Goal: Task Accomplishment & Management: Use online tool/utility

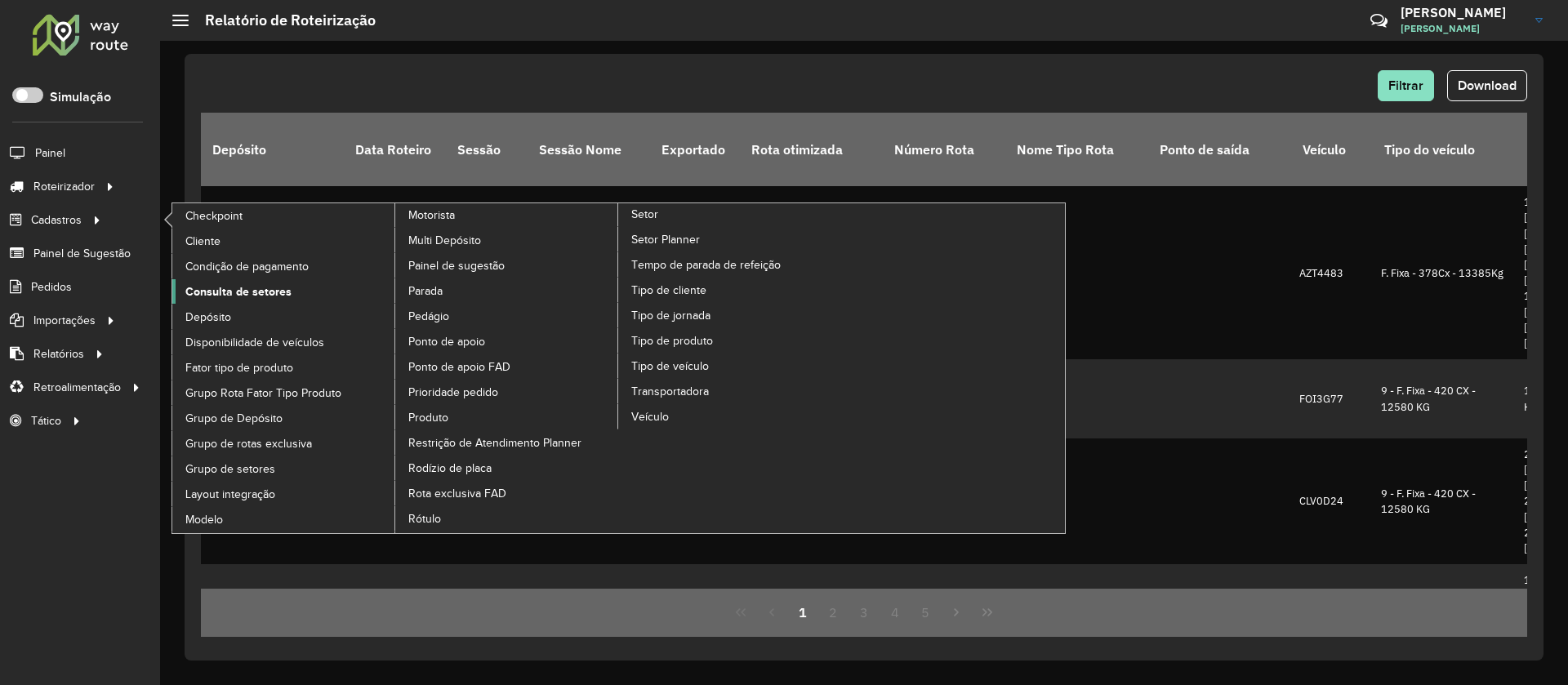
click at [259, 291] on span "Consulta de setores" at bounding box center [238, 292] width 106 height 17
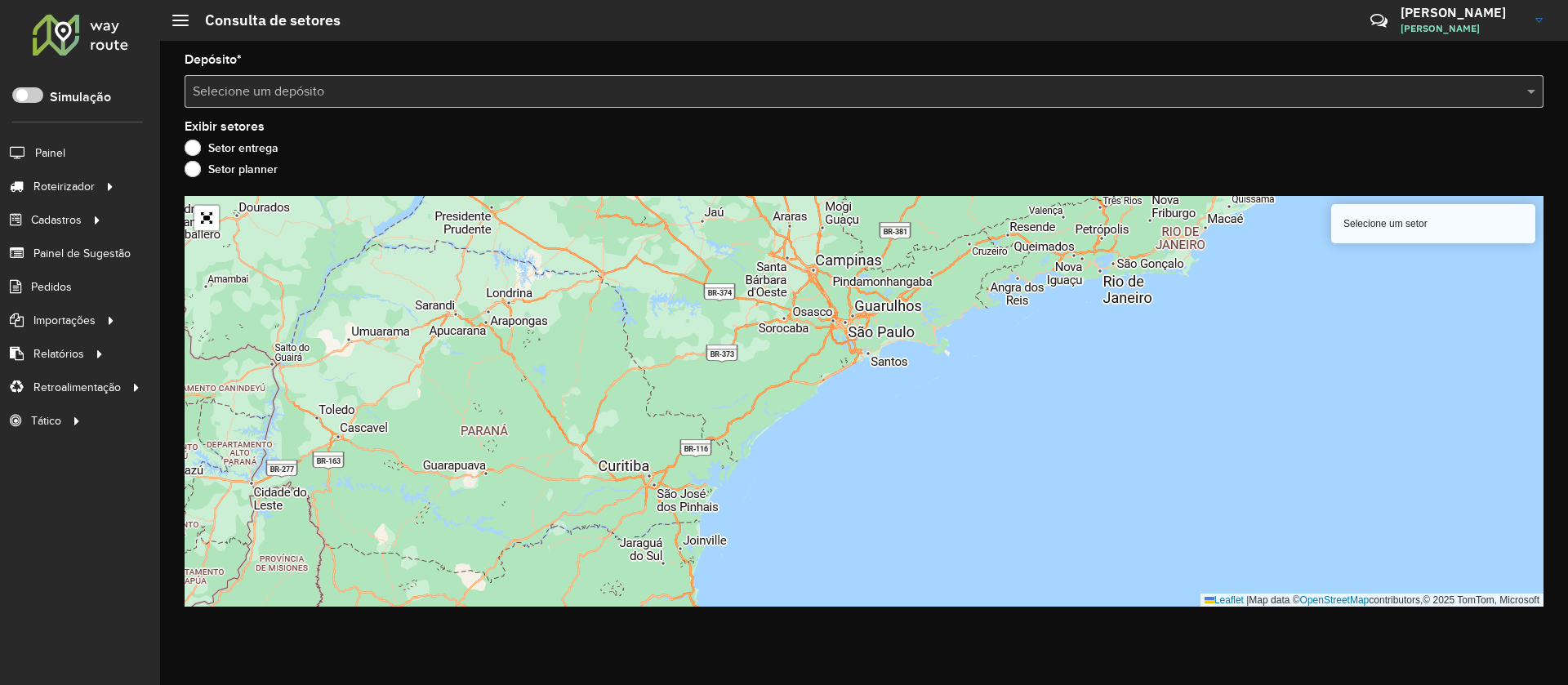
click at [536, 98] on input "text" at bounding box center [848, 92] width 1310 height 20
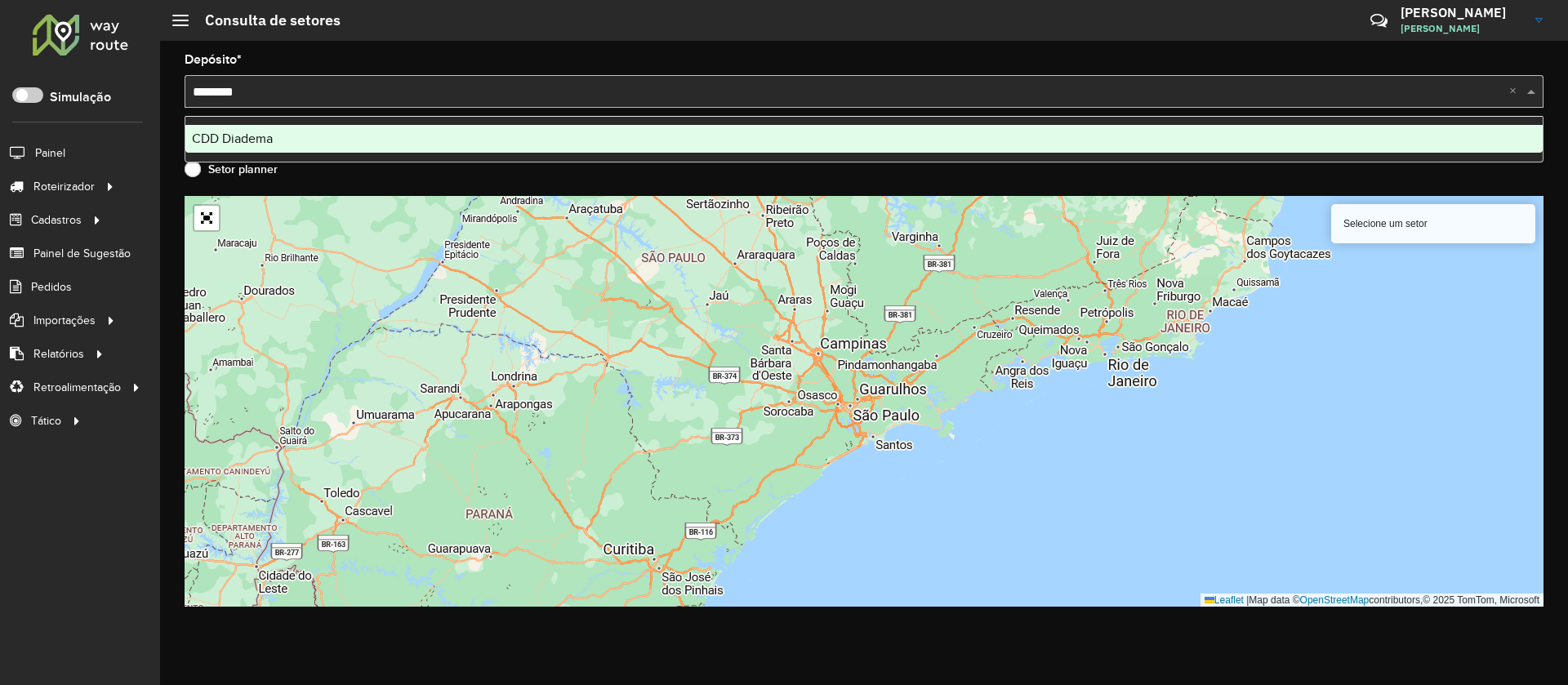
type input "*********"
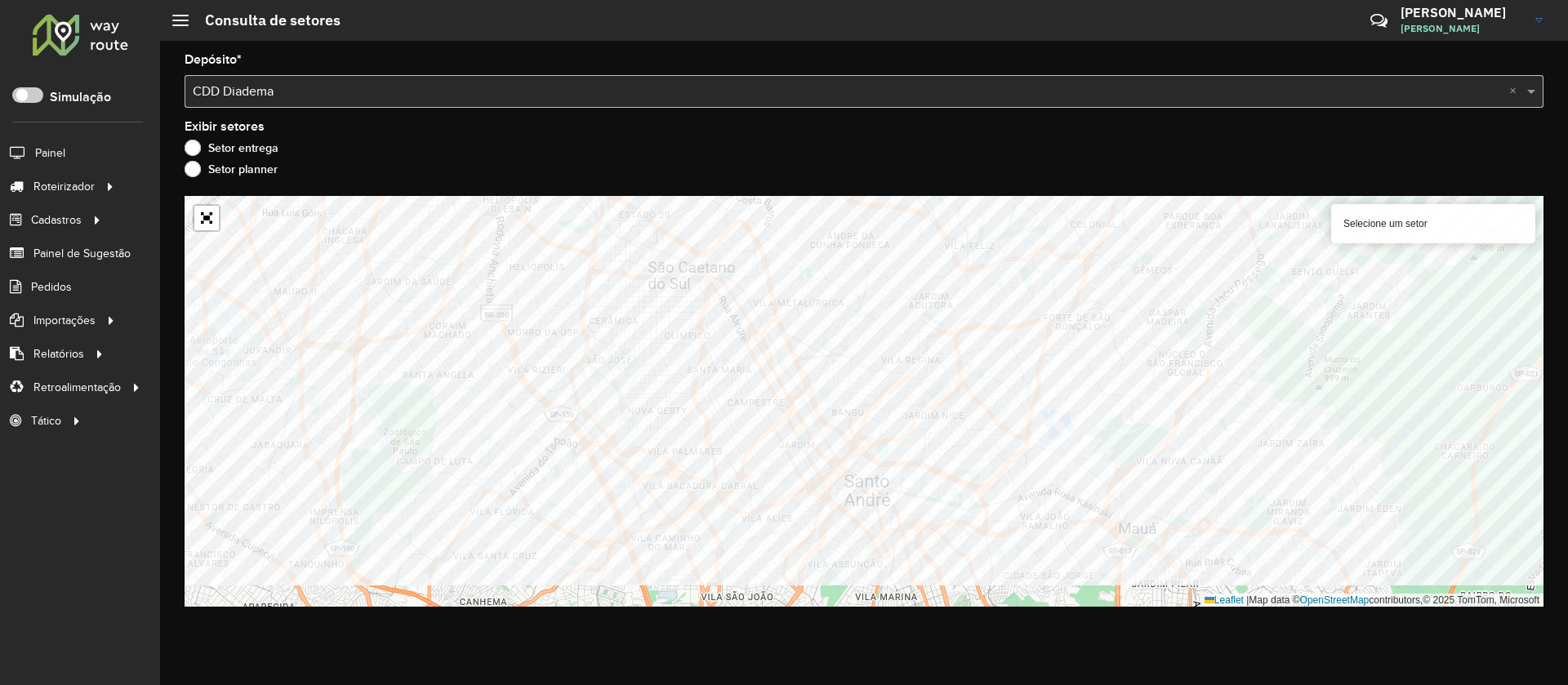
click at [1189, 178] on formly-group "Depósito * Selecione um depósito × CDD Diadema × Exibir setores Setor entrega S…" at bounding box center [864, 330] width 1359 height 553
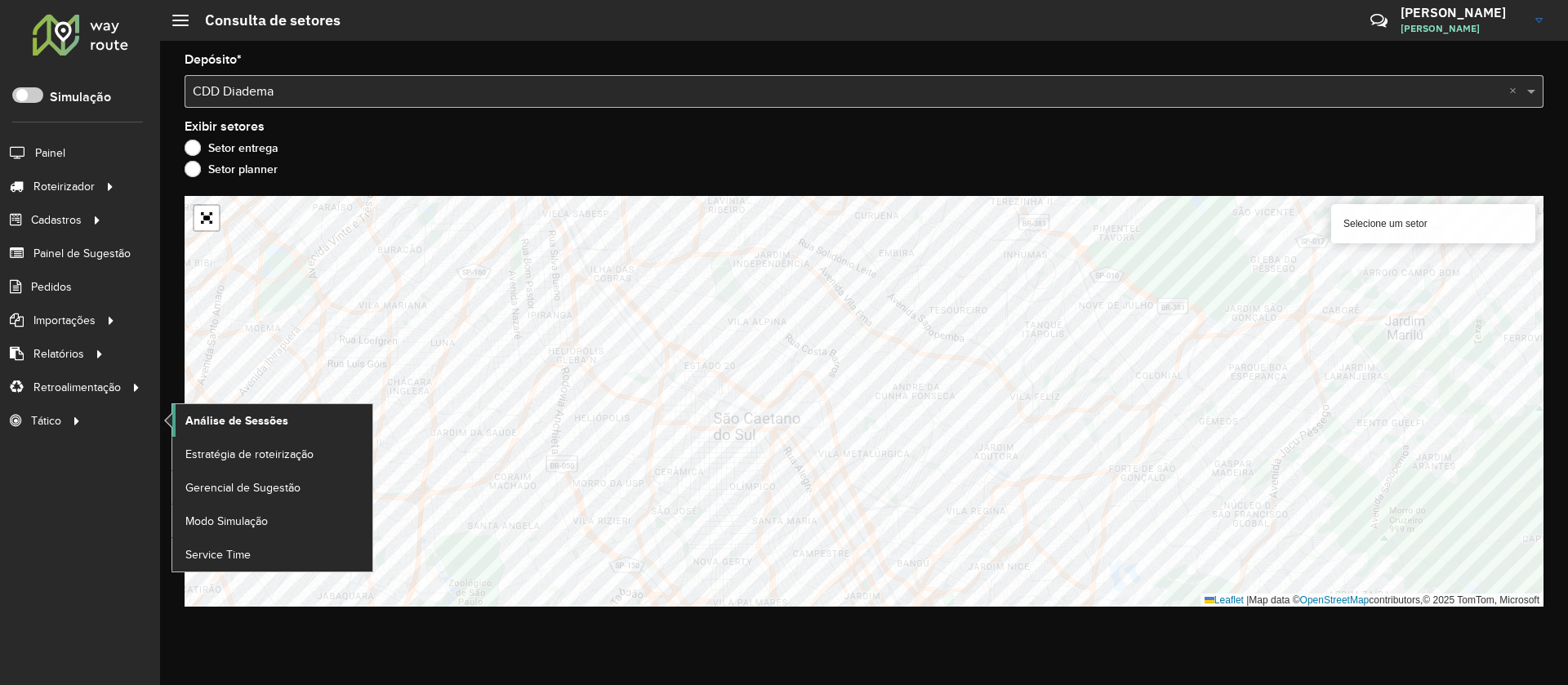
click at [244, 422] on span "Análise de Sessões" at bounding box center [236, 421] width 103 height 17
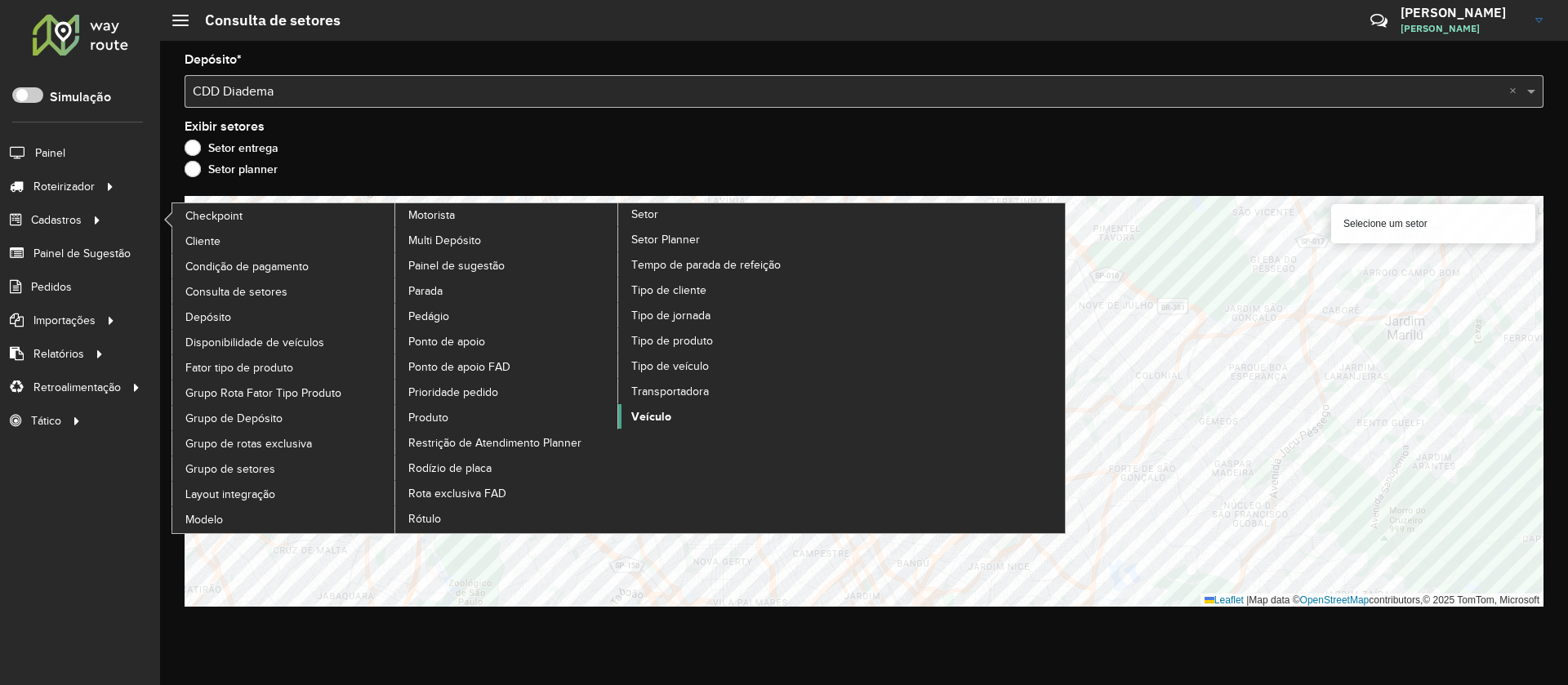
click at [674, 414] on link "Veículo" at bounding box center [730, 416] width 224 height 24
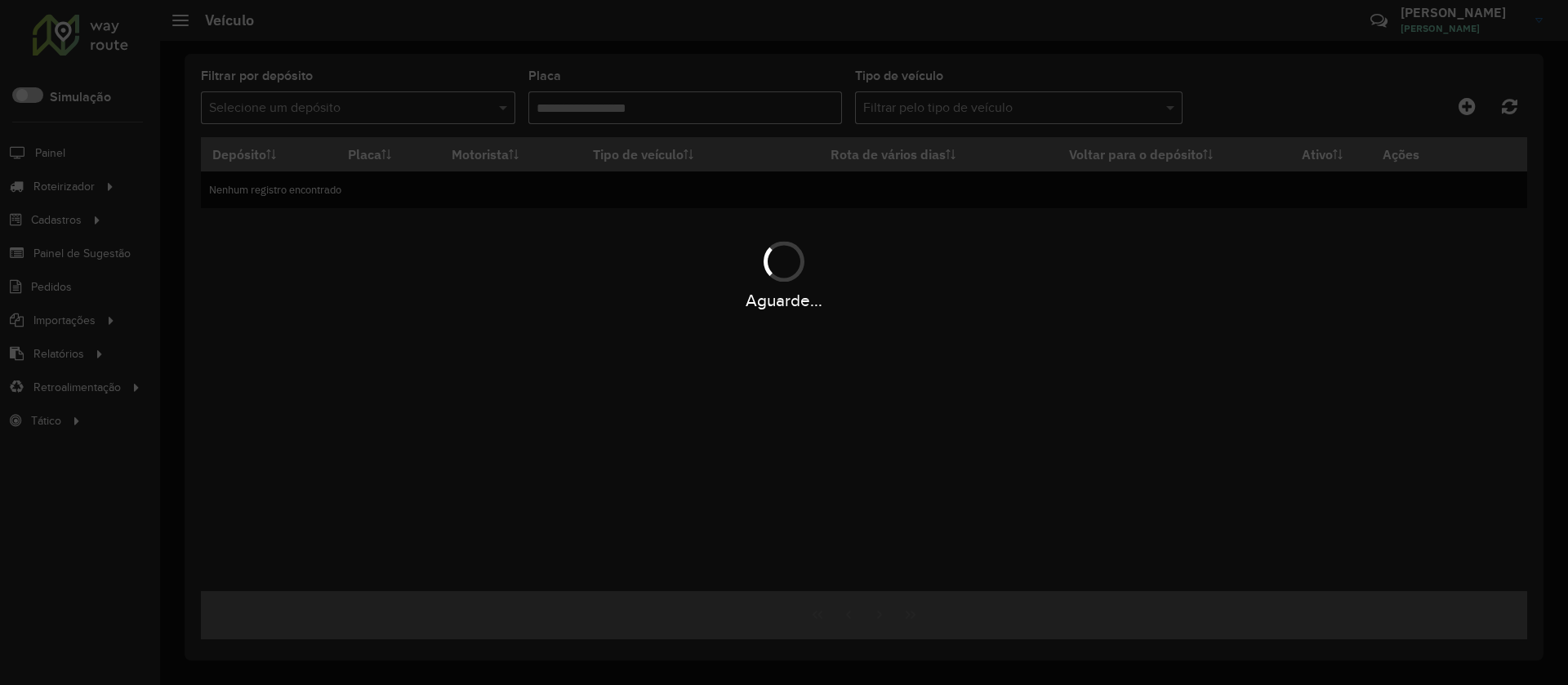
click at [935, 111] on div "Aguarde..." at bounding box center [784, 342] width 1568 height 685
click at [977, 108] on div "Aguarde..." at bounding box center [784, 342] width 1568 height 685
click at [1066, 105] on div "Aguarde..." at bounding box center [784, 342] width 1568 height 685
click at [1007, 108] on div "Aguarde..." at bounding box center [784, 342] width 1568 height 685
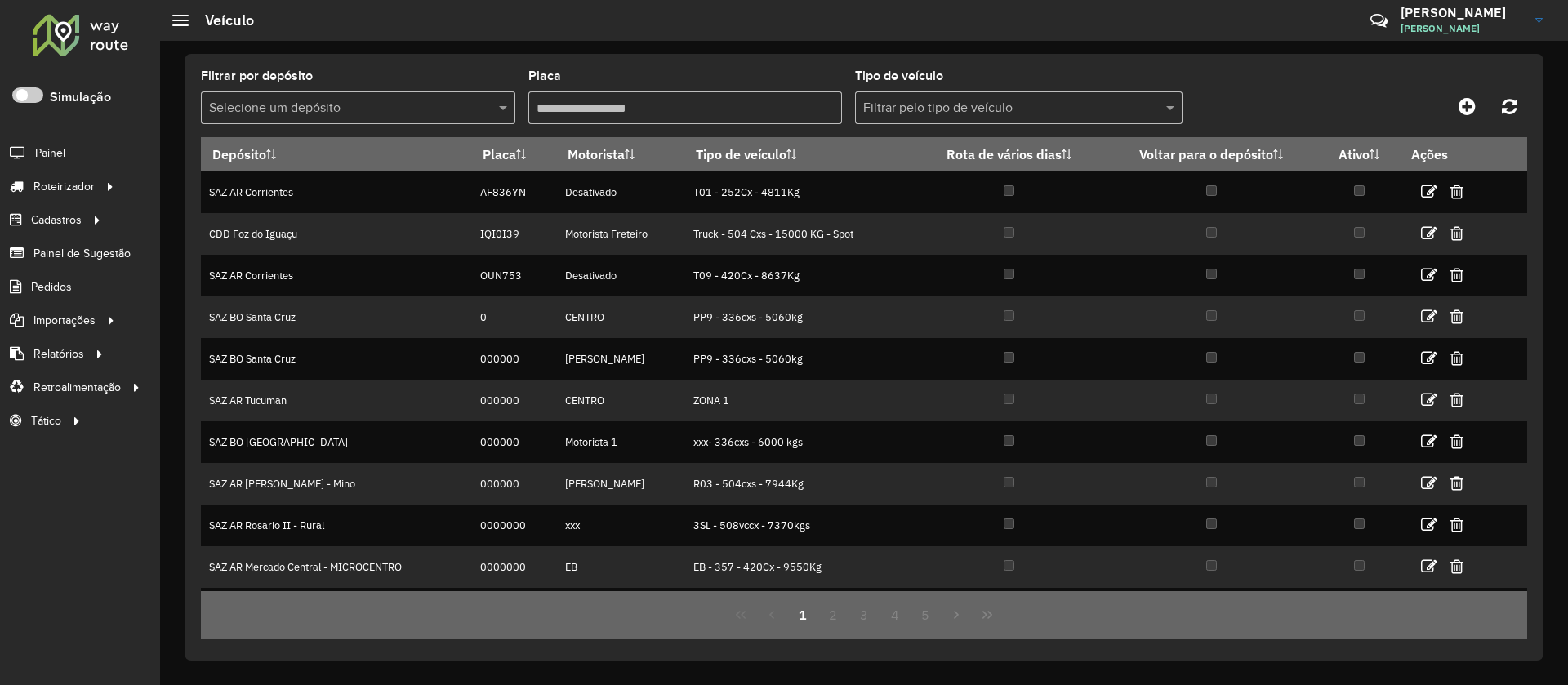
click at [653, 119] on input "Placa" at bounding box center [685, 108] width 315 height 33
click at [730, 109] on input "Placa" at bounding box center [685, 108] width 315 height 33
click at [412, 98] on input "text" at bounding box center [341, 108] width 265 height 20
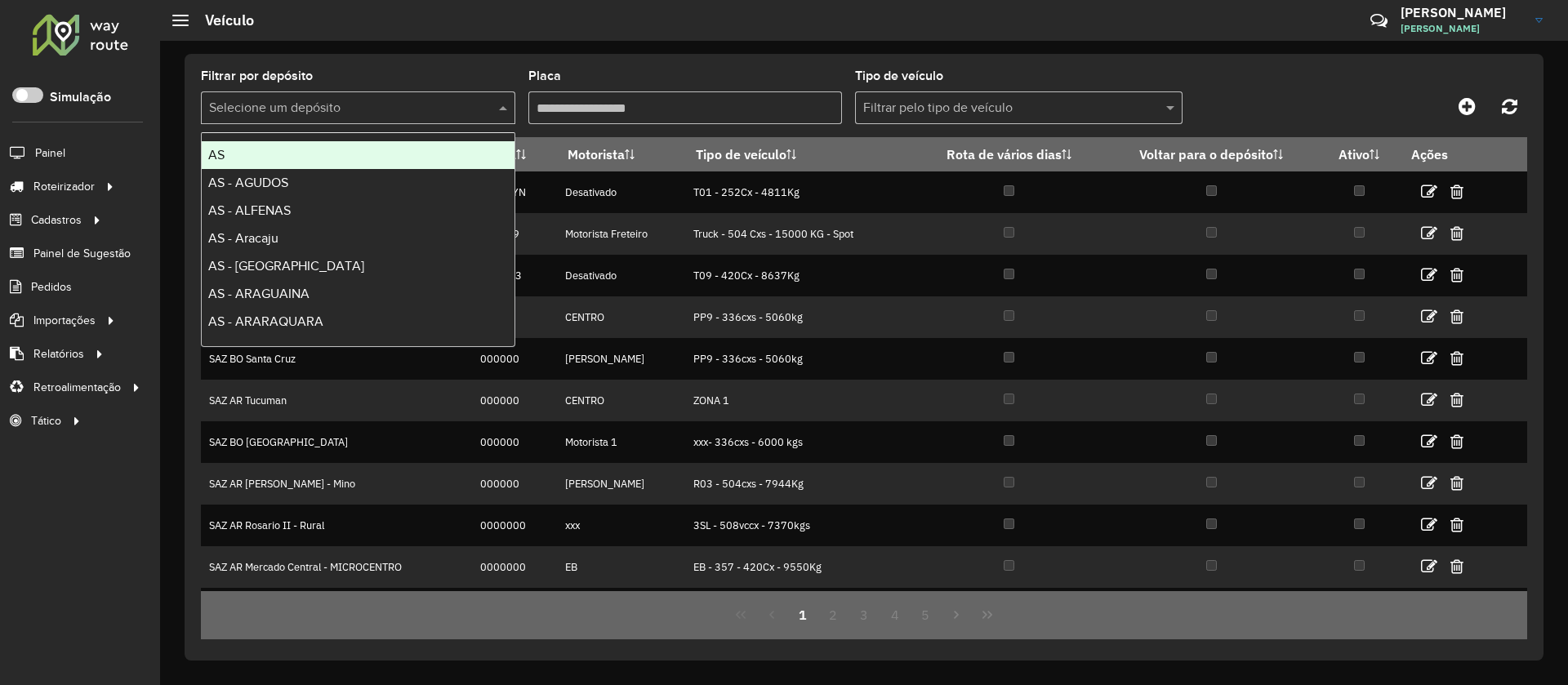
click at [566, 95] on input "Placa" at bounding box center [685, 108] width 315 height 33
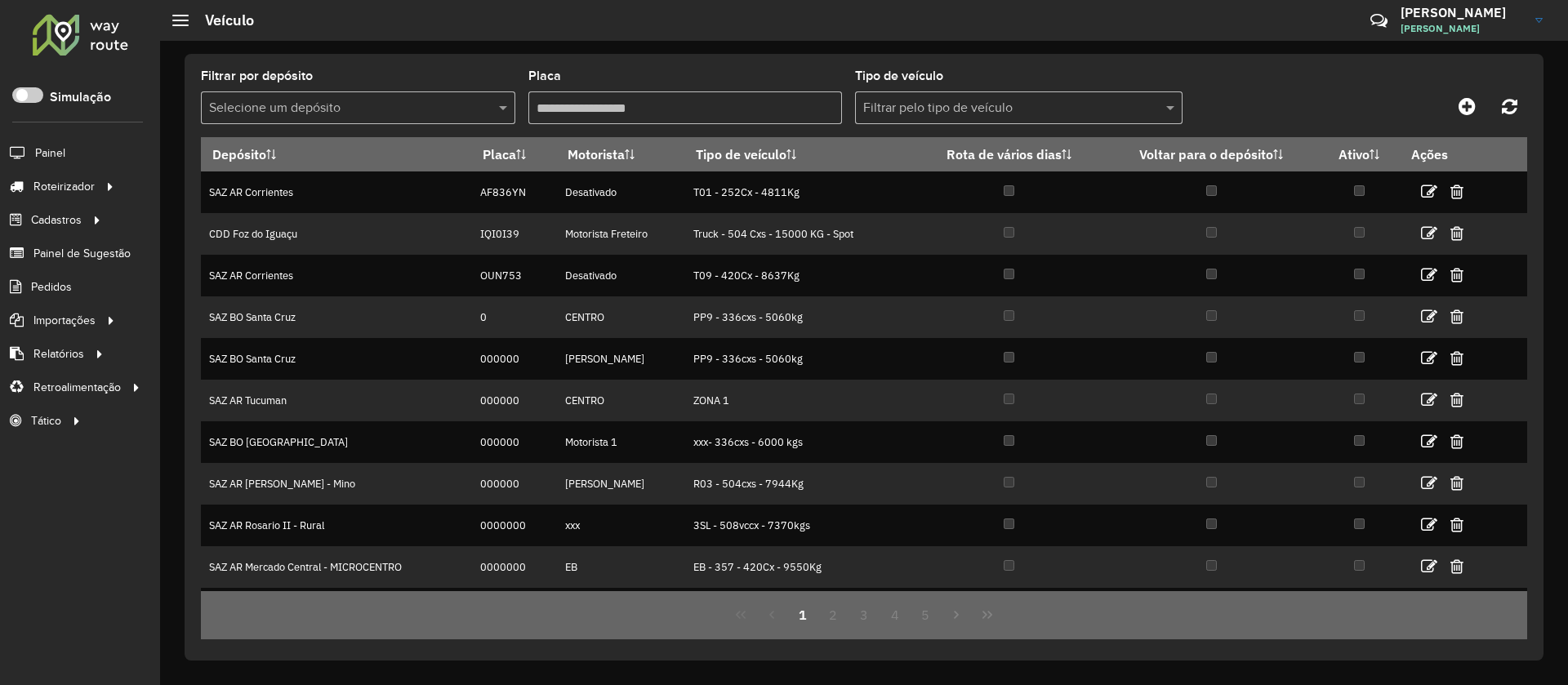
click at [689, 111] on input "Placa" at bounding box center [685, 108] width 315 height 33
click at [1170, 110] on span at bounding box center [1173, 107] width 21 height 20
click at [415, 112] on input "text" at bounding box center [341, 108] width 265 height 20
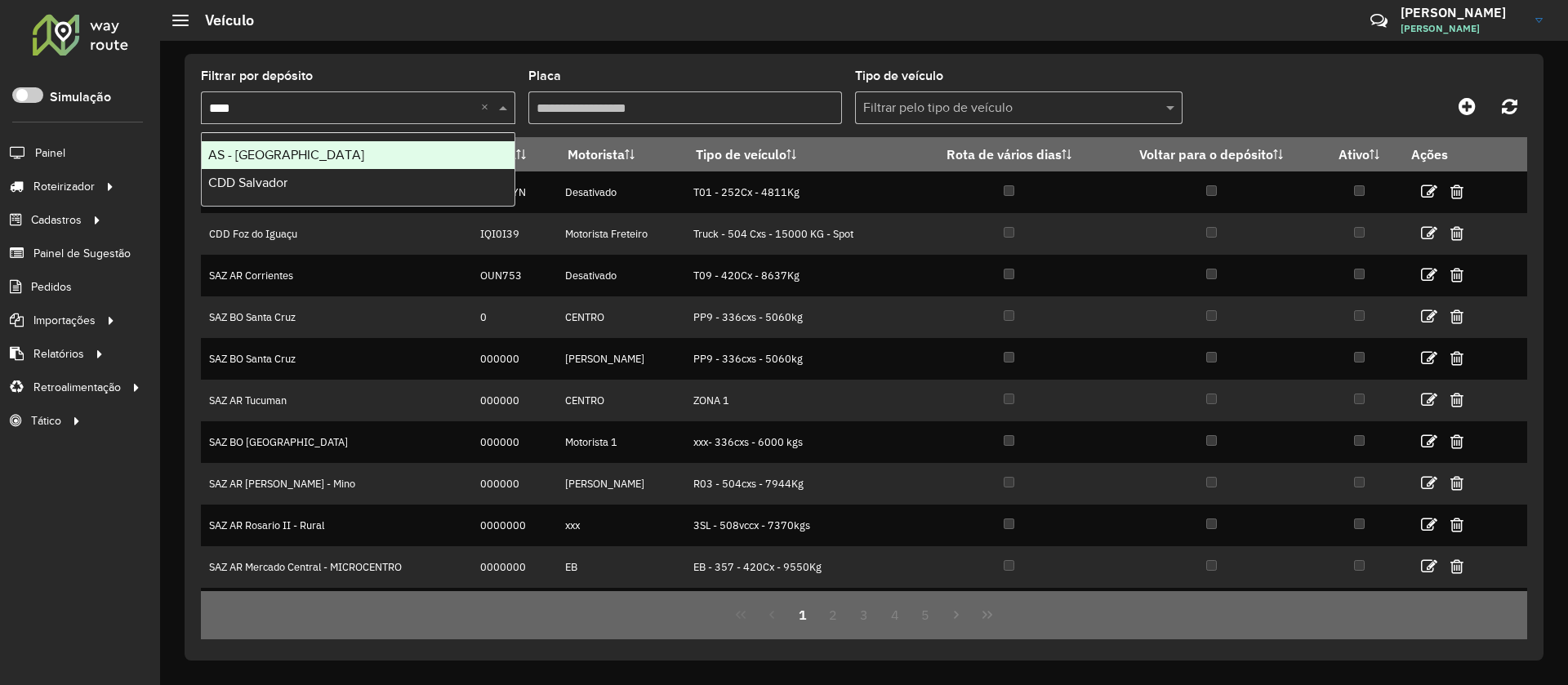
type input "*****"
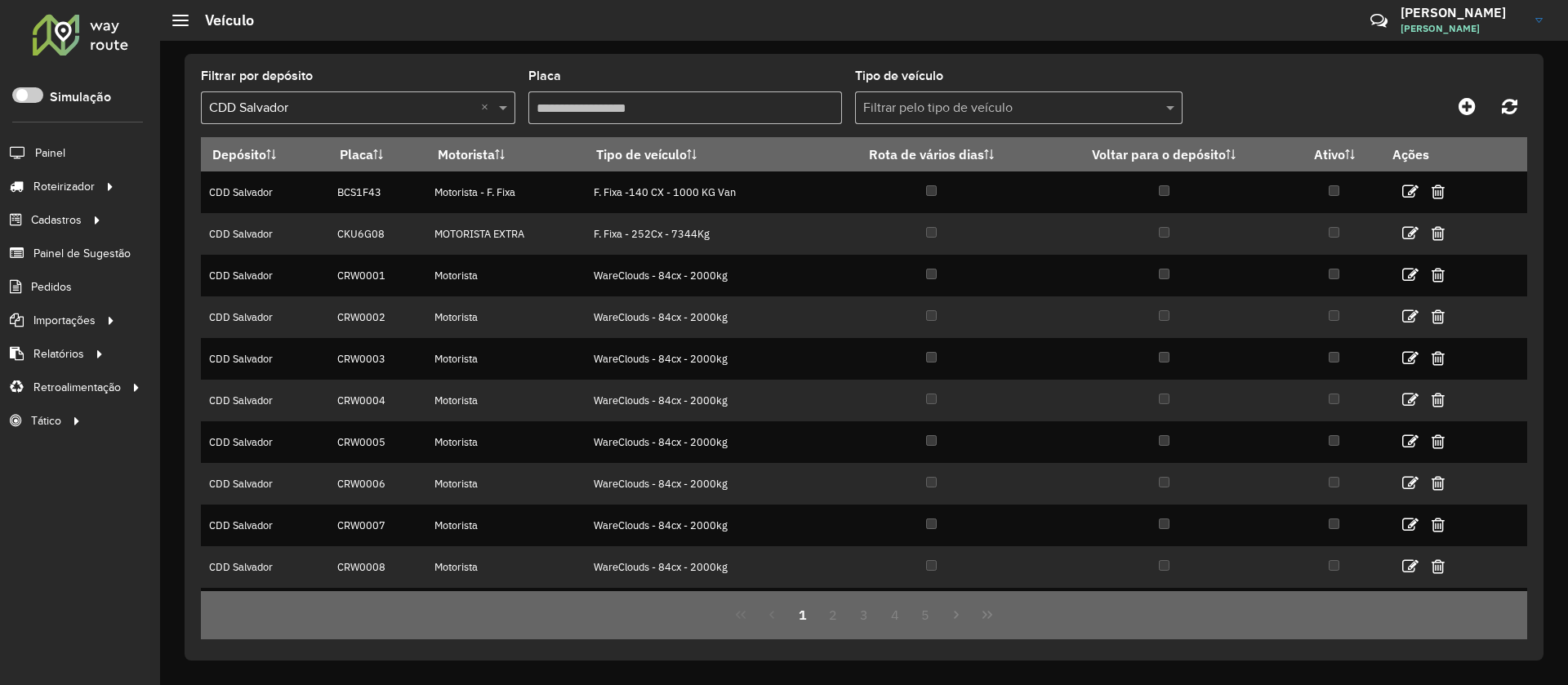
click at [1002, 119] on div "Filtrar pelo tipo de veículo" at bounding box center [1018, 108] width 328 height 33
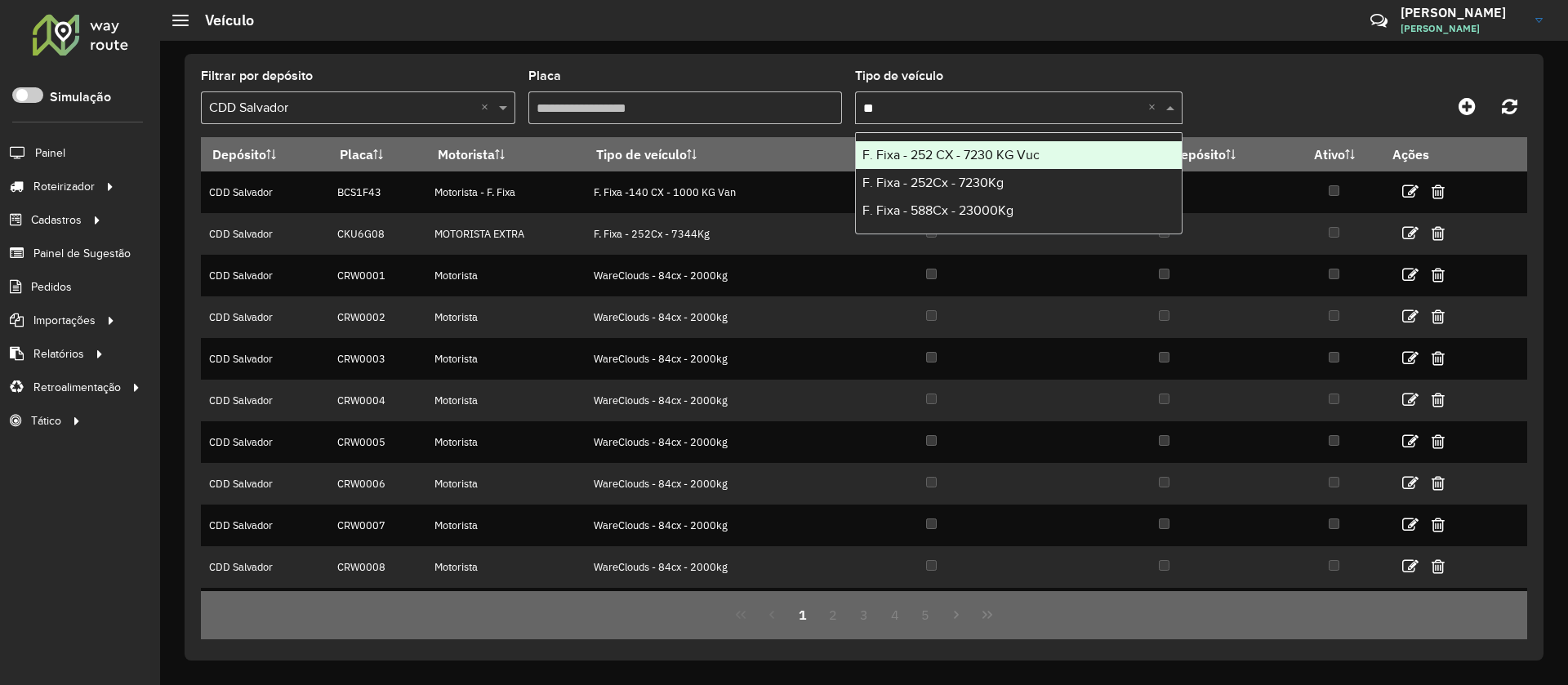
type input "*"
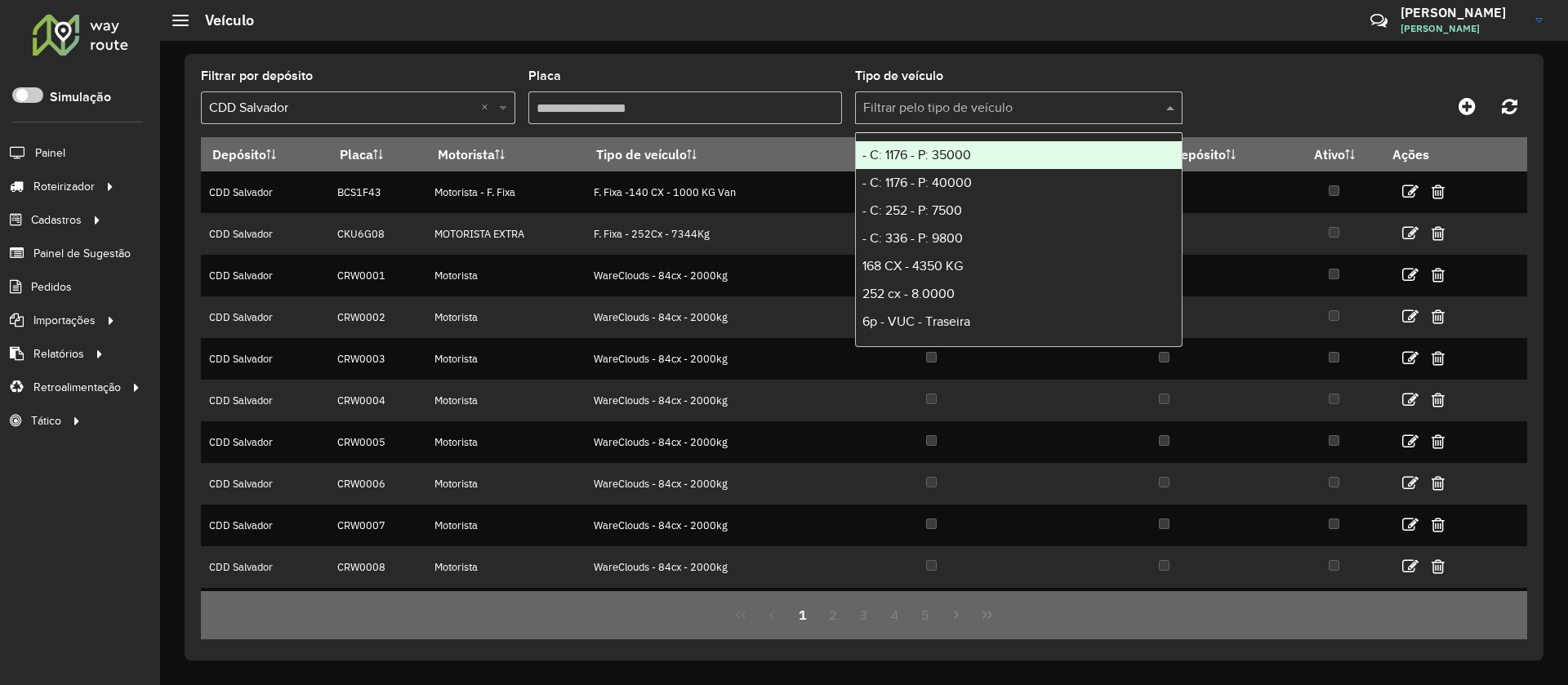
click at [506, 106] on span at bounding box center [506, 107] width 21 height 20
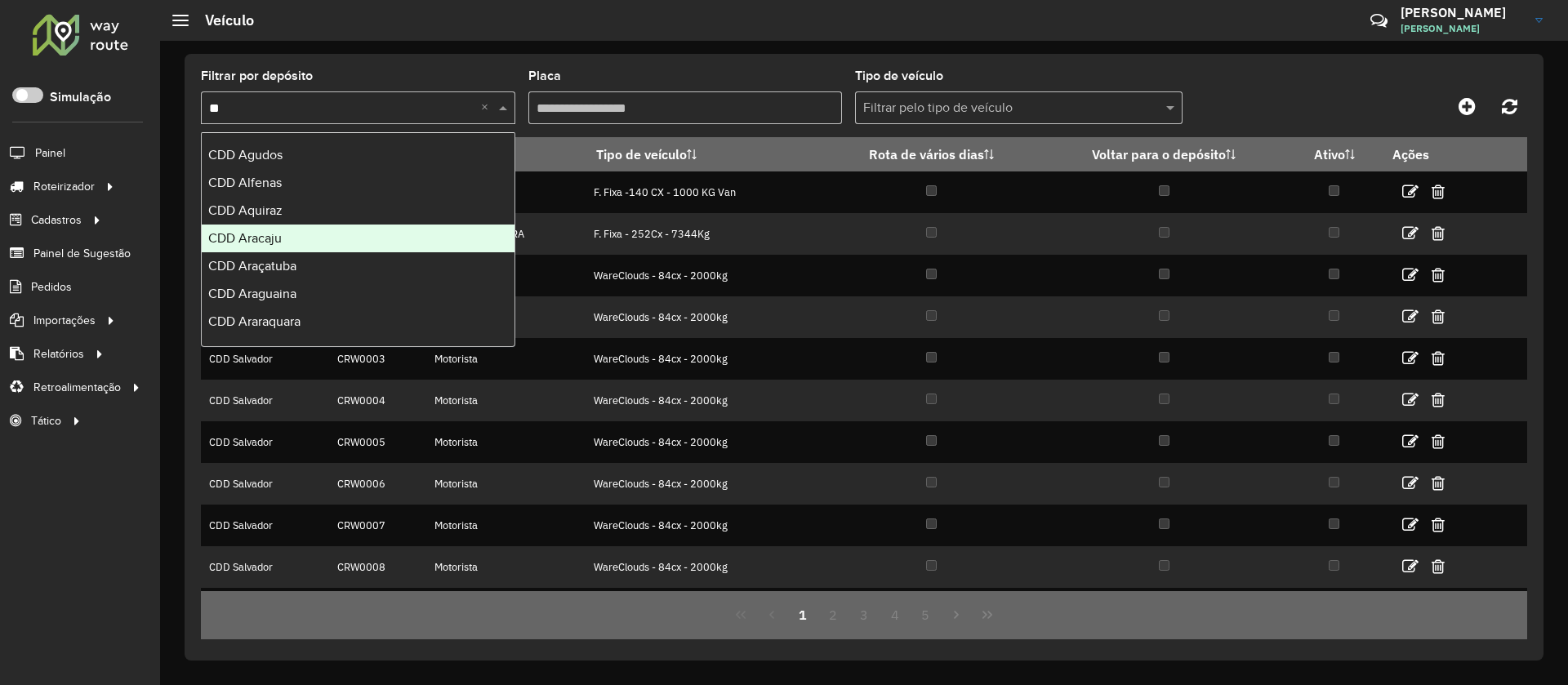
type input "***"
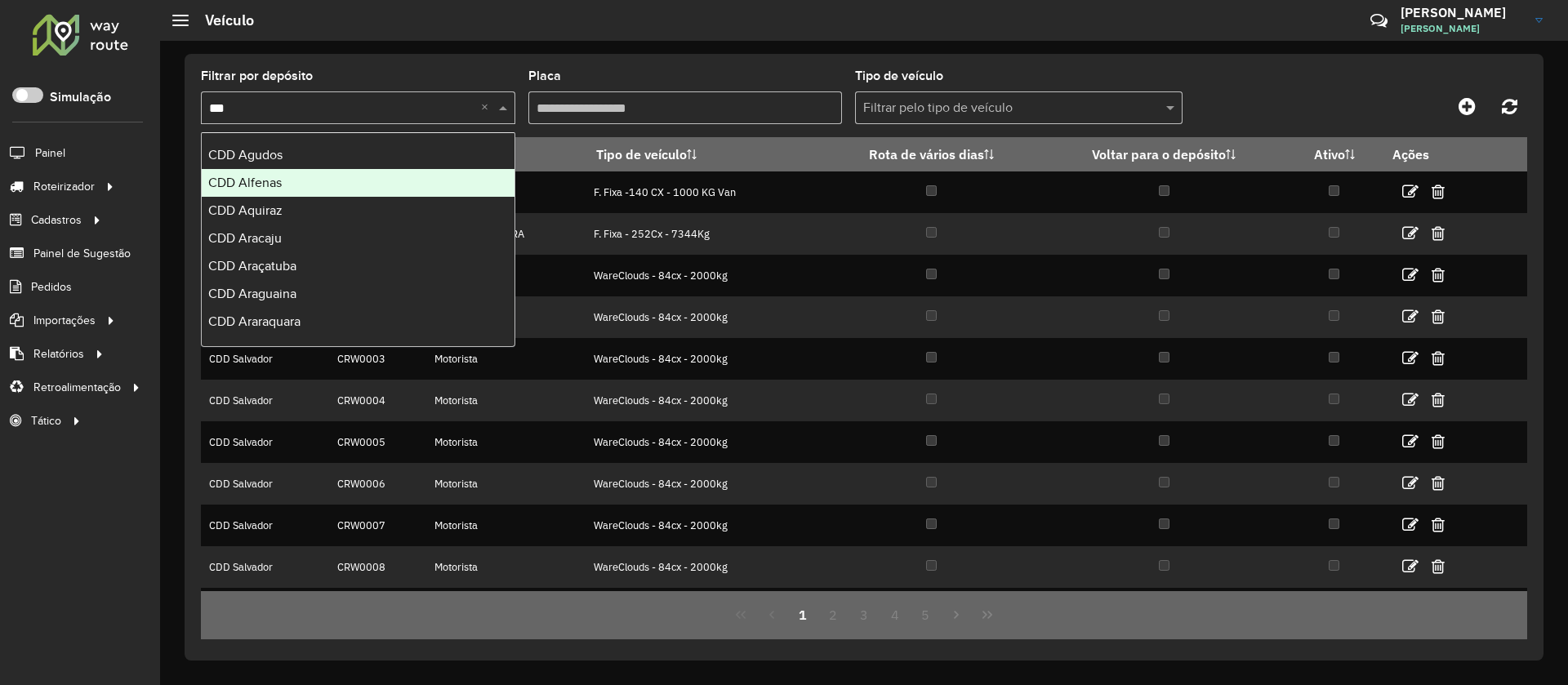
click at [275, 178] on span "CDD Alfenas" at bounding box center [245, 182] width 73 height 14
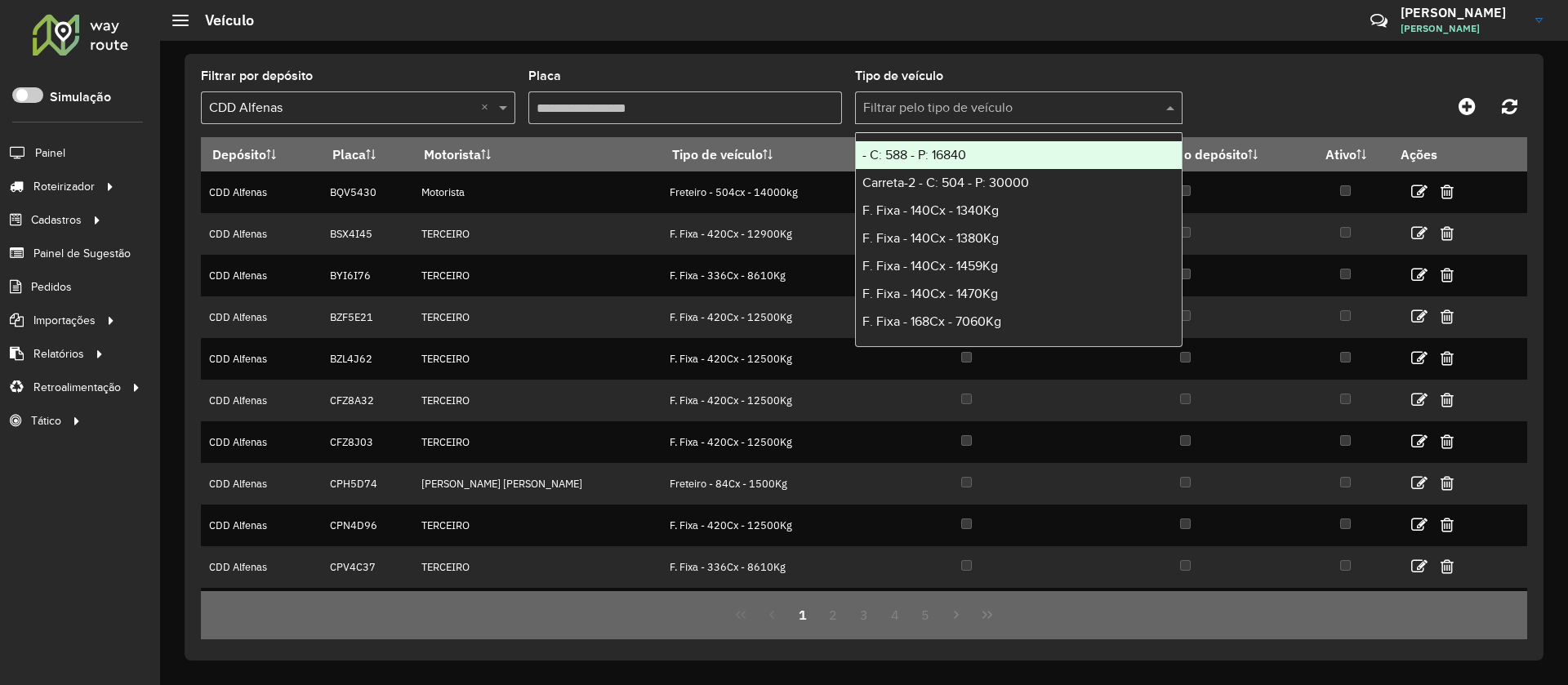
click at [941, 108] on input "text" at bounding box center [1003, 108] width 278 height 20
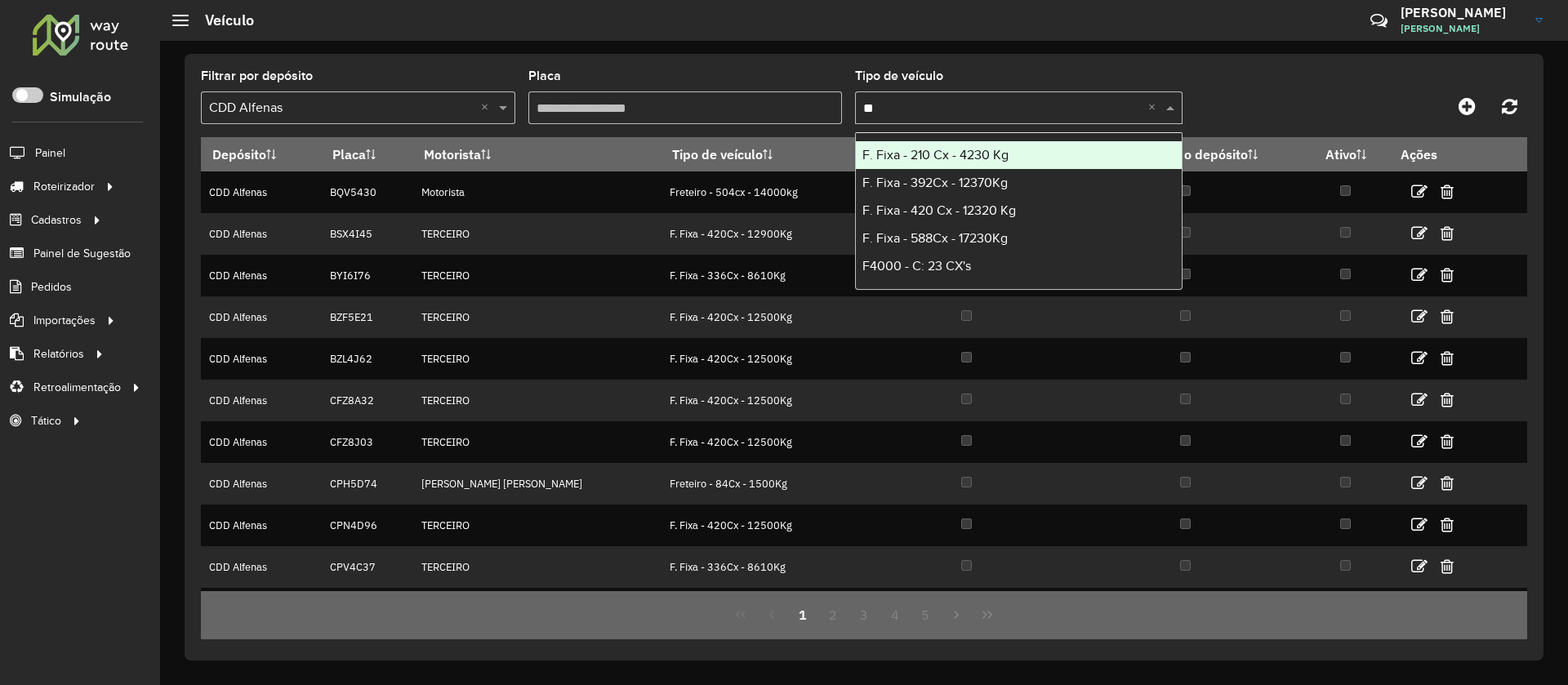
type input "*"
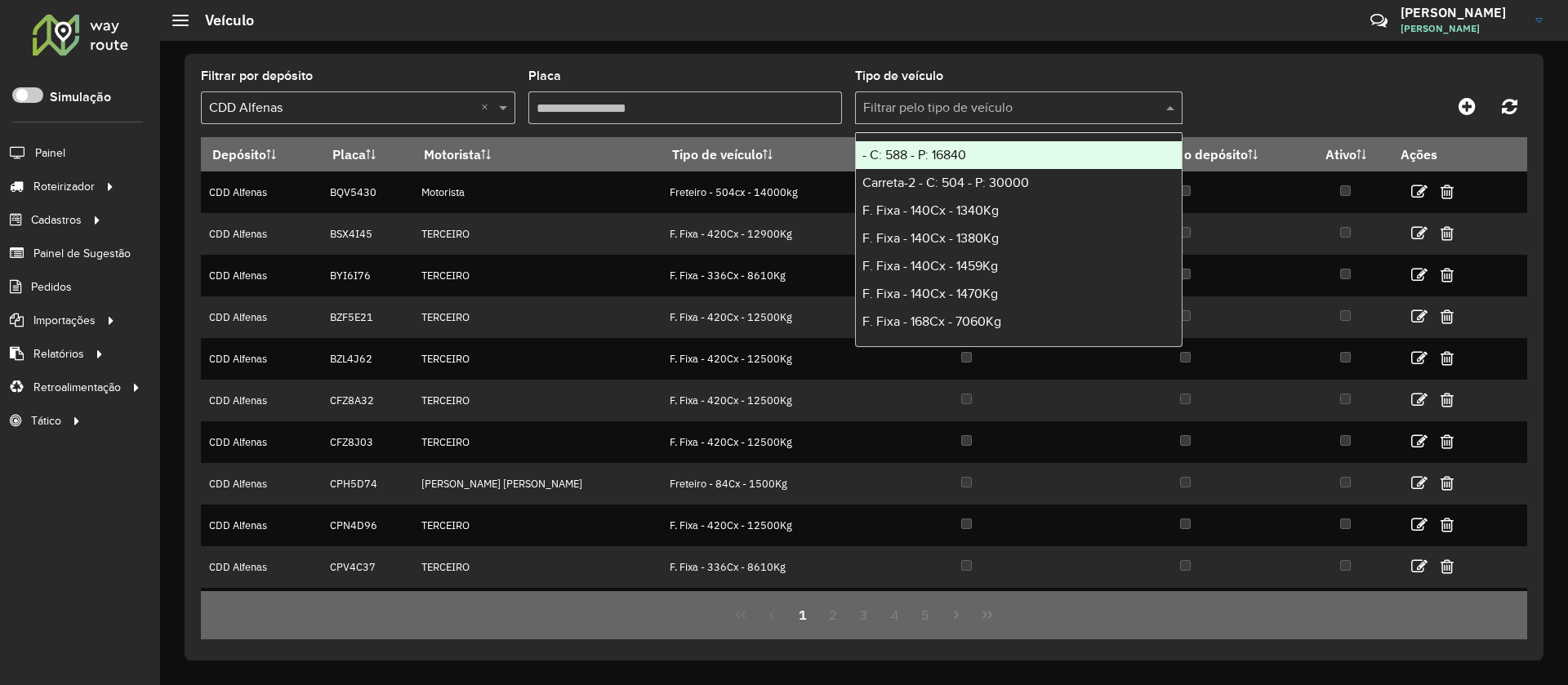
click at [1227, 103] on div at bounding box center [1361, 106] width 332 height 29
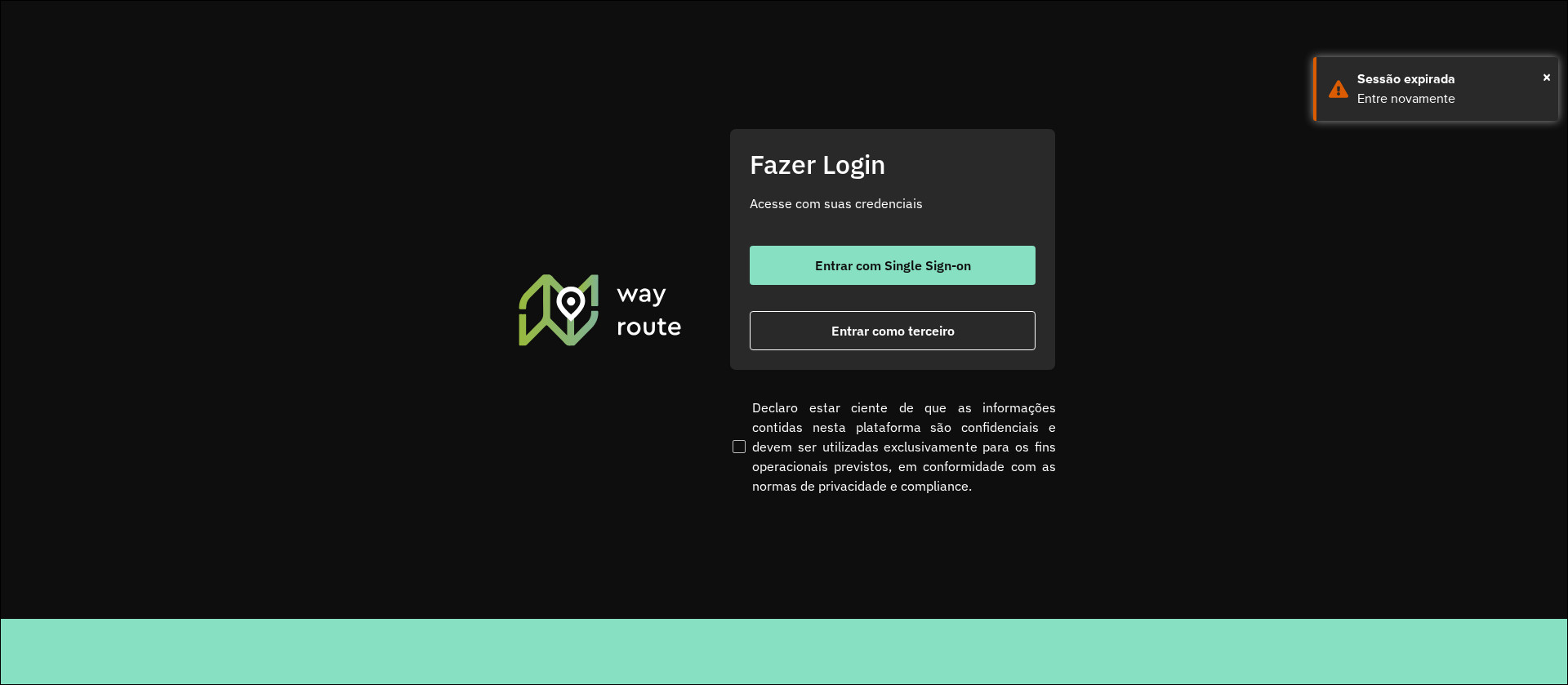
click at [873, 259] on span "Entrar com Single Sign-on" at bounding box center [893, 265] width 156 height 13
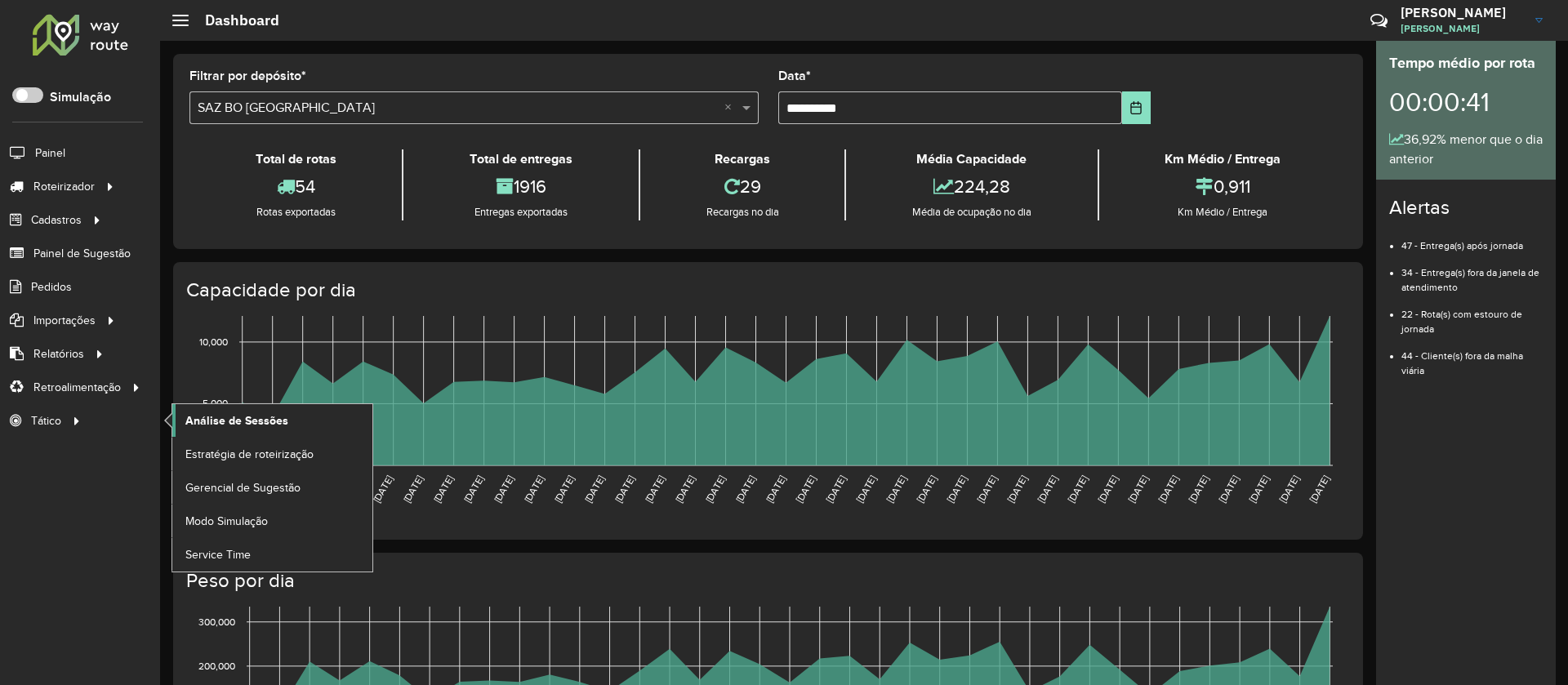
click at [229, 423] on span "Análise de Sessões" at bounding box center [236, 421] width 103 height 17
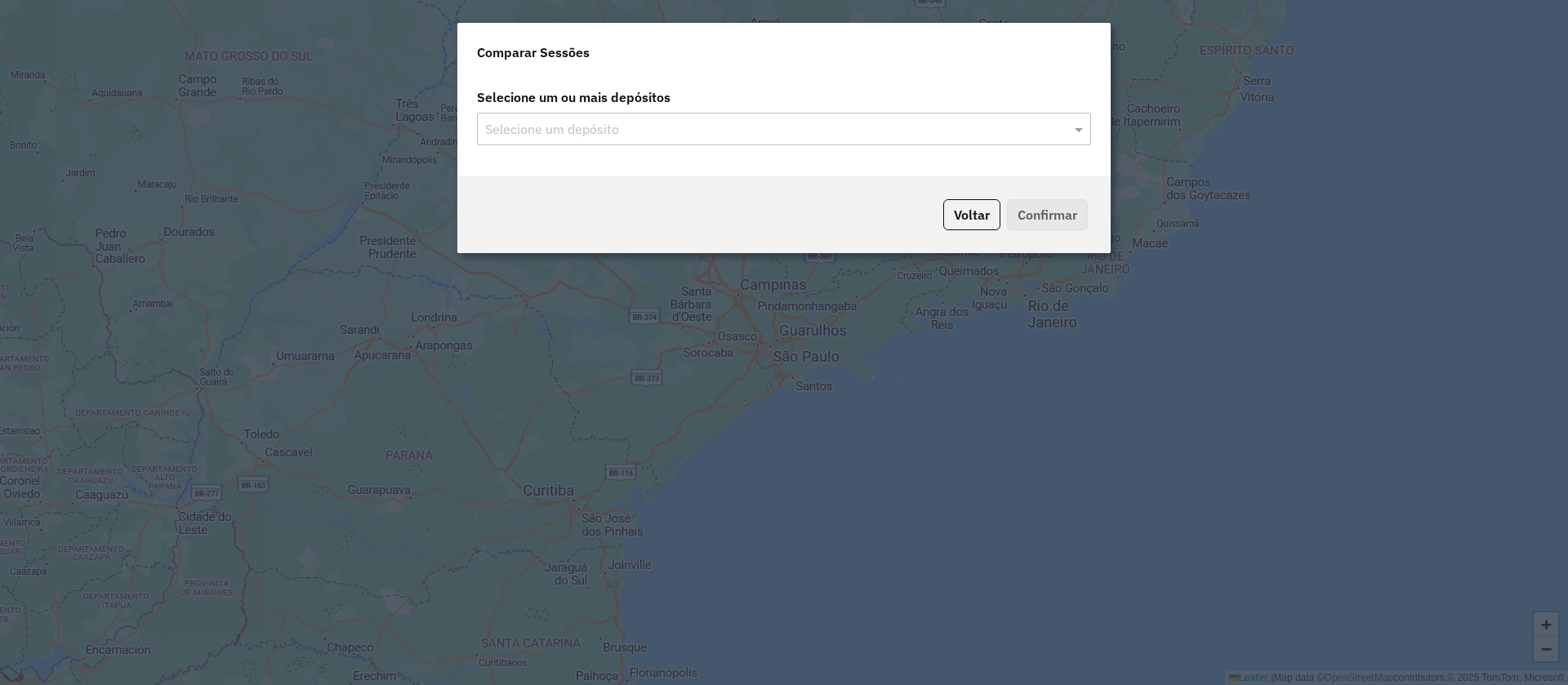
click at [715, 121] on input "text" at bounding box center [776, 130] width 590 height 20
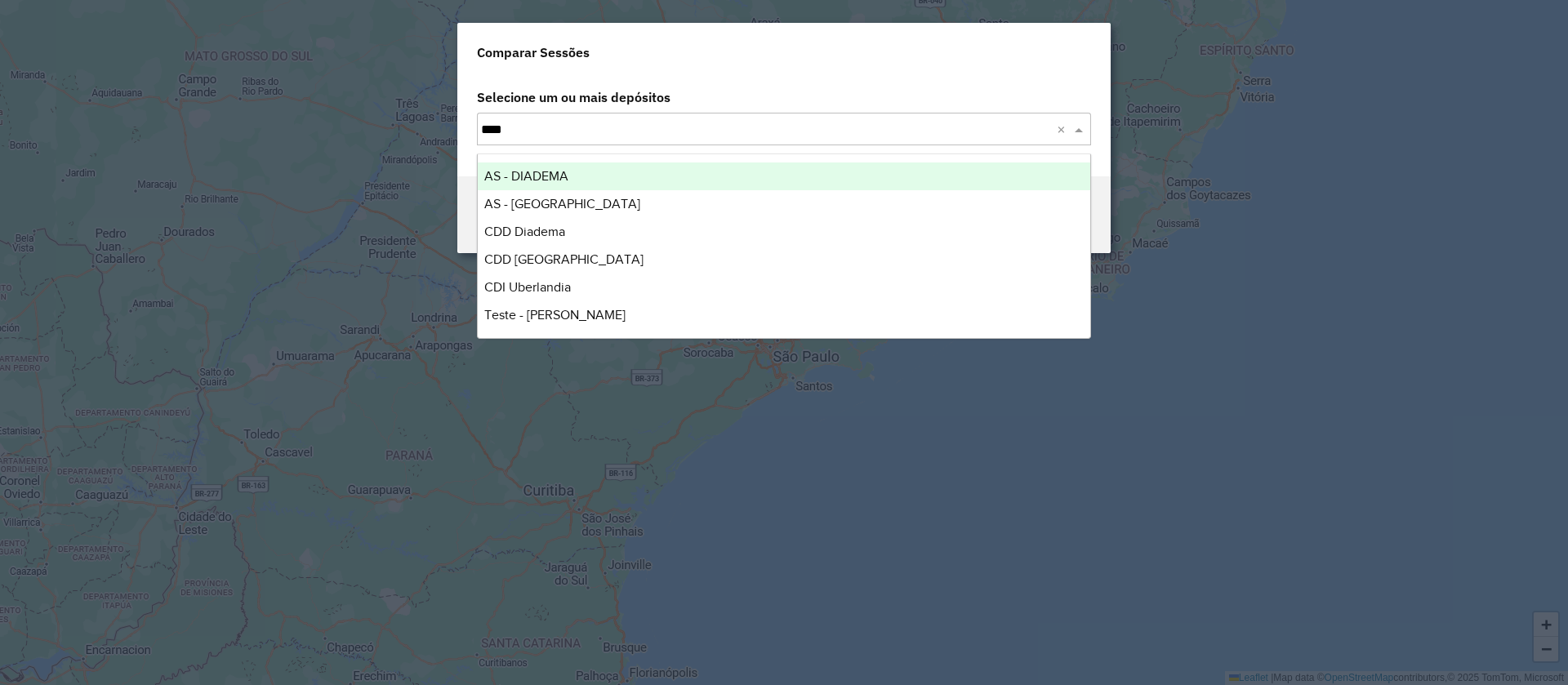
type input "*****"
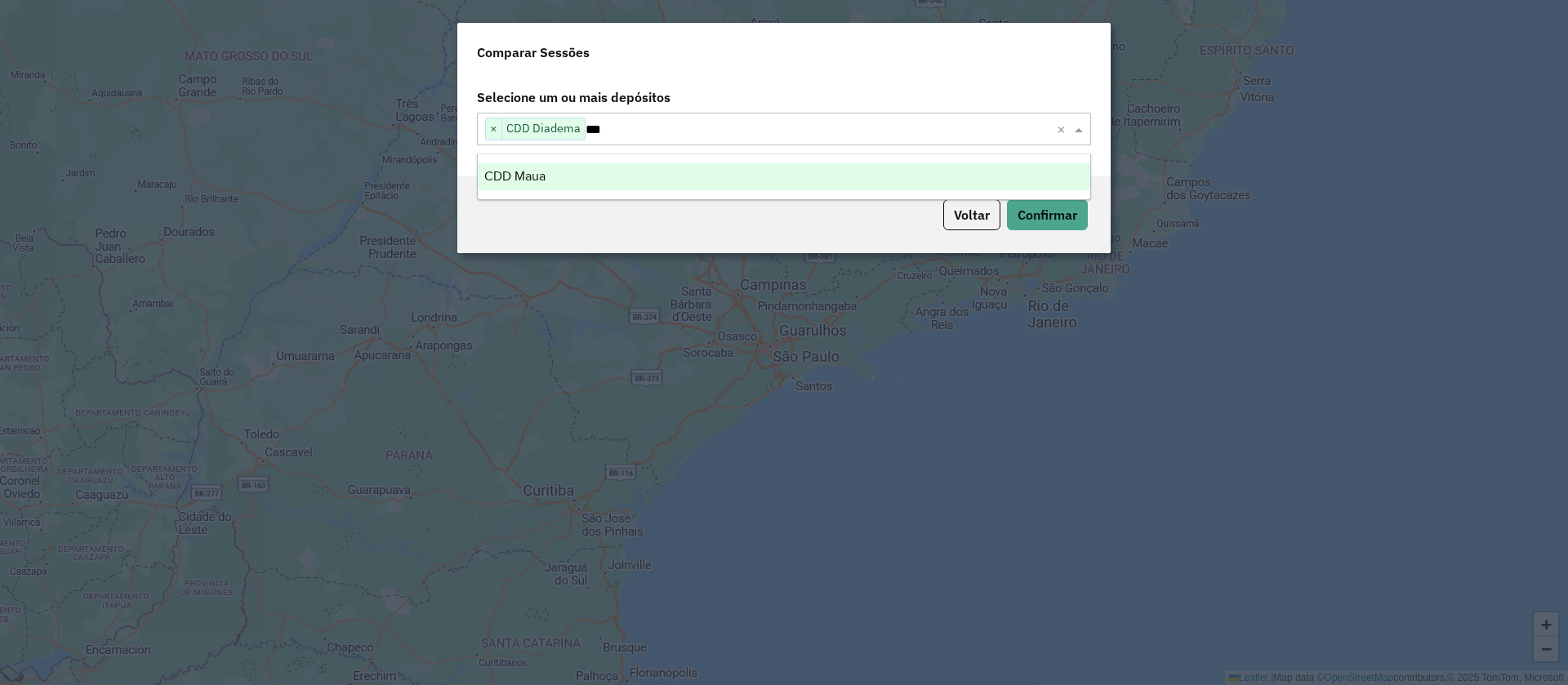
type input "****"
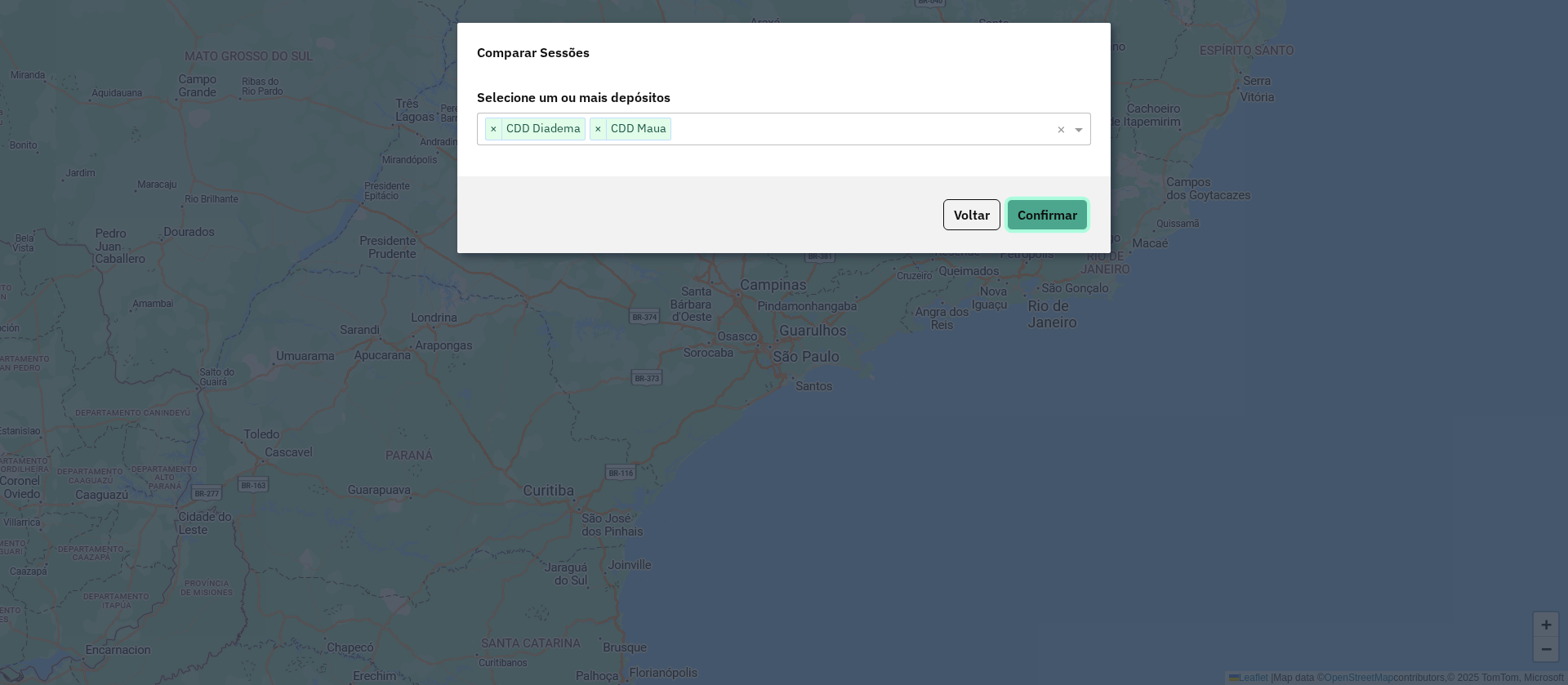
click at [1048, 214] on button "Confirmar" at bounding box center [1048, 215] width 81 height 31
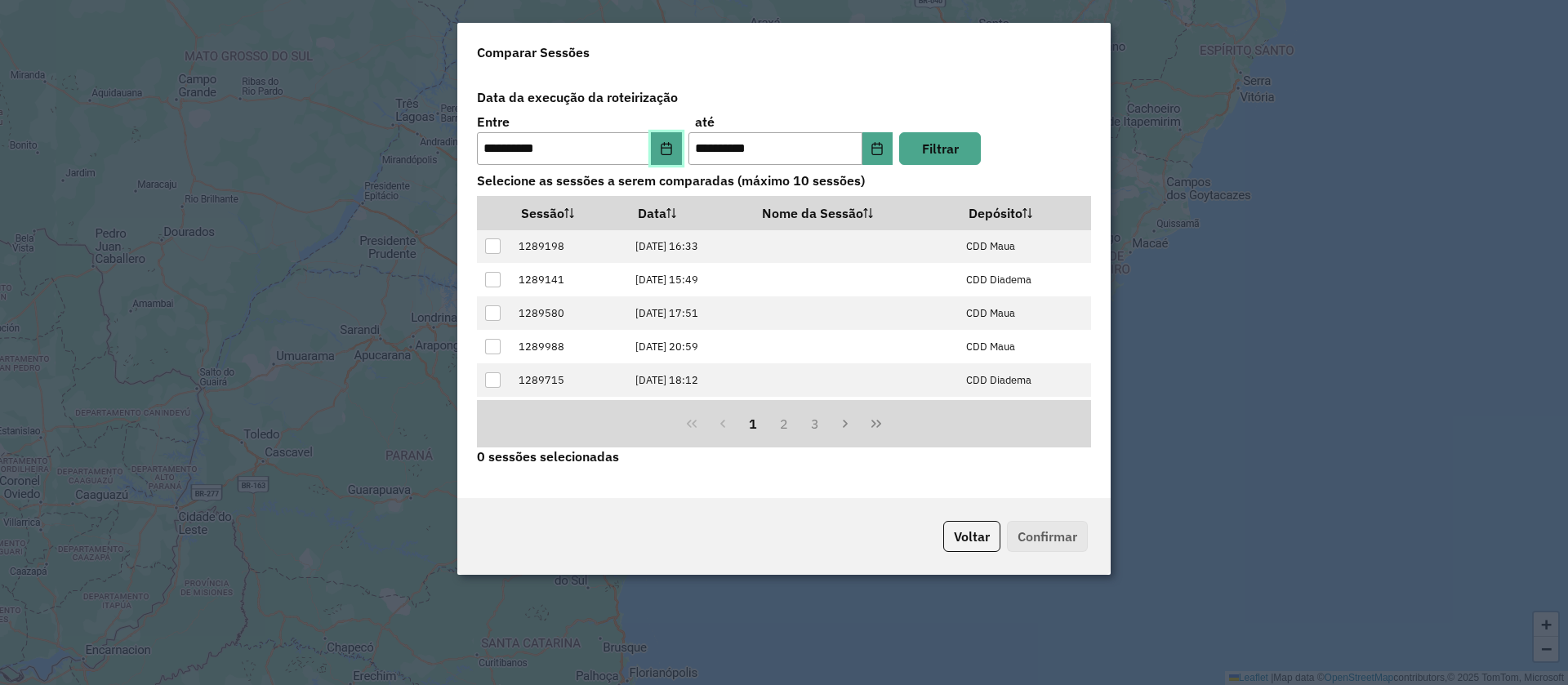
click at [669, 152] on icon "Choose Date" at bounding box center [666, 148] width 13 height 13
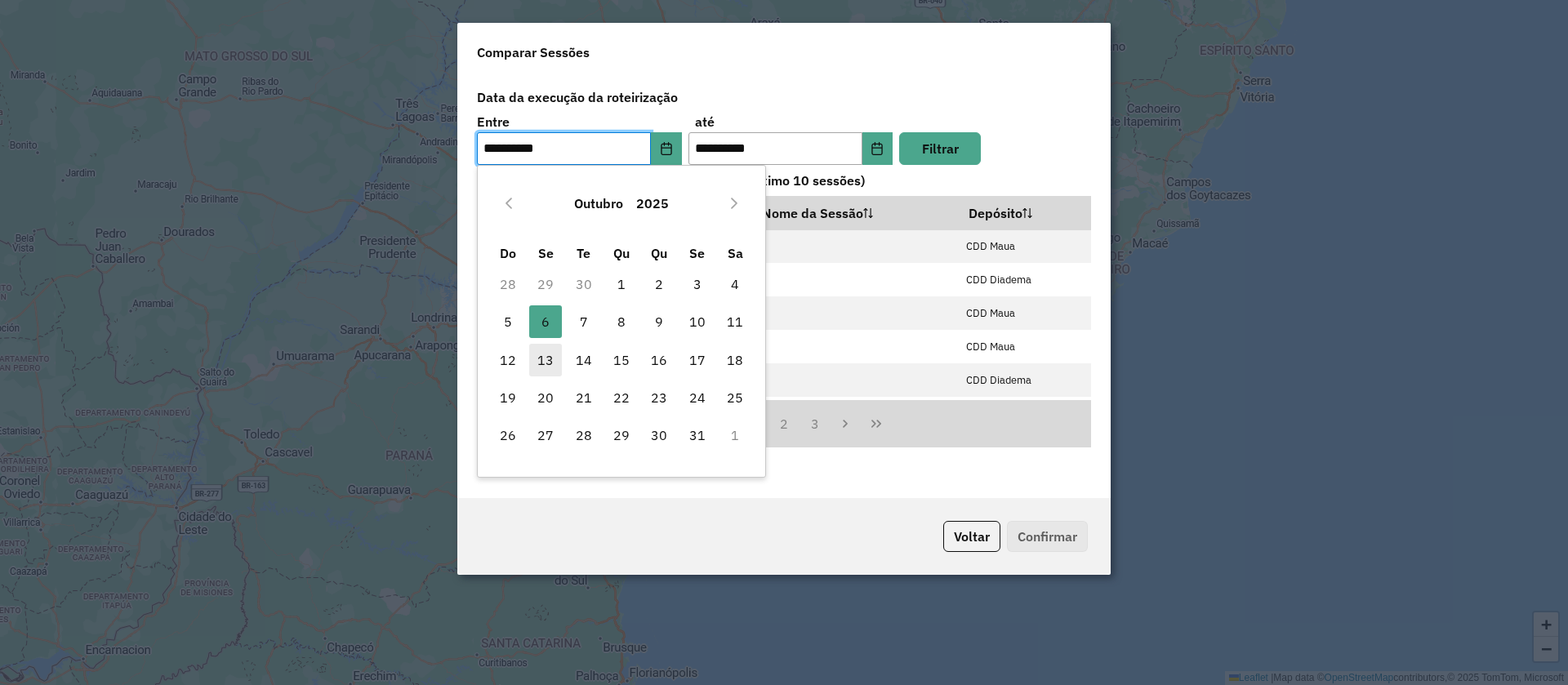
click at [545, 364] on span "13" at bounding box center [545, 360] width 33 height 33
type input "**********"
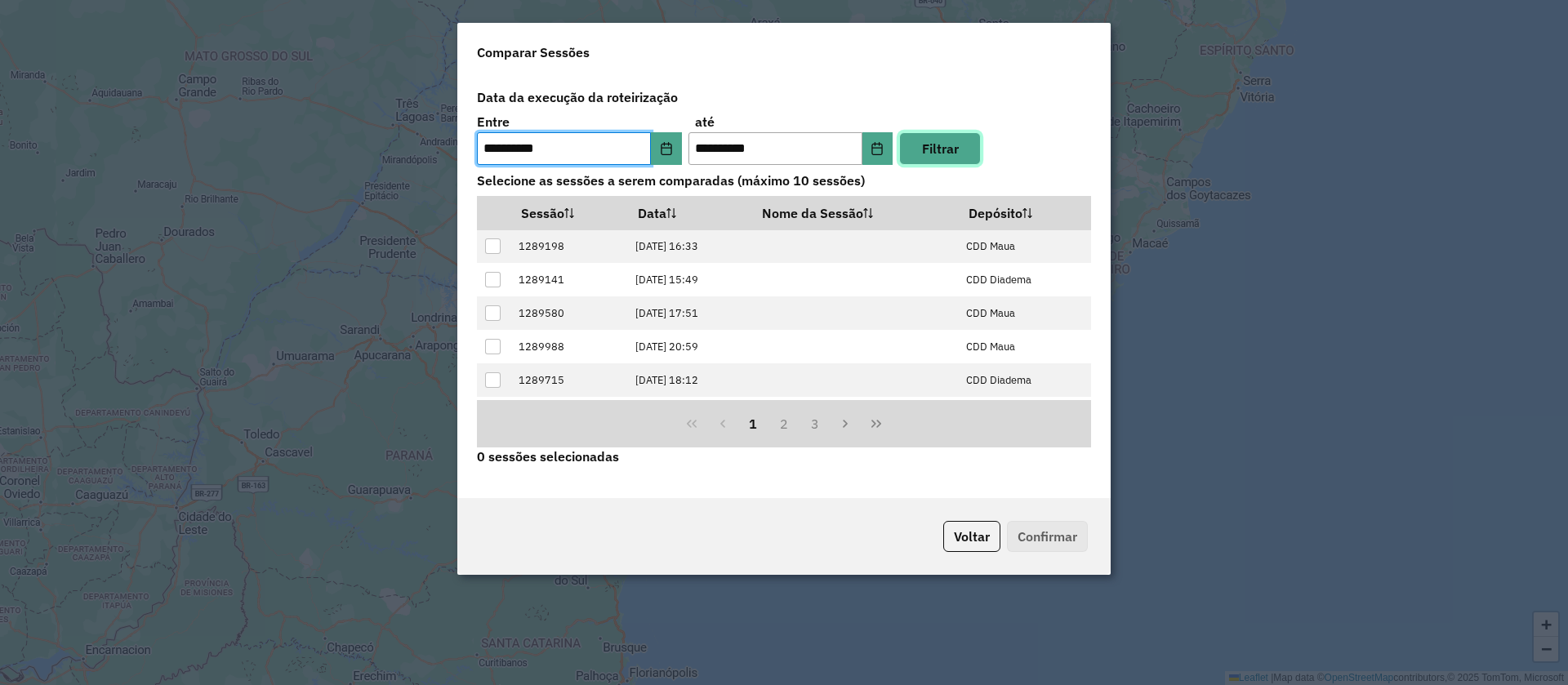
click at [944, 149] on button "Filtrar" at bounding box center [940, 149] width 81 height 33
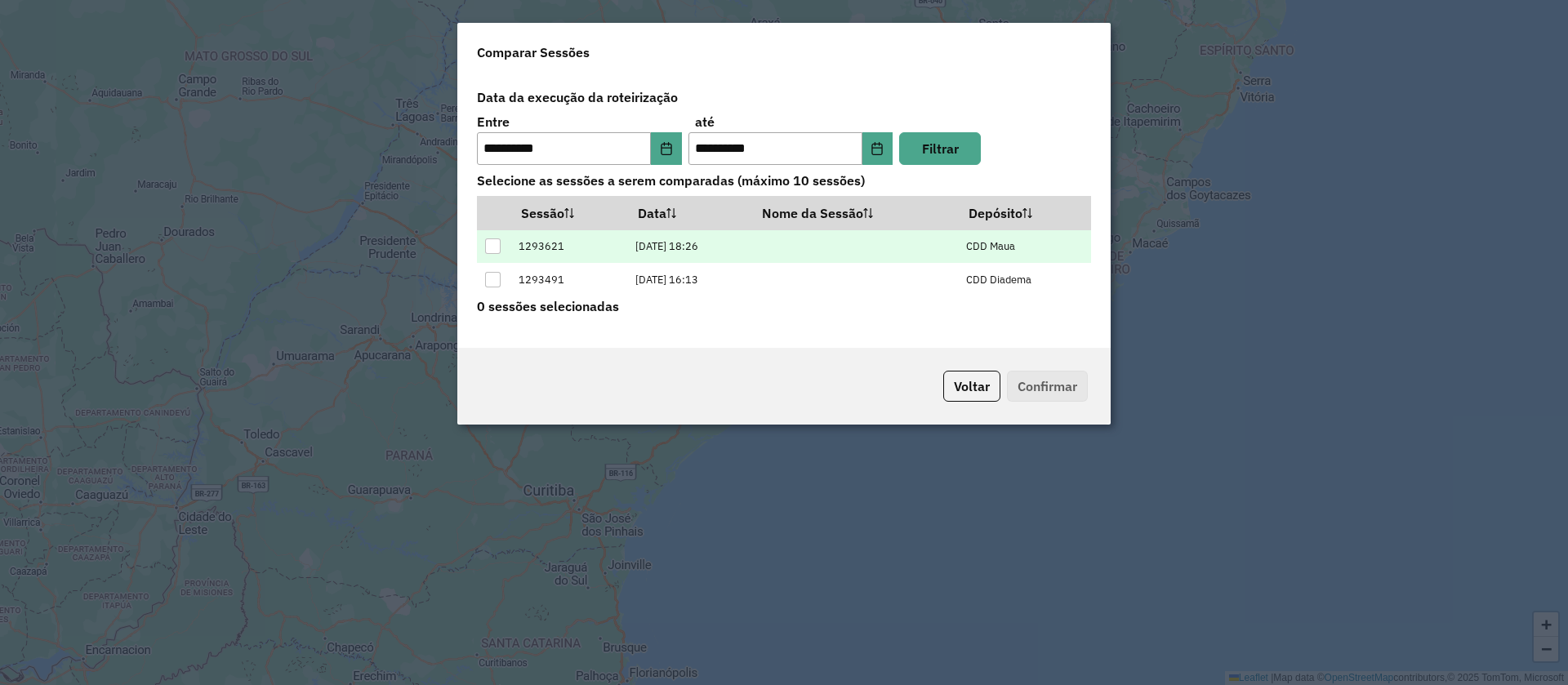
click at [494, 244] on div at bounding box center [493, 246] width 16 height 16
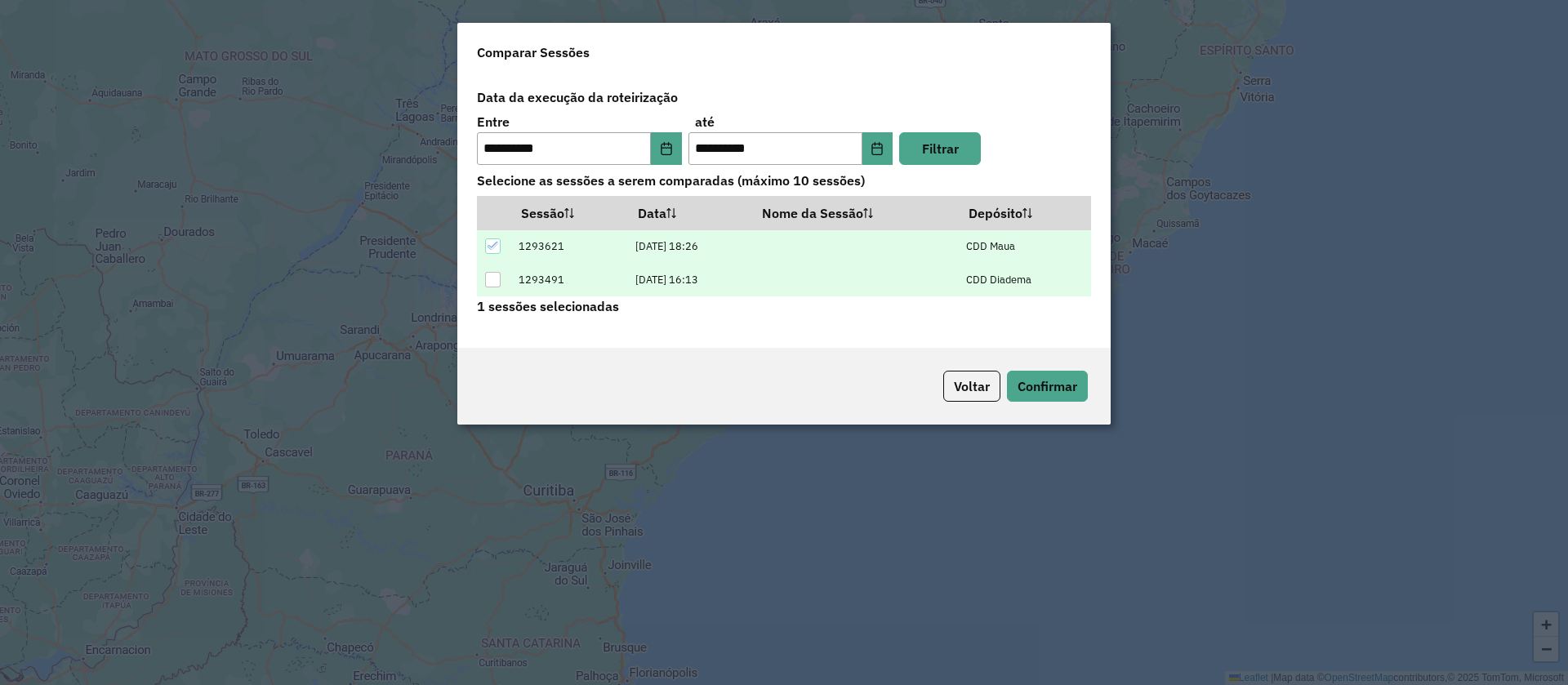
click at [499, 280] on div at bounding box center [493, 280] width 16 height 16
click at [1059, 392] on button "Confirmar" at bounding box center [1048, 386] width 81 height 31
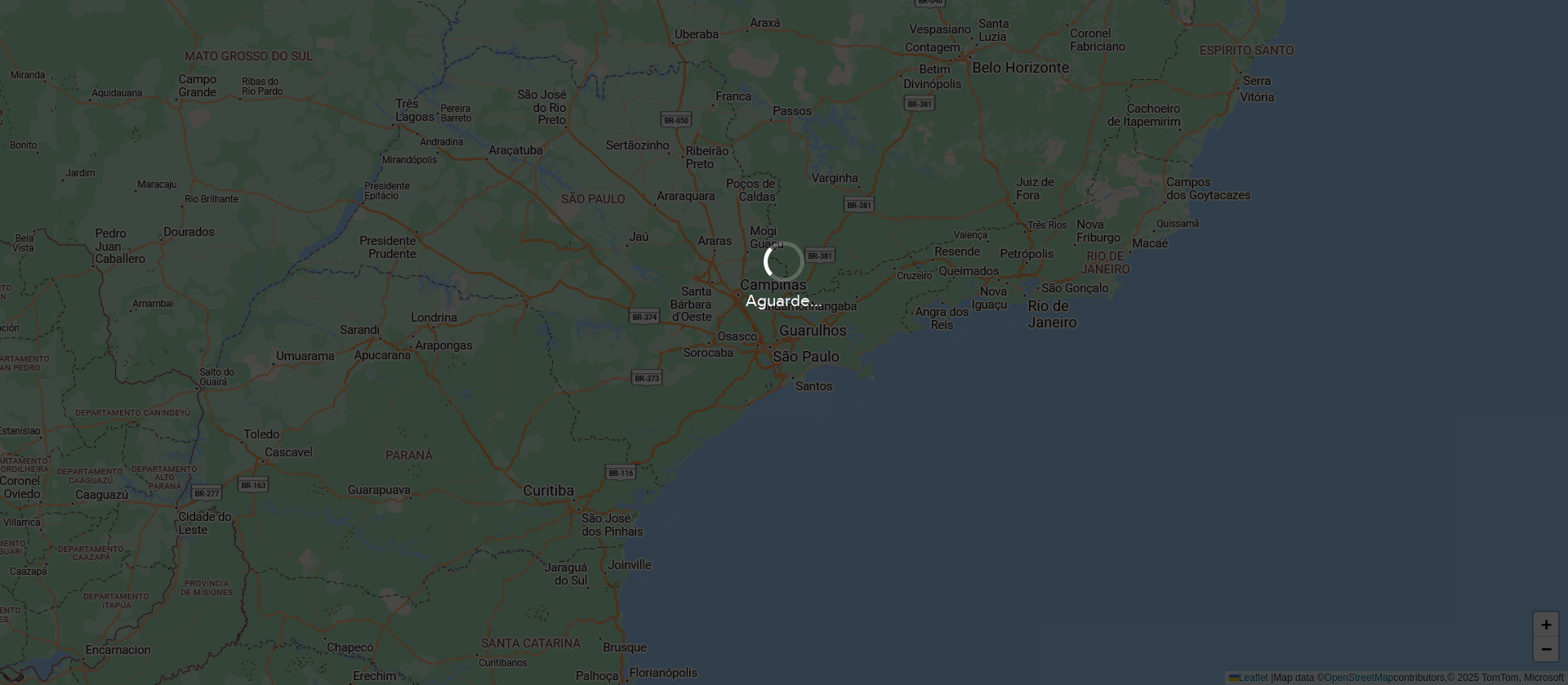
click at [978, 371] on div "Aguarde..." at bounding box center [784, 342] width 1568 height 685
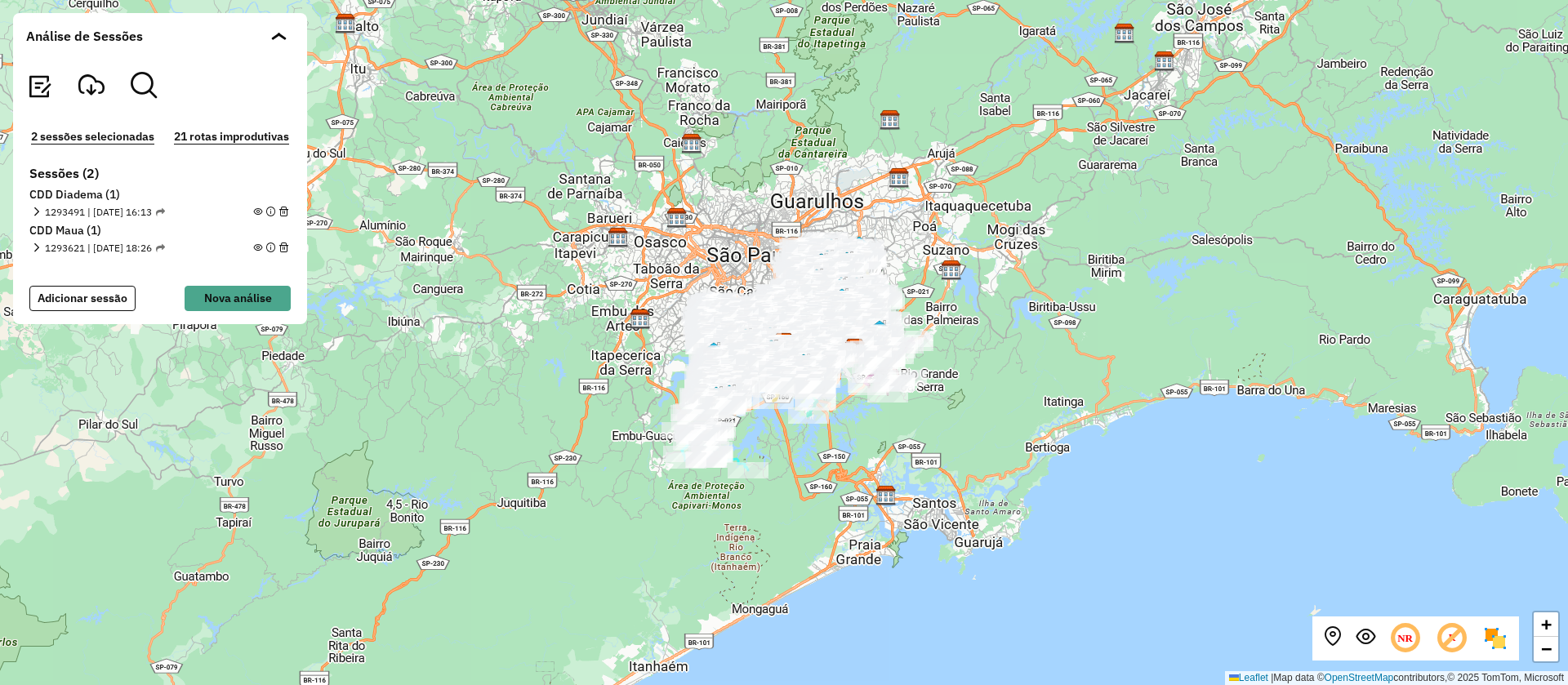
click at [1036, 458] on div "+ − Leaflet | Map data © OpenStreetMap contributors,© 2025 TomTom, Microsoft" at bounding box center [784, 342] width 1568 height 685
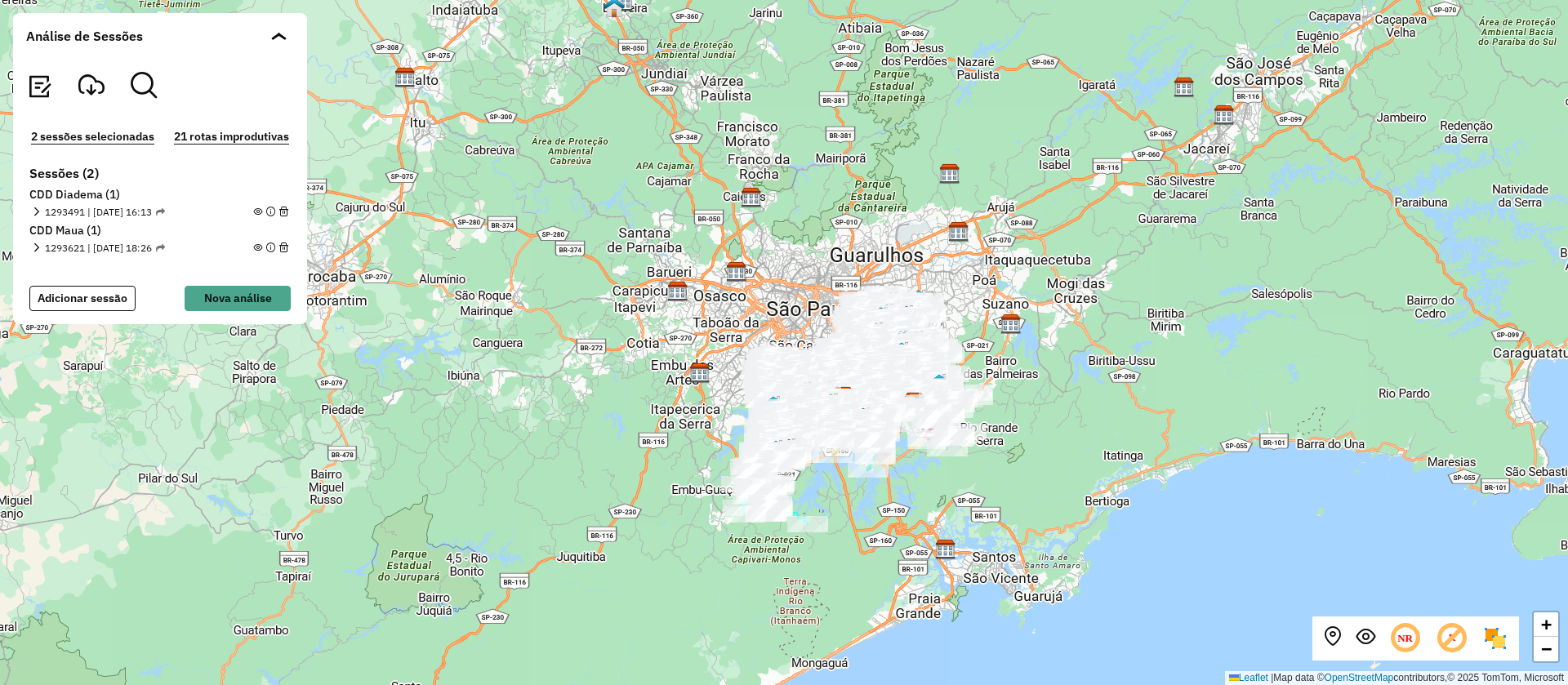
click at [1456, 643] on icon at bounding box center [1452, 638] width 35 height 35
click at [1402, 642] on icon at bounding box center [1405, 638] width 35 height 35
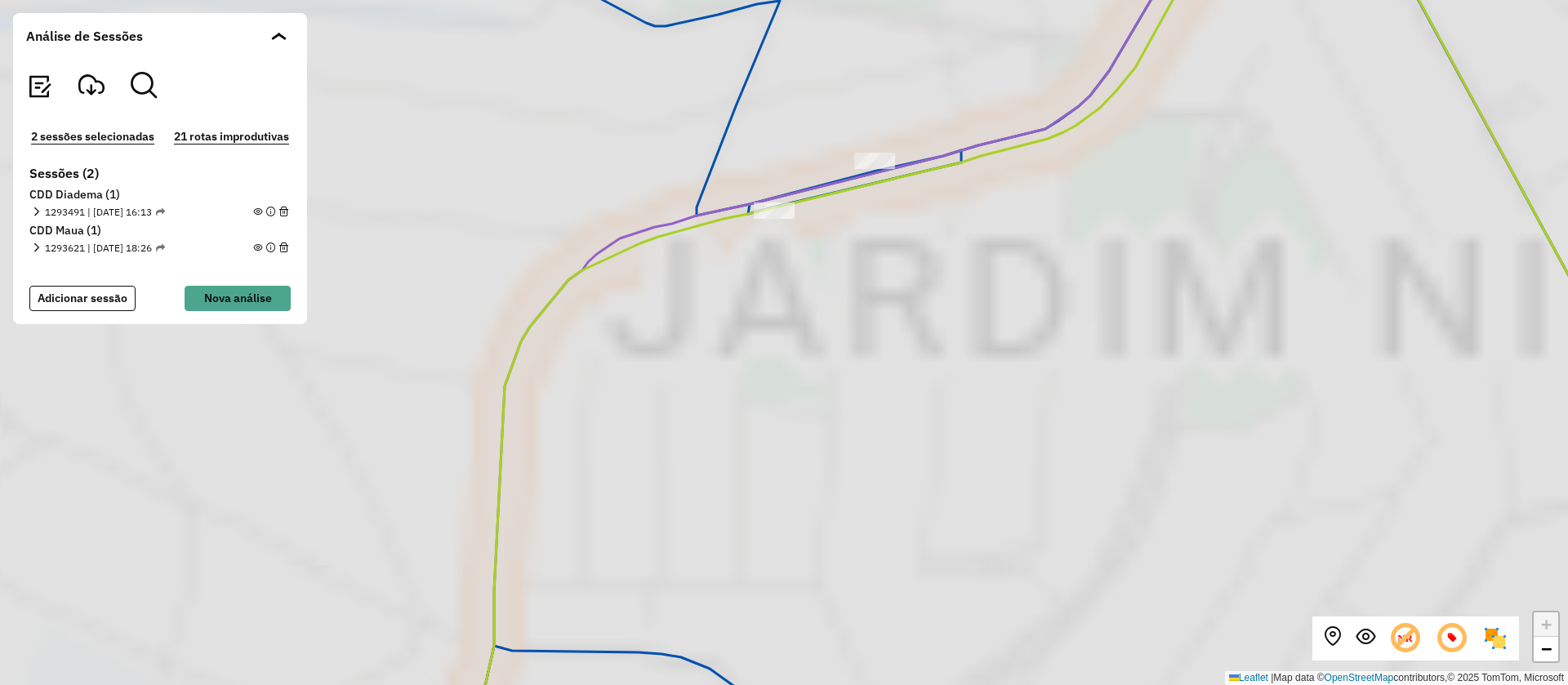
drag, startPoint x: 1149, startPoint y: 432, endPoint x: 1123, endPoint y: 415, distance: 31.1
click at [1123, 415] on div "+ − Leaflet | Map data © OpenStreetMap contributors,© 2025 TomTom, Microsoft" at bounding box center [784, 342] width 1568 height 685
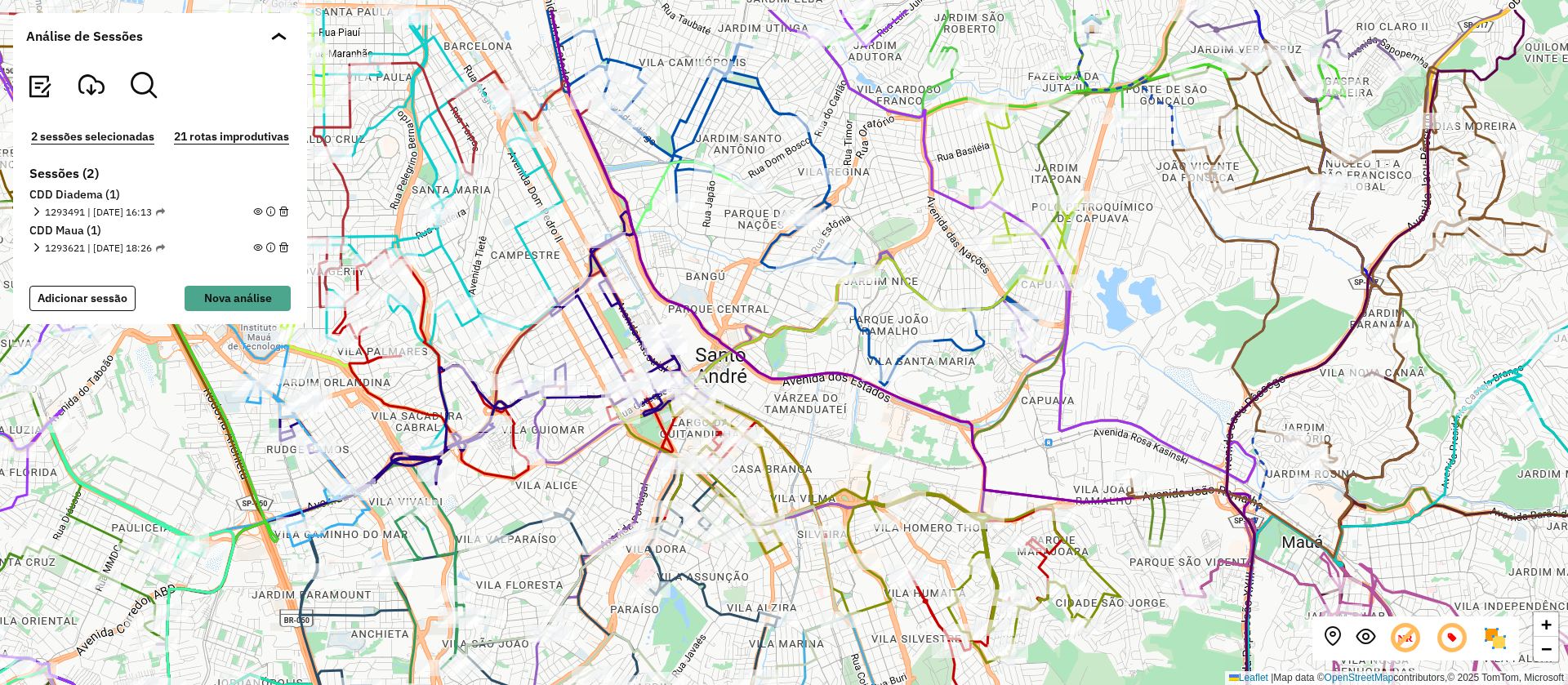
drag, startPoint x: 1097, startPoint y: 385, endPoint x: 1067, endPoint y: 464, distance: 84.5
click at [1067, 464] on div "+ − Leaflet | Map data © OpenStreetMap contributors,© 2025 TomTom, Microsoft" at bounding box center [784, 342] width 1568 height 685
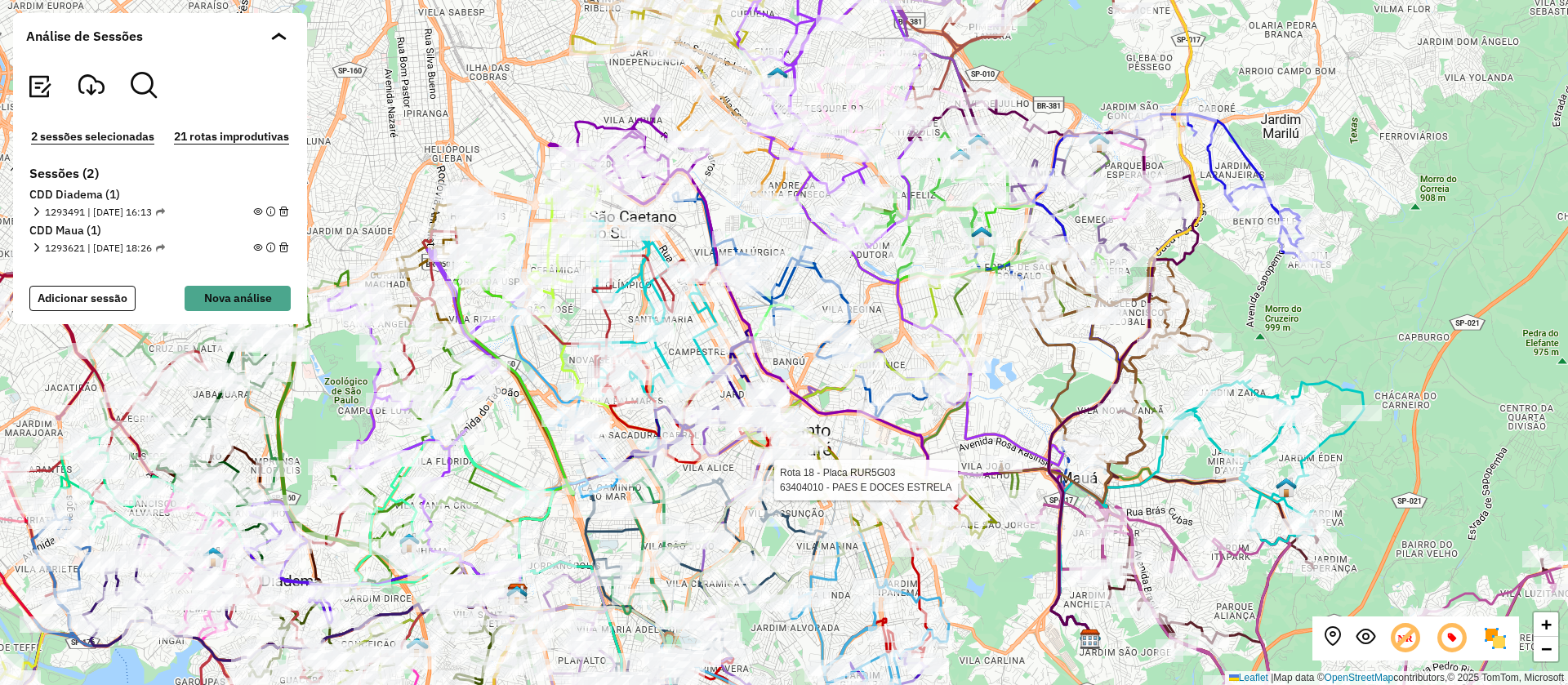
drag, startPoint x: 999, startPoint y: 361, endPoint x: 1015, endPoint y: 383, distance: 27.2
click at [1015, 383] on div "Rota 18 - Placa RUR5G03 63404010 - PAES E DOCES ESTRELA + − Leaflet | Map data …" at bounding box center [784, 342] width 1568 height 685
click at [768, 173] on icon at bounding box center [733, 149] width 111 height 123
click at [766, 178] on icon at bounding box center [733, 149] width 111 height 123
click at [765, 177] on icon at bounding box center [733, 149] width 111 height 123
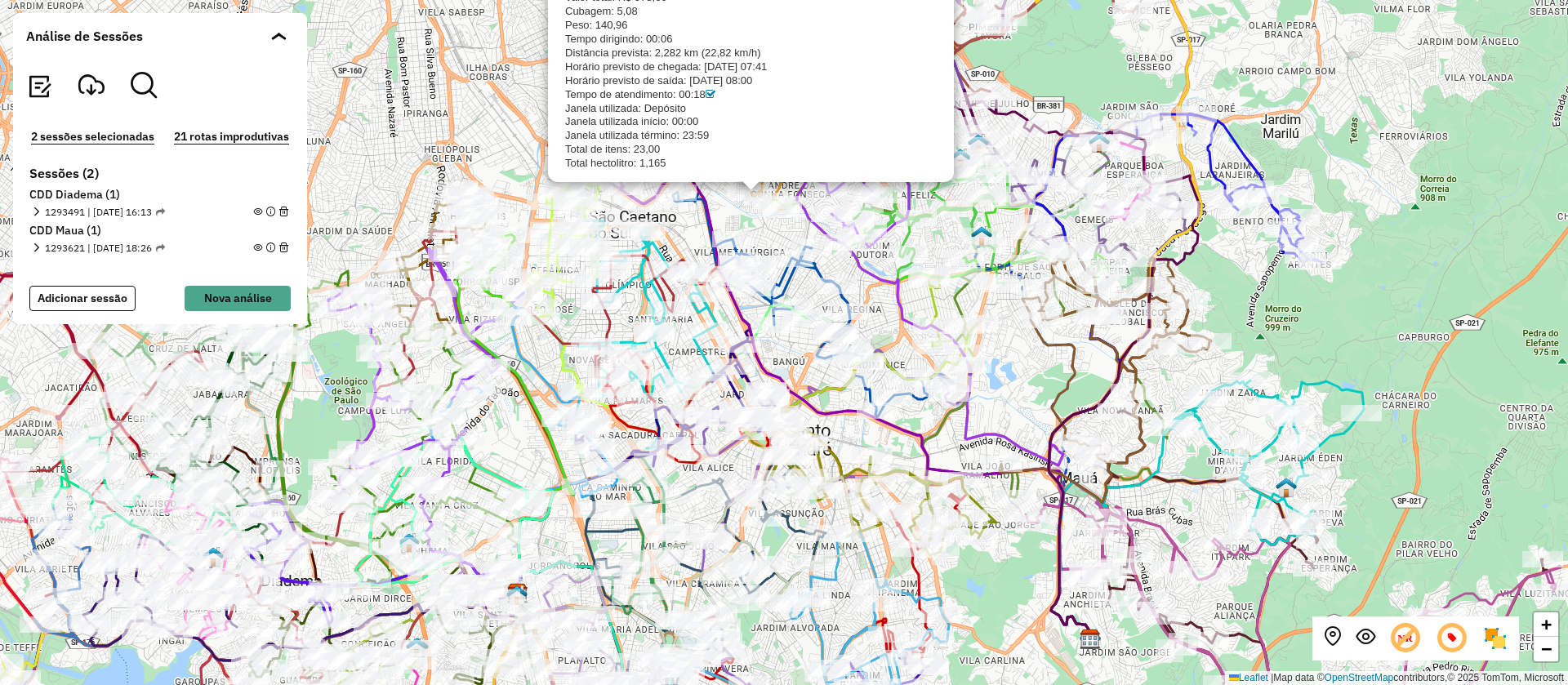
click at [255, 209] on em at bounding box center [258, 212] width 9 height 9
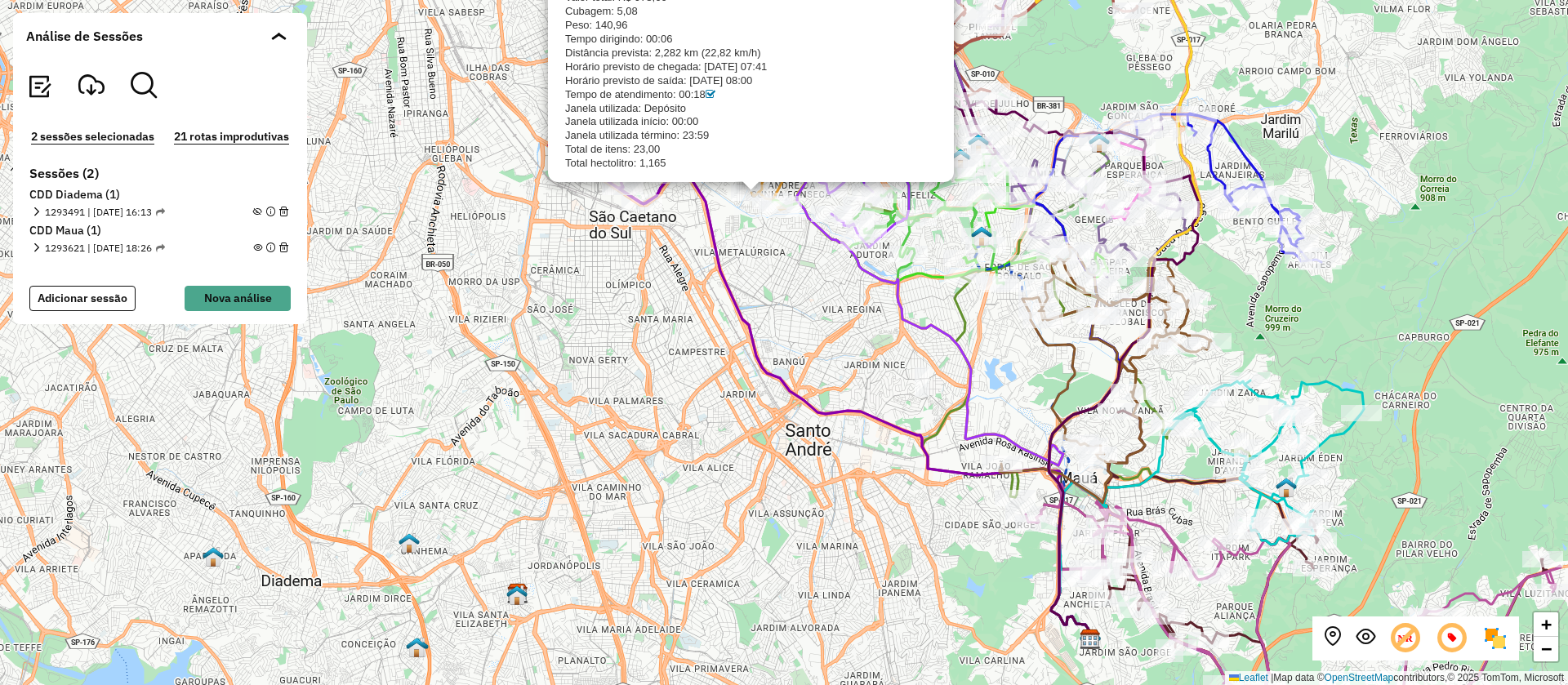
click at [844, 339] on div "CDD Maua 30103552 - GERALDO DA CONCEICAO Sessão: 1293621 Endereço: [PERSON_NAME…" at bounding box center [784, 342] width 1568 height 685
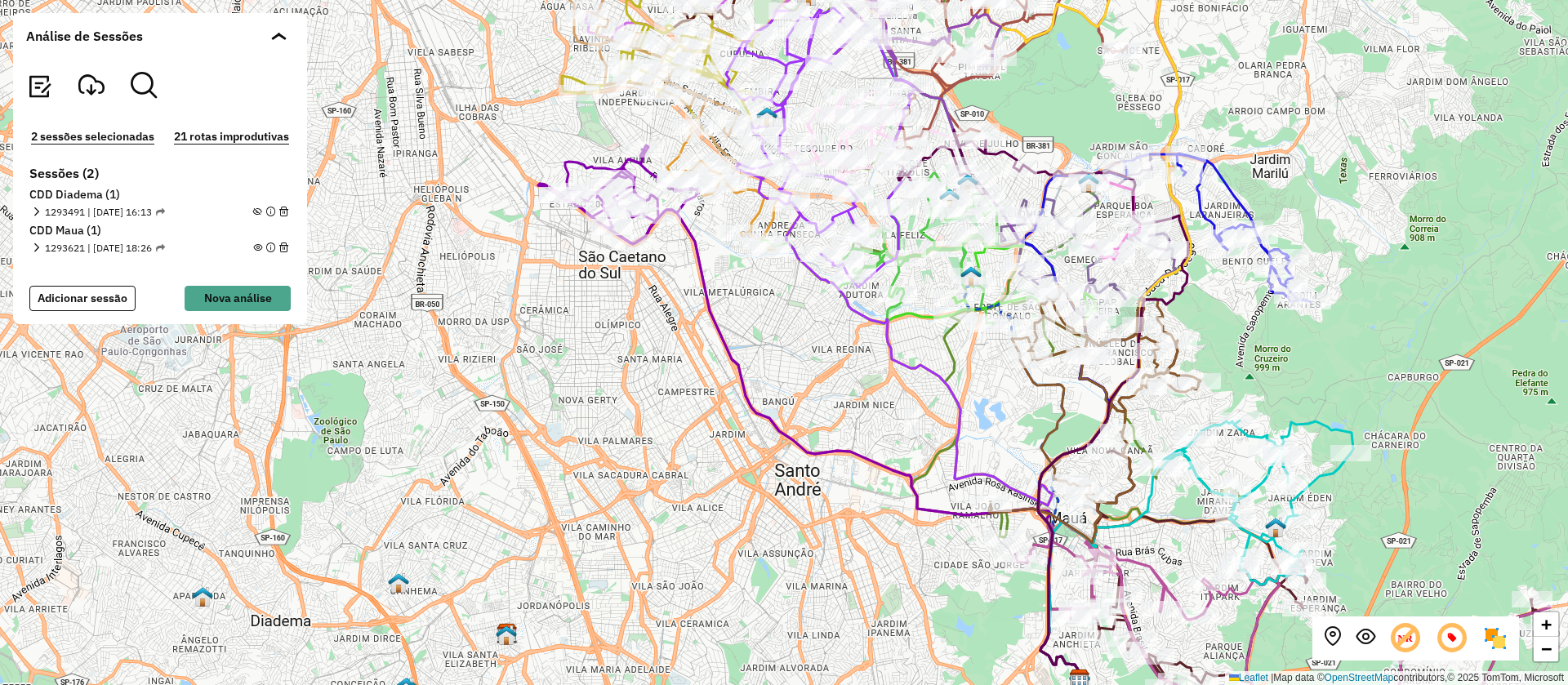
drag, startPoint x: 838, startPoint y: 315, endPoint x: 826, endPoint y: 354, distance: 40.8
click at [826, 354] on div "+ − Leaflet | Map data © OpenStreetMap contributors,© 2025 TomTom, Microsoft" at bounding box center [784, 342] width 1568 height 685
click at [763, 308] on div "+ − Leaflet | Map data © OpenStreetMap contributors,© 2025 TomTom, Microsoft" at bounding box center [784, 342] width 1568 height 685
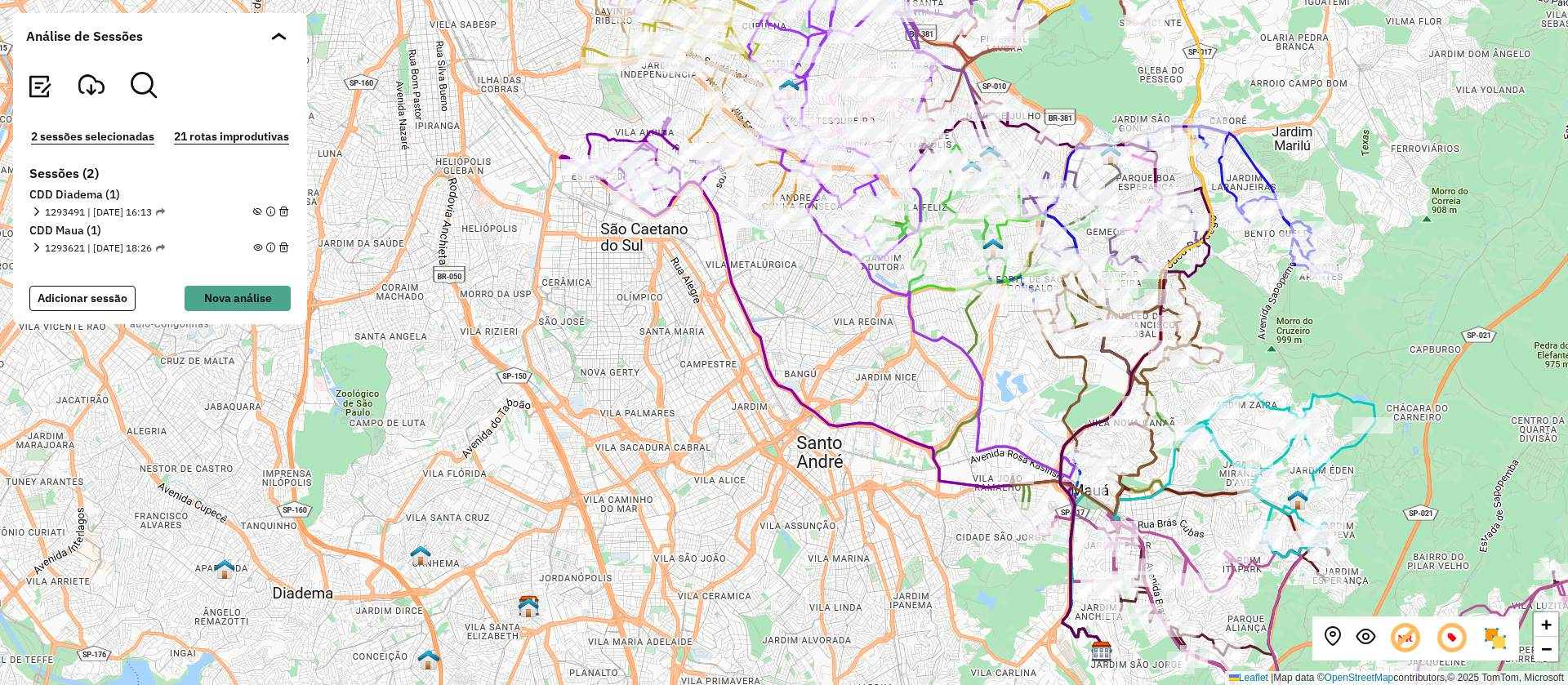
drag, startPoint x: 873, startPoint y: 466, endPoint x: 860, endPoint y: 398, distance: 69.2
click at [860, 398] on div "+ − Leaflet | Map data © OpenStreetMap contributors,© 2025 TomTom, Microsoft" at bounding box center [784, 342] width 1568 height 685
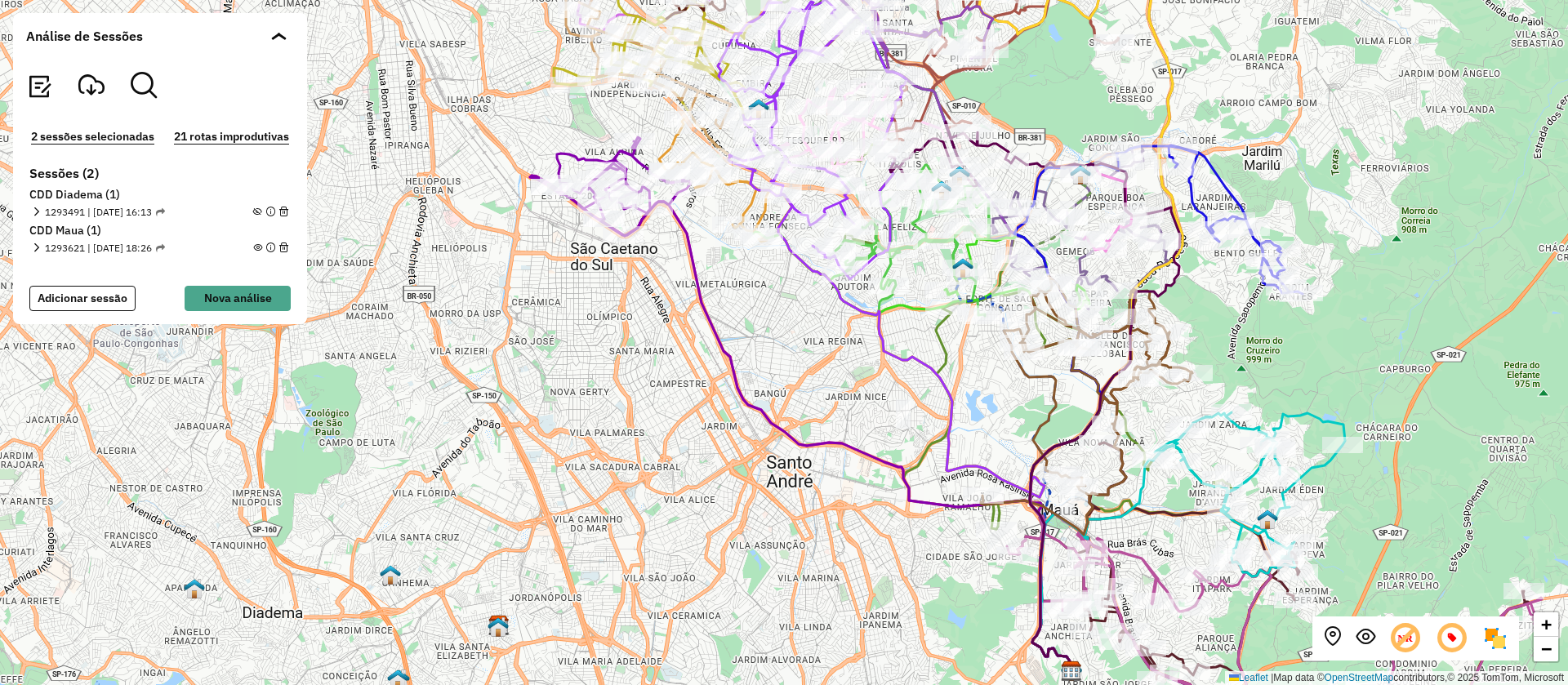
drag, startPoint x: 1016, startPoint y: 403, endPoint x: 985, endPoint y: 422, distance: 36.4
click at [985, 422] on div "+ − Leaflet | Map data © OpenStreetMap contributors,© 2025 TomTom, Microsoft" at bounding box center [784, 342] width 1568 height 685
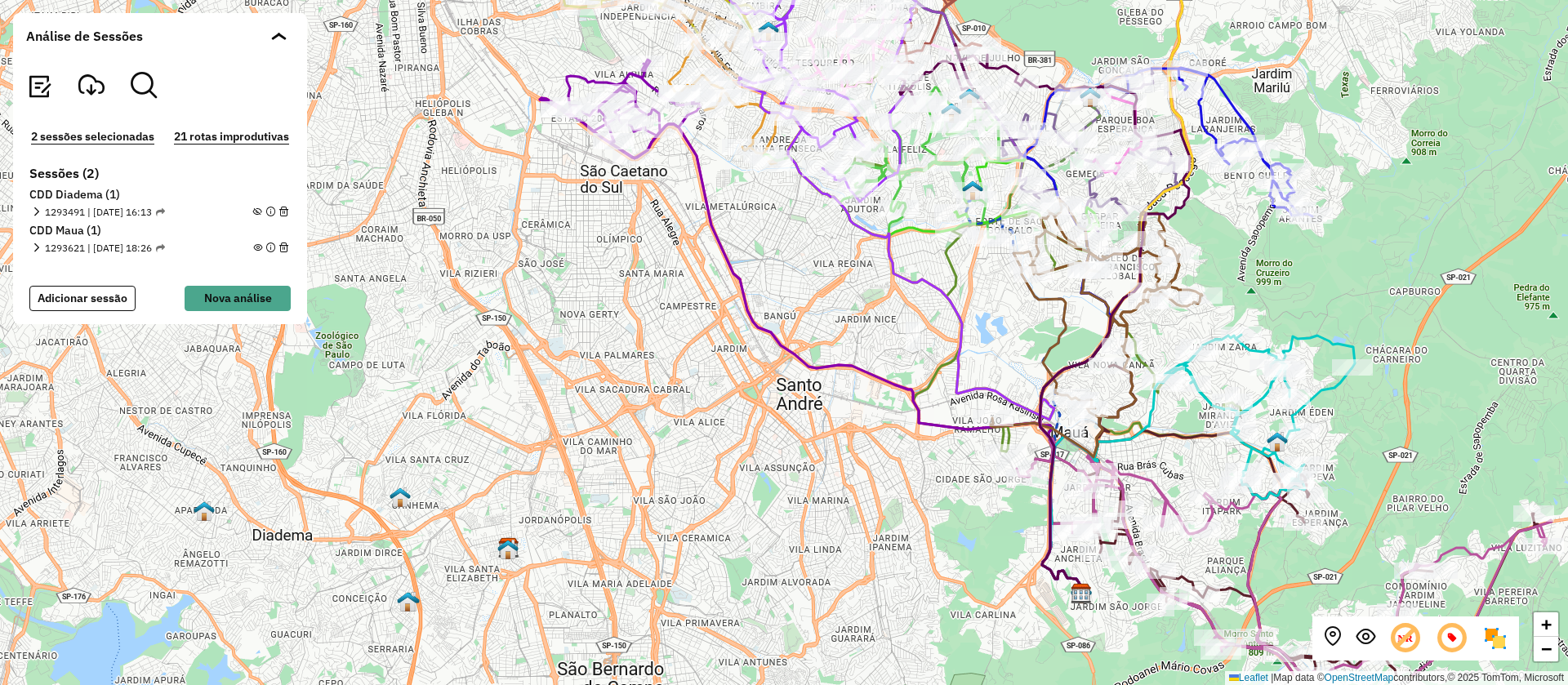
drag, startPoint x: 1002, startPoint y: 391, endPoint x: 1005, endPoint y: 339, distance: 52.1
click at [1005, 339] on div "+ − Leaflet | Map data © OpenStreetMap contributors,© 2025 TomTom, Microsoft" at bounding box center [784, 342] width 1568 height 685
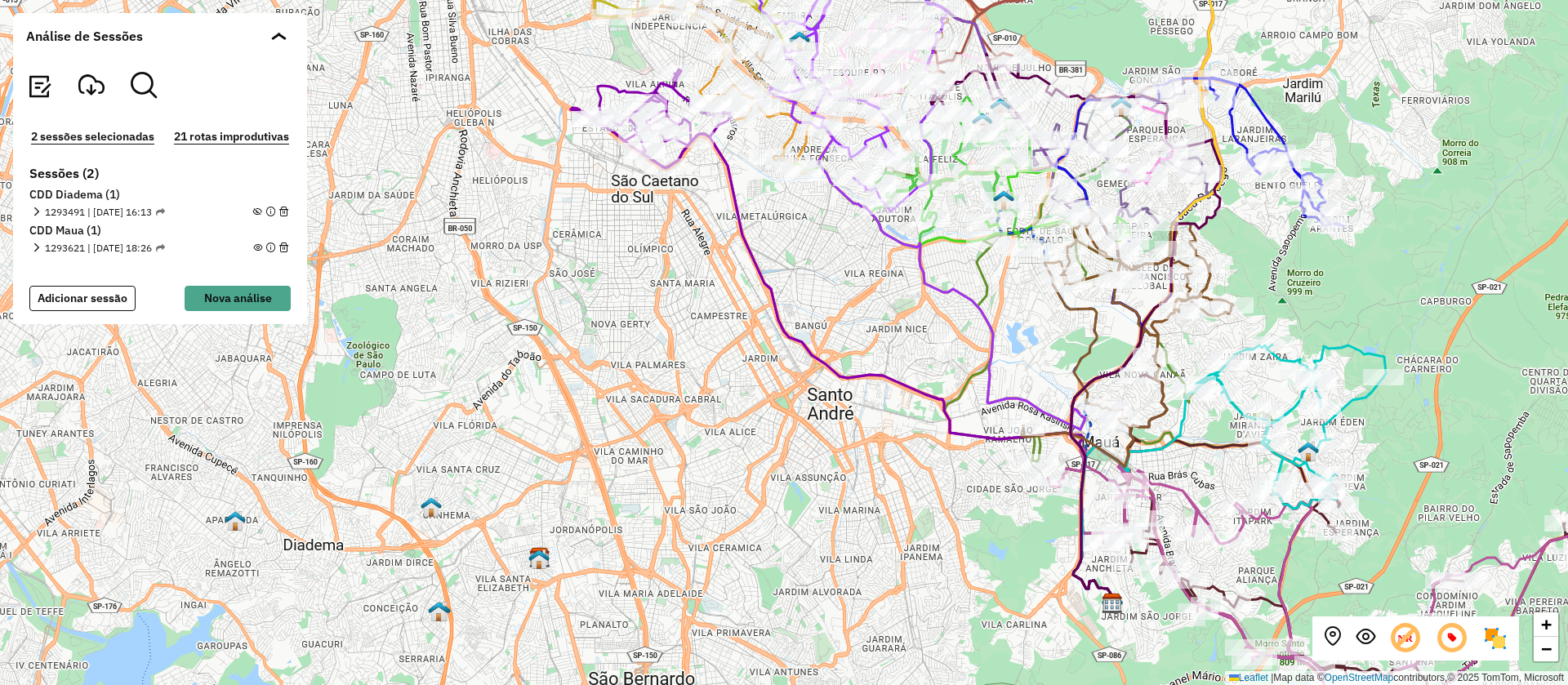
drag, startPoint x: 947, startPoint y: 514, endPoint x: 977, endPoint y: 524, distance: 31.6
click at [977, 524] on div "+ − Leaflet | Map data © OpenStreetMap contributors,© 2025 TomTom, Microsoft" at bounding box center [784, 342] width 1568 height 685
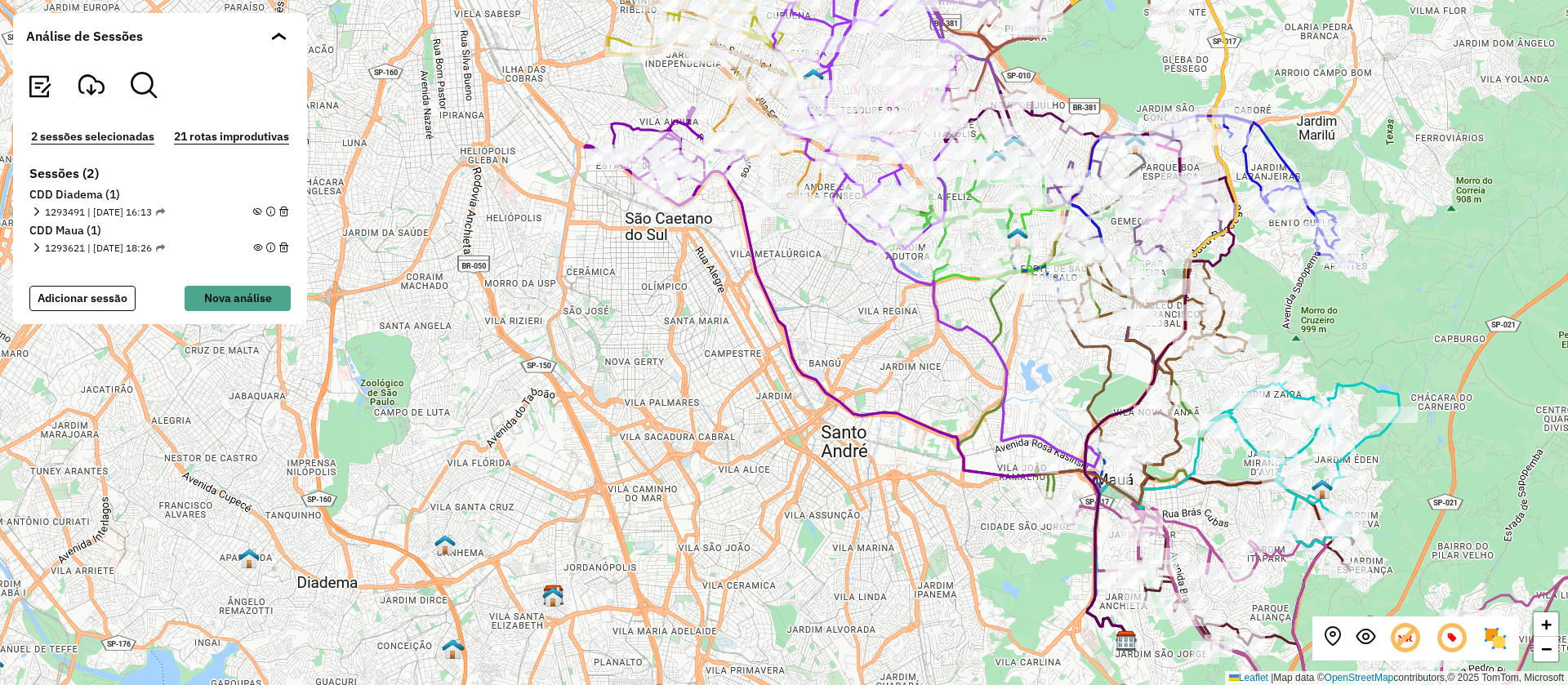
drag, startPoint x: 876, startPoint y: 312, endPoint x: 889, endPoint y: 349, distance: 39.2
click at [889, 349] on div "+ − Leaflet | Map data © OpenStreetMap contributors,© 2025 TomTom, Microsoft" at bounding box center [784, 342] width 1568 height 685
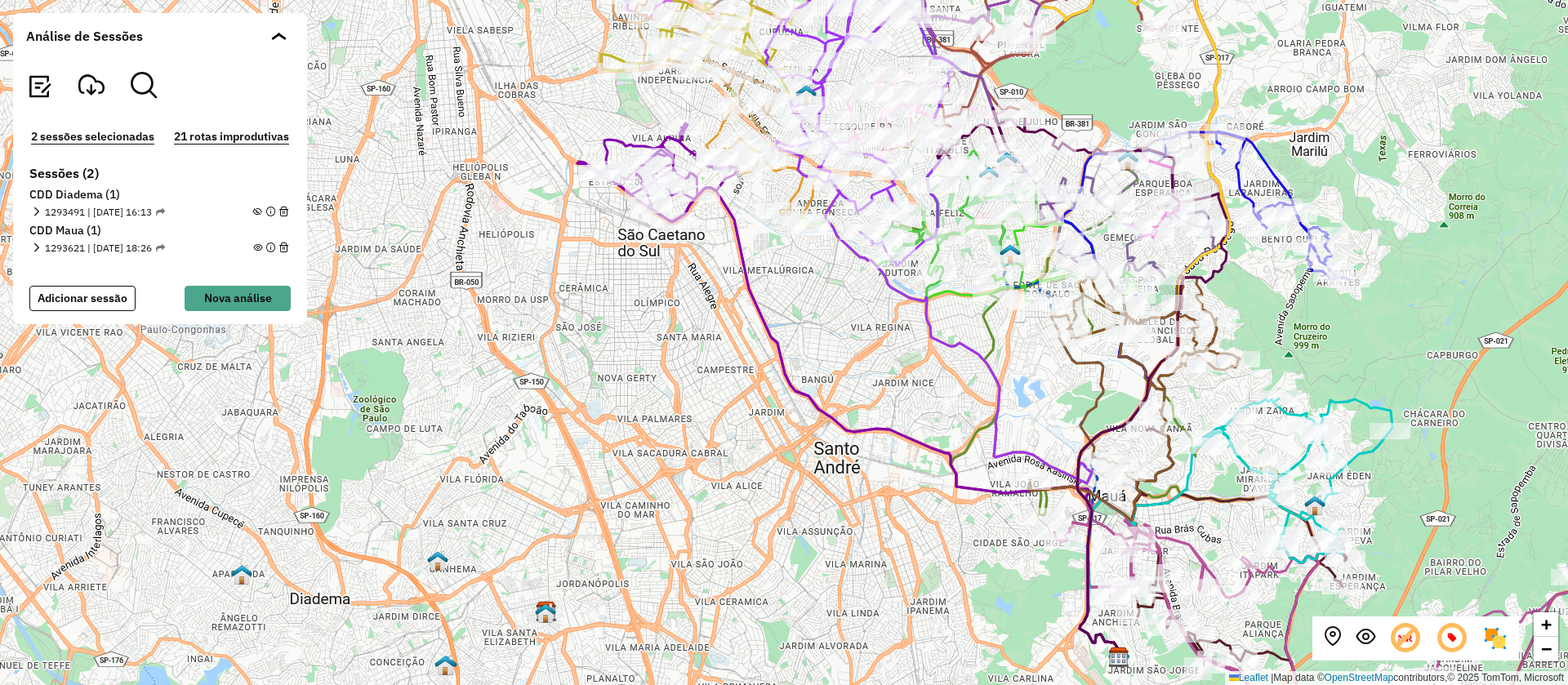
drag, startPoint x: 926, startPoint y: 355, endPoint x: 919, endPoint y: 371, distance: 17.5
click at [919, 371] on div "+ − Leaflet | Map data © OpenStreetMap contributors,© 2025 TomTom, Microsoft" at bounding box center [784, 342] width 1568 height 685
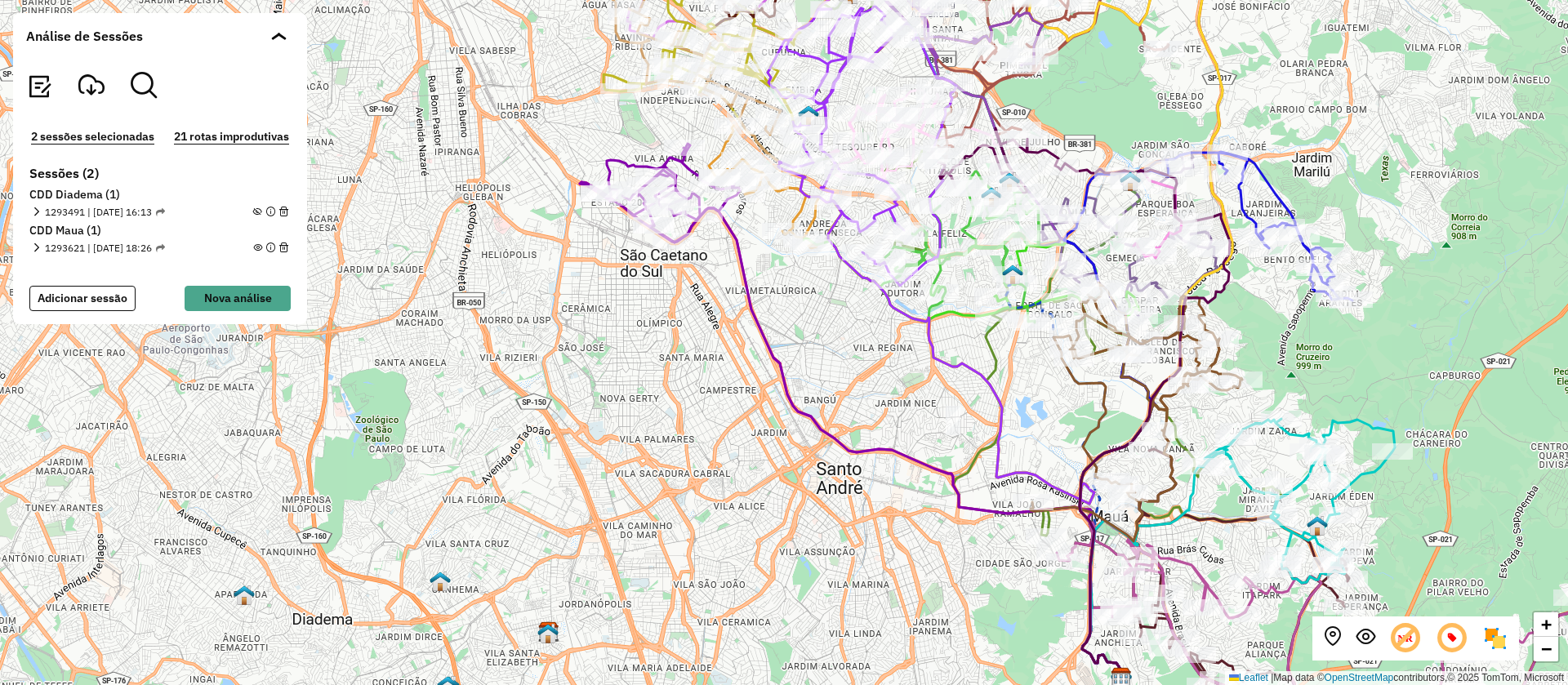
drag, startPoint x: 887, startPoint y: 334, endPoint x: 889, endPoint y: 355, distance: 21.1
click at [889, 355] on div "+ − Leaflet | Map data © OpenStreetMap contributors,© 2025 TomTom, Microsoft" at bounding box center [784, 342] width 1568 height 685
click at [258, 208] on em at bounding box center [258, 212] width 9 height 9
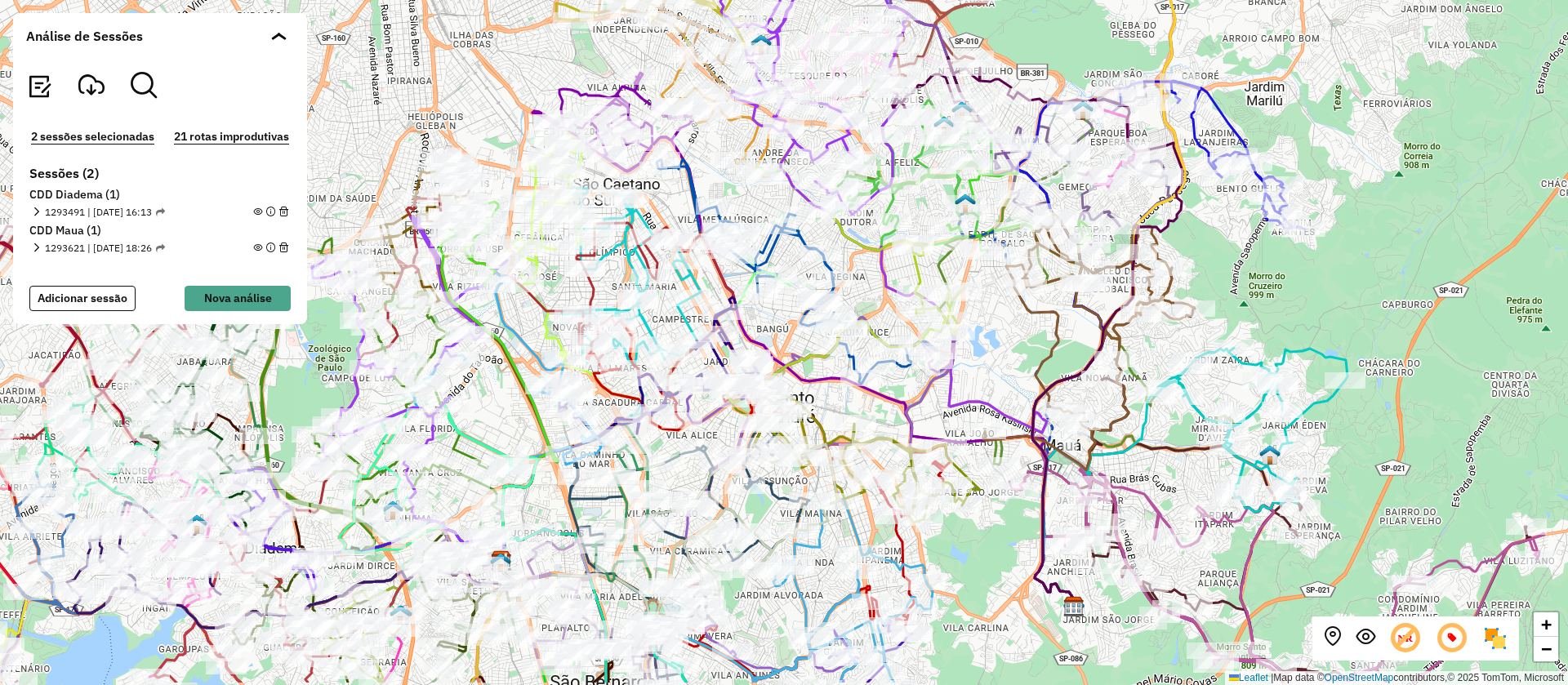
drag, startPoint x: 1049, startPoint y: 427, endPoint x: 1001, endPoint y: 356, distance: 85.7
click at [1001, 356] on div "+ − Leaflet | Map data © OpenStreetMap contributors,© 2025 TomTom, Microsoft" at bounding box center [784, 342] width 1568 height 685
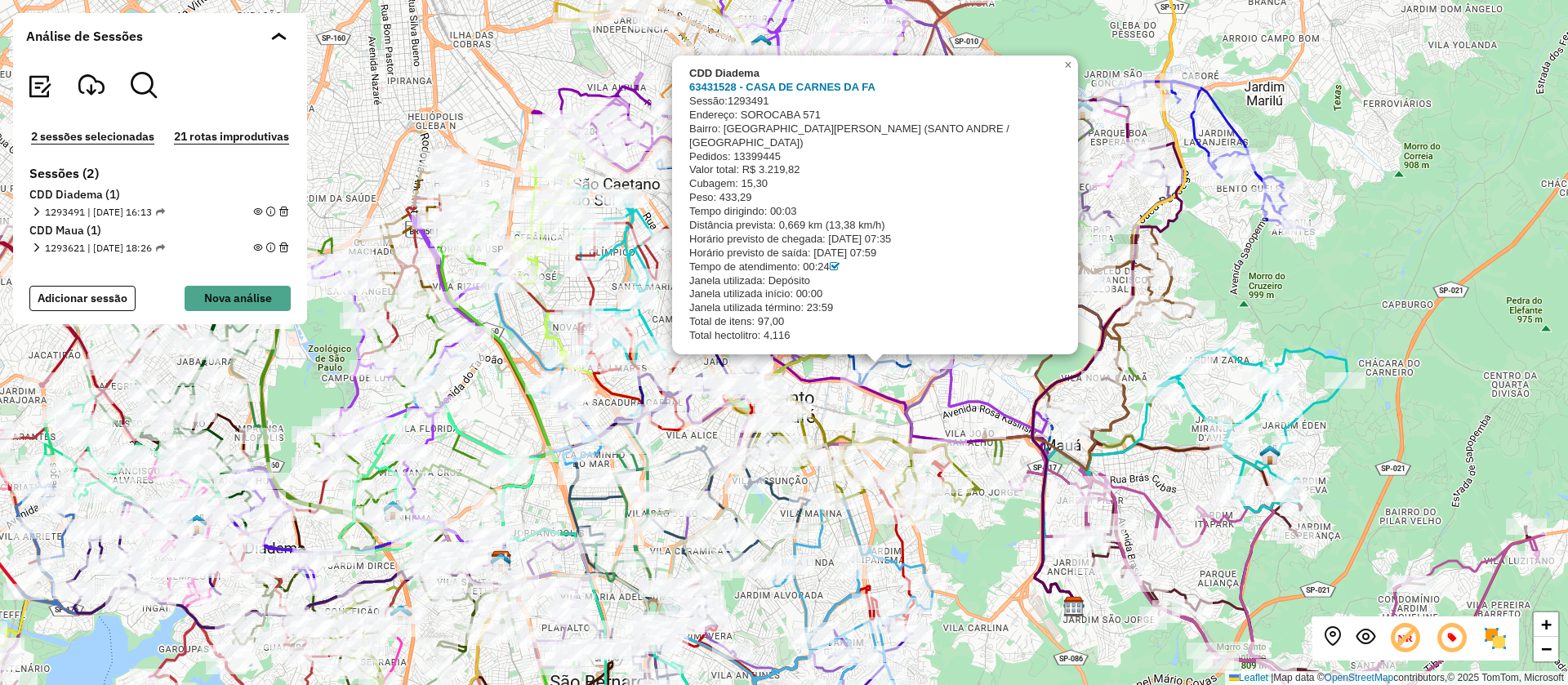
click at [911, 388] on div "CDD Diadema 63431528 - CASA DE CARNES DA FA Sessão: 1293491 Endereço: SOROCABA …" at bounding box center [784, 342] width 1568 height 685
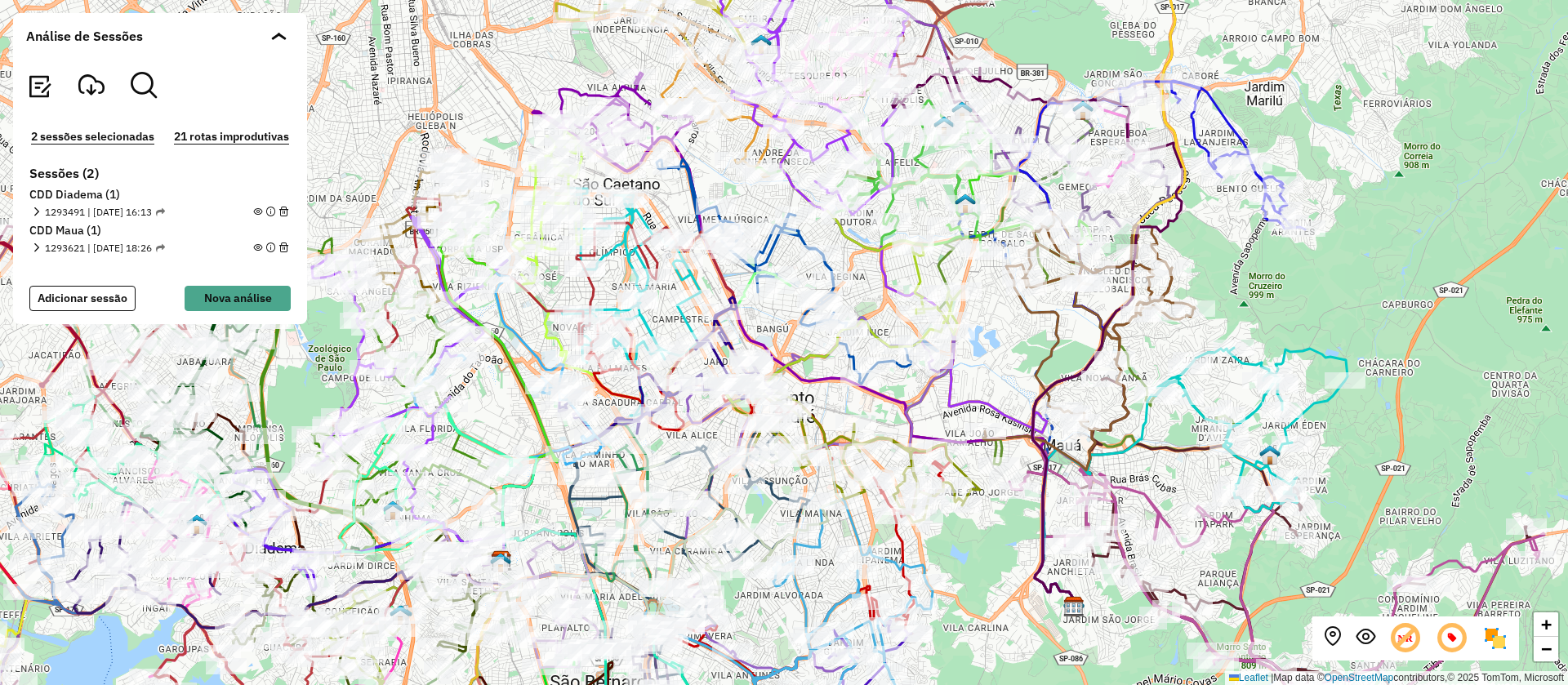
click at [254, 212] on em at bounding box center [258, 212] width 9 height 9
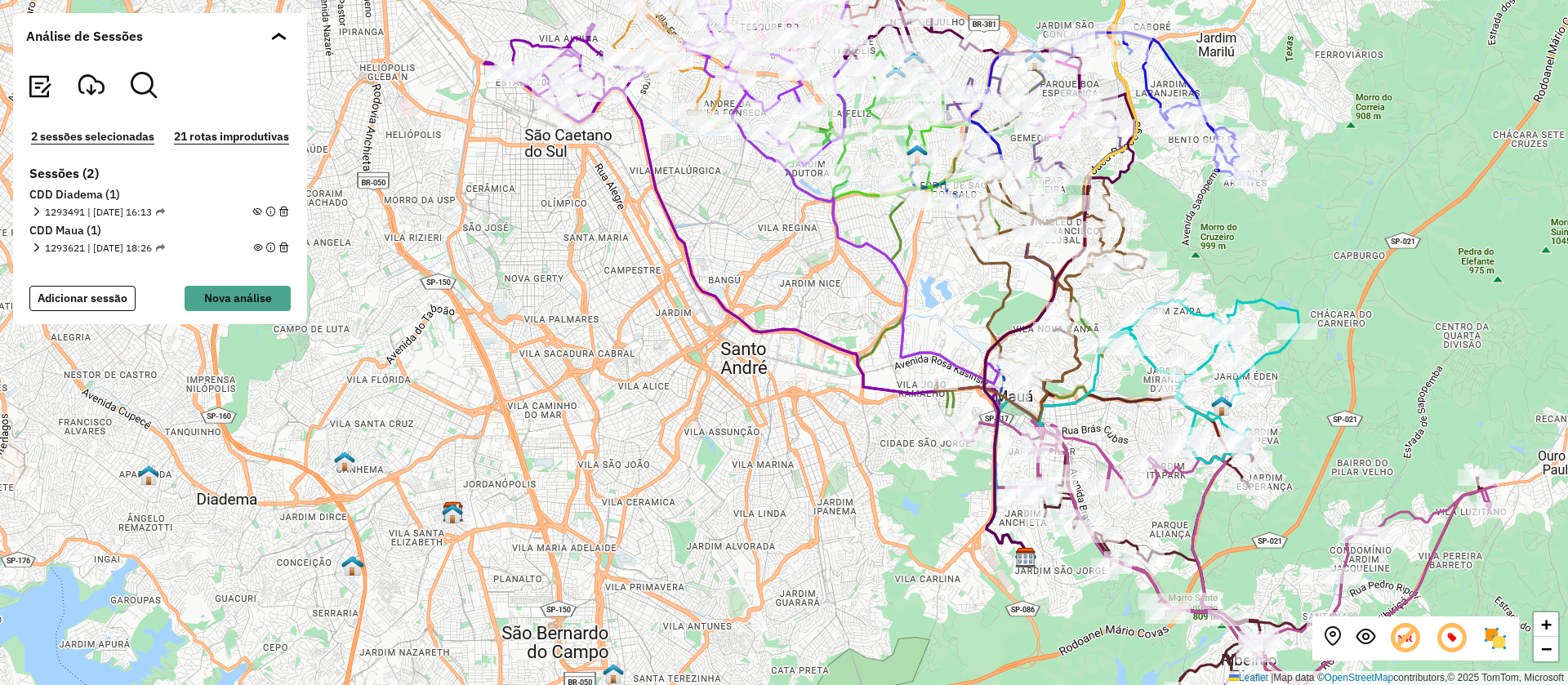
drag, startPoint x: 774, startPoint y: 308, endPoint x: 766, endPoint y: 297, distance: 13.6
click at [766, 297] on div "+ − Leaflet | Map data © OpenStreetMap contributors,© 2025 TomTom, Microsoft" at bounding box center [784, 342] width 1568 height 685
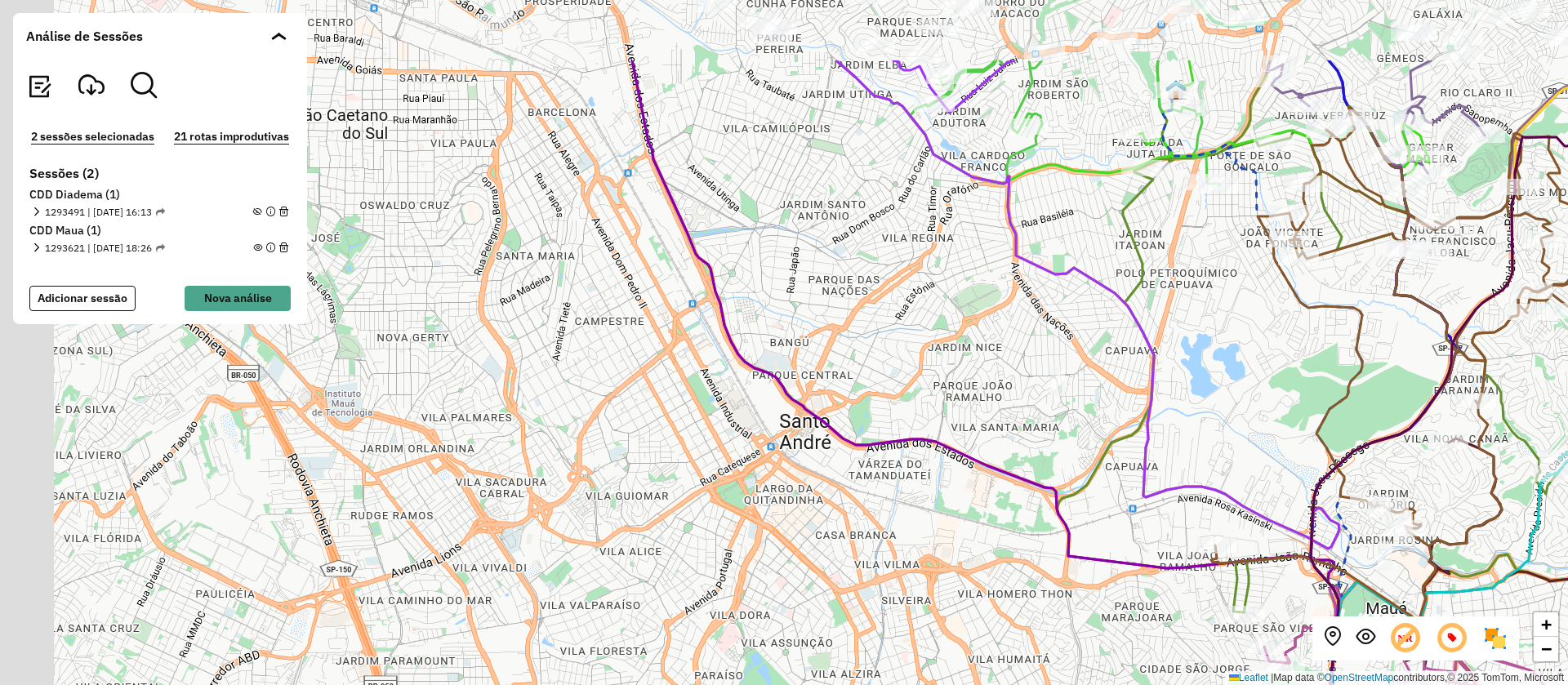
drag, startPoint x: 819, startPoint y: 269, endPoint x: 948, endPoint y: 397, distance: 181.7
click at [948, 397] on div "+ − Leaflet | Map data © OpenStreetMap contributors,© 2025 TomTom, Microsoft" at bounding box center [784, 342] width 1568 height 685
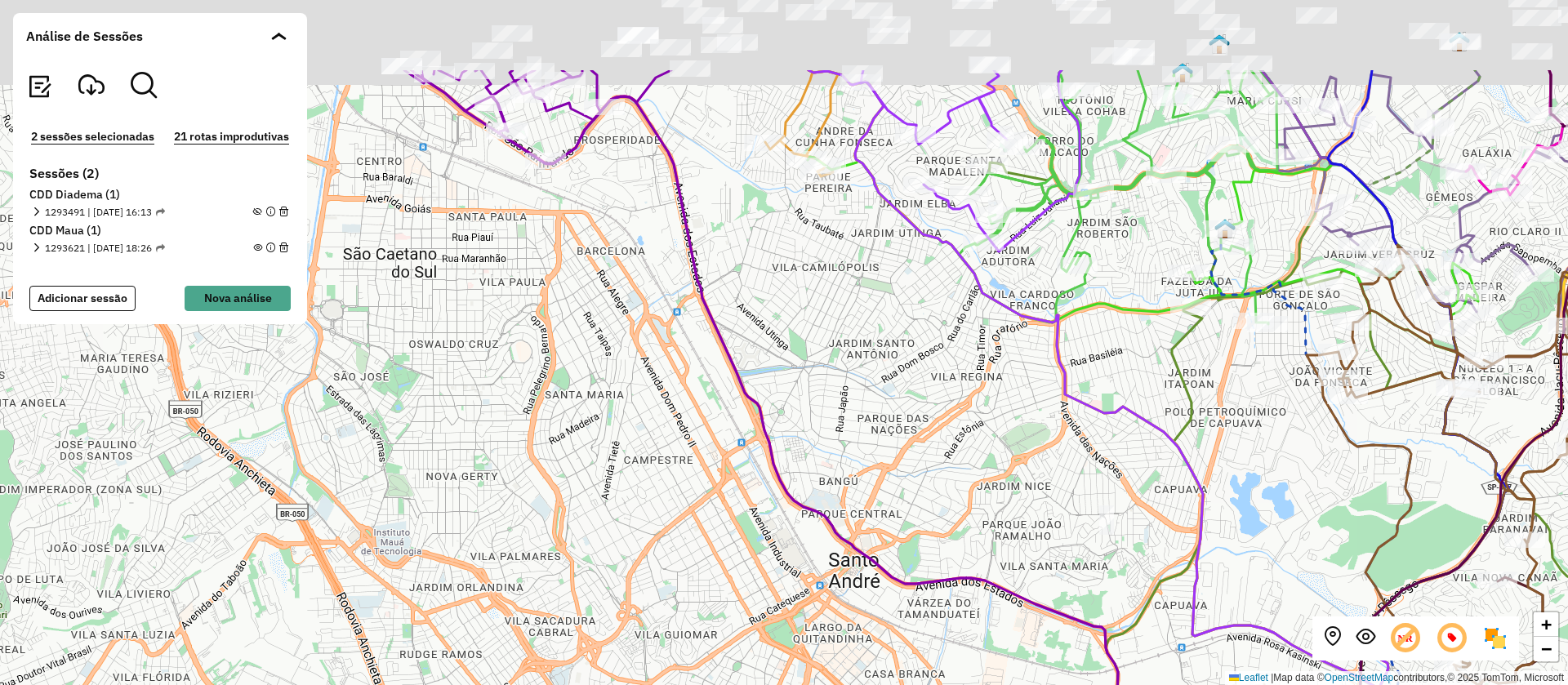
drag, startPoint x: 778, startPoint y: 258, endPoint x: 827, endPoint y: 396, distance: 146.4
click at [827, 396] on div "+ − Leaflet | Map data © OpenStreetMap contributors,© 2025 TomTom, Microsoft" at bounding box center [784, 342] width 1568 height 685
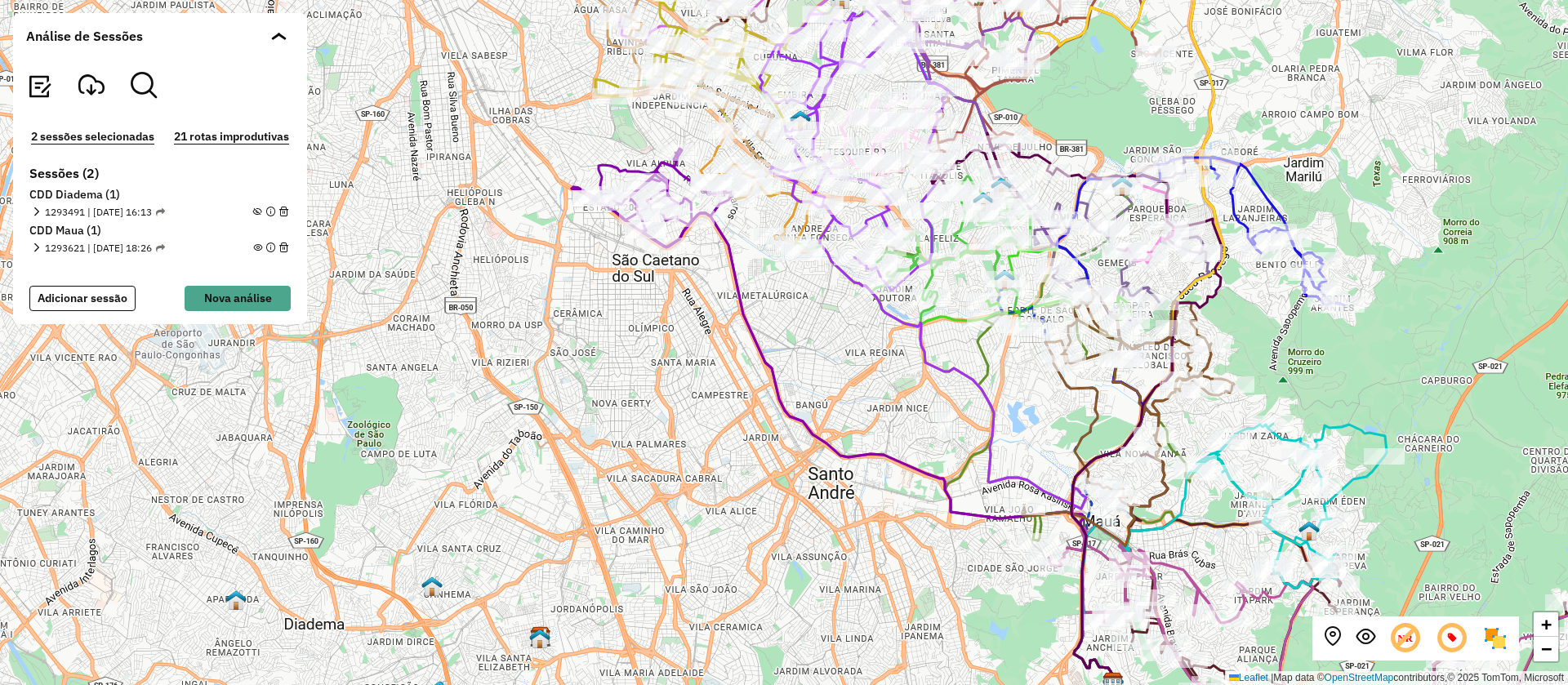
drag, startPoint x: 838, startPoint y: 417, endPoint x: 822, endPoint y: 339, distance: 79.6
click at [822, 339] on div "+ − Leaflet | Map data © OpenStreetMap contributors,© 2025 TomTom, Microsoft" at bounding box center [784, 342] width 1568 height 685
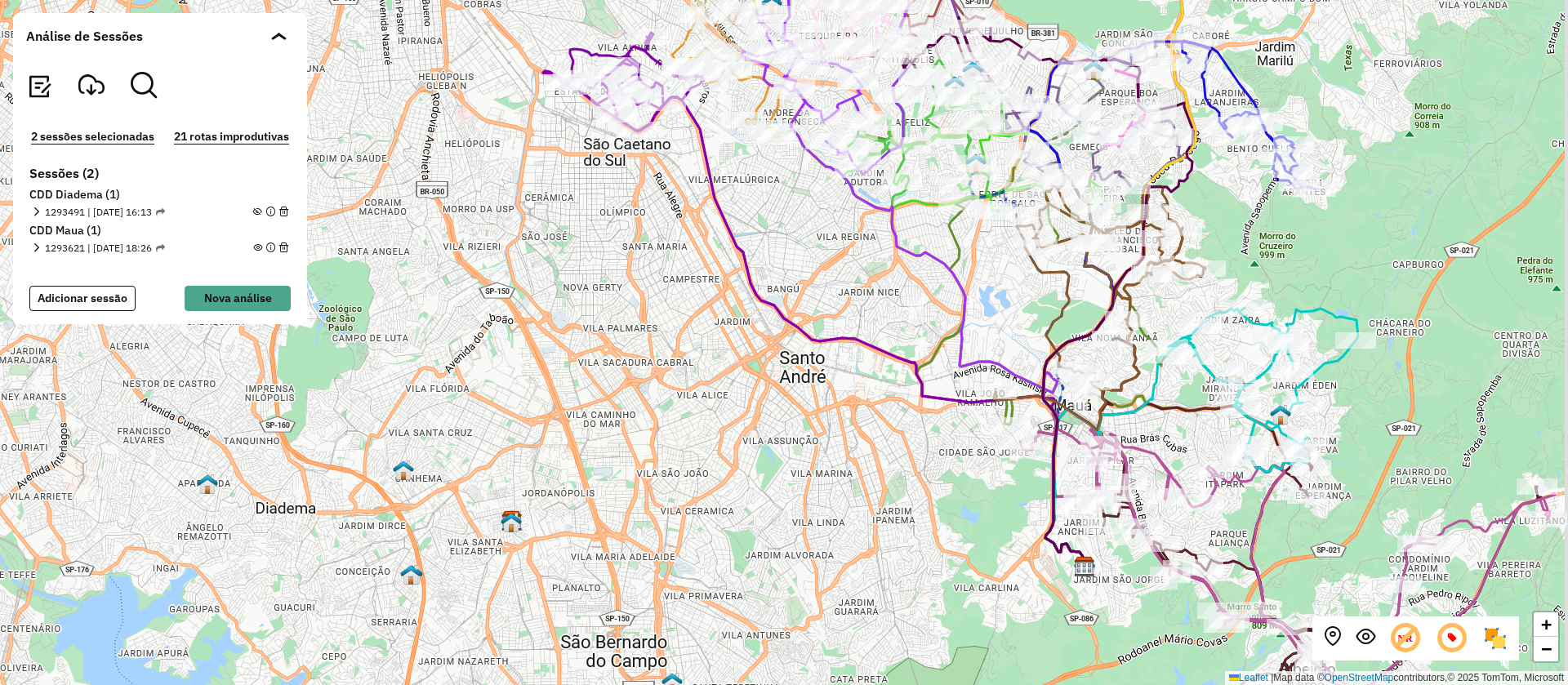
click at [908, 301] on div "+ − Leaflet | Map data © OpenStreetMap contributors,© 2025 TomTom, Microsoft" at bounding box center [784, 342] width 1568 height 685
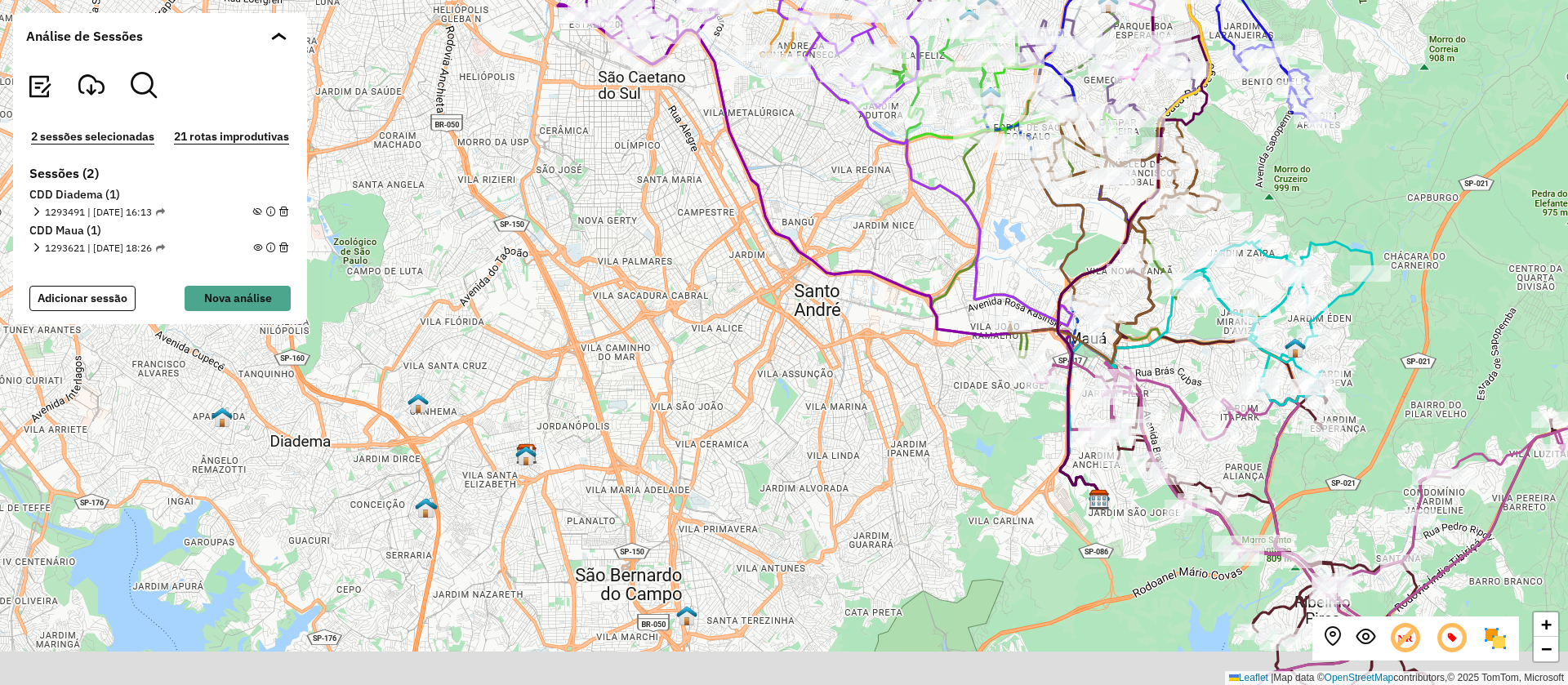
drag, startPoint x: 869, startPoint y: 529, endPoint x: 883, endPoint y: 462, distance: 68.4
click at [883, 462] on div "+ − Leaflet | Map data © OpenStreetMap contributors,© 2025 TomTom, Microsoft" at bounding box center [784, 342] width 1568 height 685
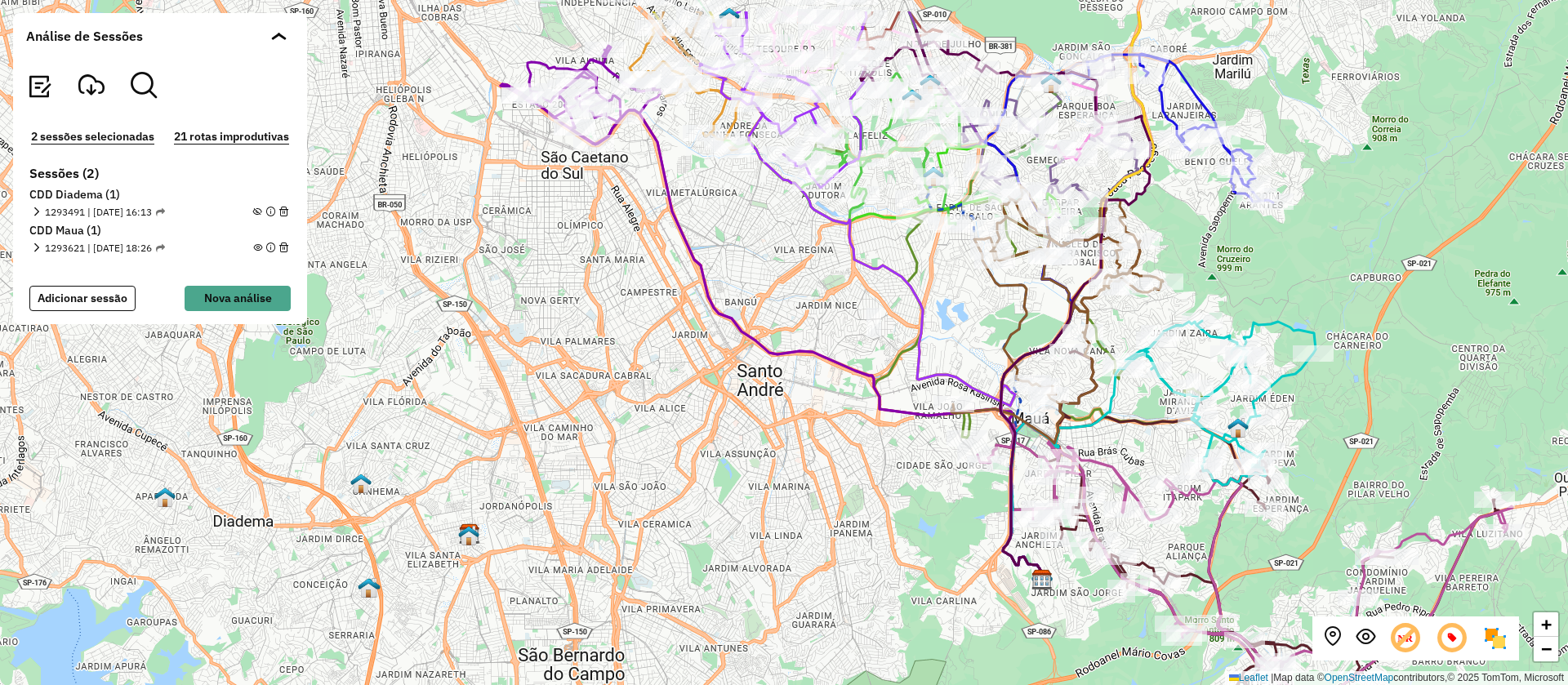
drag, startPoint x: 864, startPoint y: 314, endPoint x: 806, endPoint y: 393, distance: 98.0
click at [806, 393] on div "+ − Leaflet | Map data © OpenStreetMap contributors,© 2025 TomTom, Microsoft" at bounding box center [784, 342] width 1568 height 685
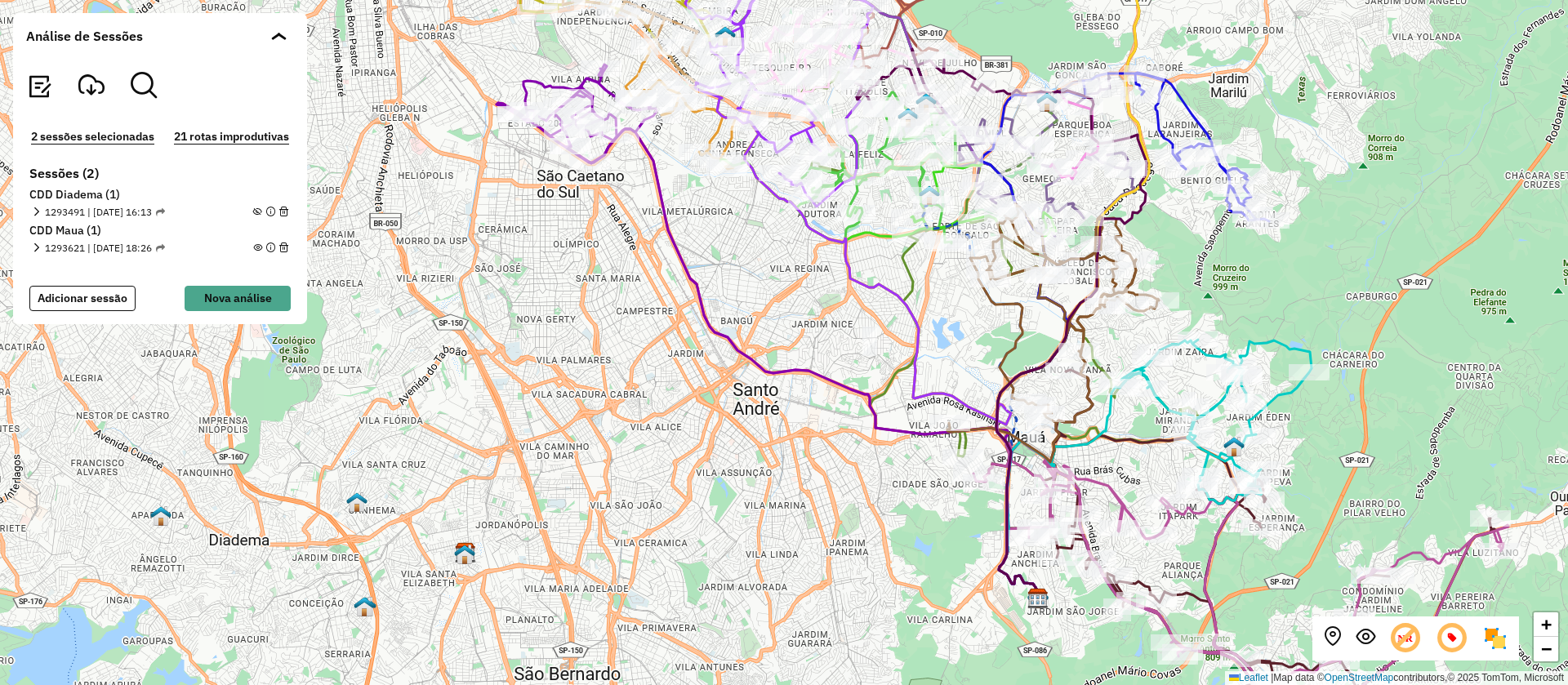
drag, startPoint x: 822, startPoint y: 282, endPoint x: 819, endPoint y: 302, distance: 20.2
click at [819, 302] on div "+ − Leaflet | Map data © OpenStreetMap contributors,© 2025 TomTom, Microsoft" at bounding box center [784, 342] width 1568 height 685
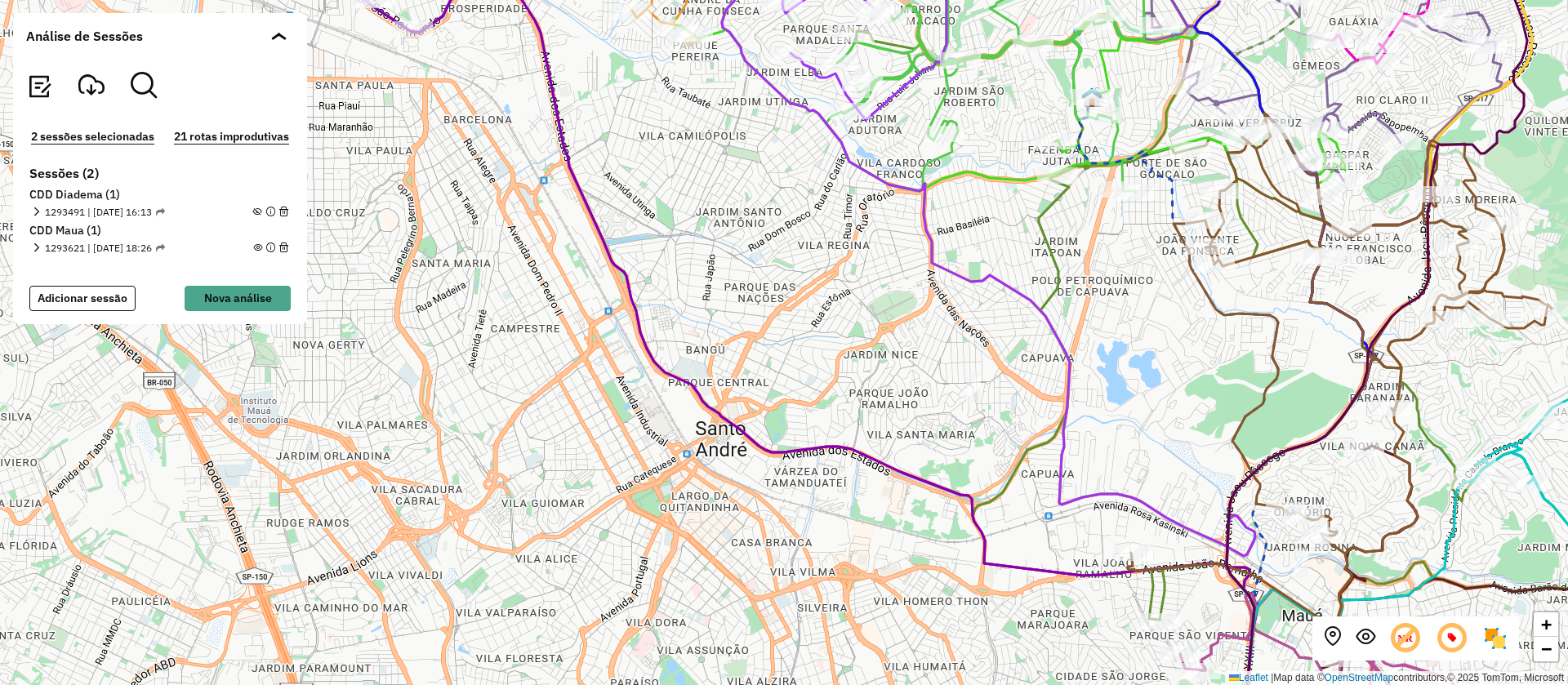
drag, startPoint x: 902, startPoint y: 362, endPoint x: 914, endPoint y: 409, distance: 48.5
click at [921, 414] on div "+ − Leaflet | Map data © OpenStreetMap contributors,© 2025 TomTom, Microsoft" at bounding box center [784, 342] width 1568 height 685
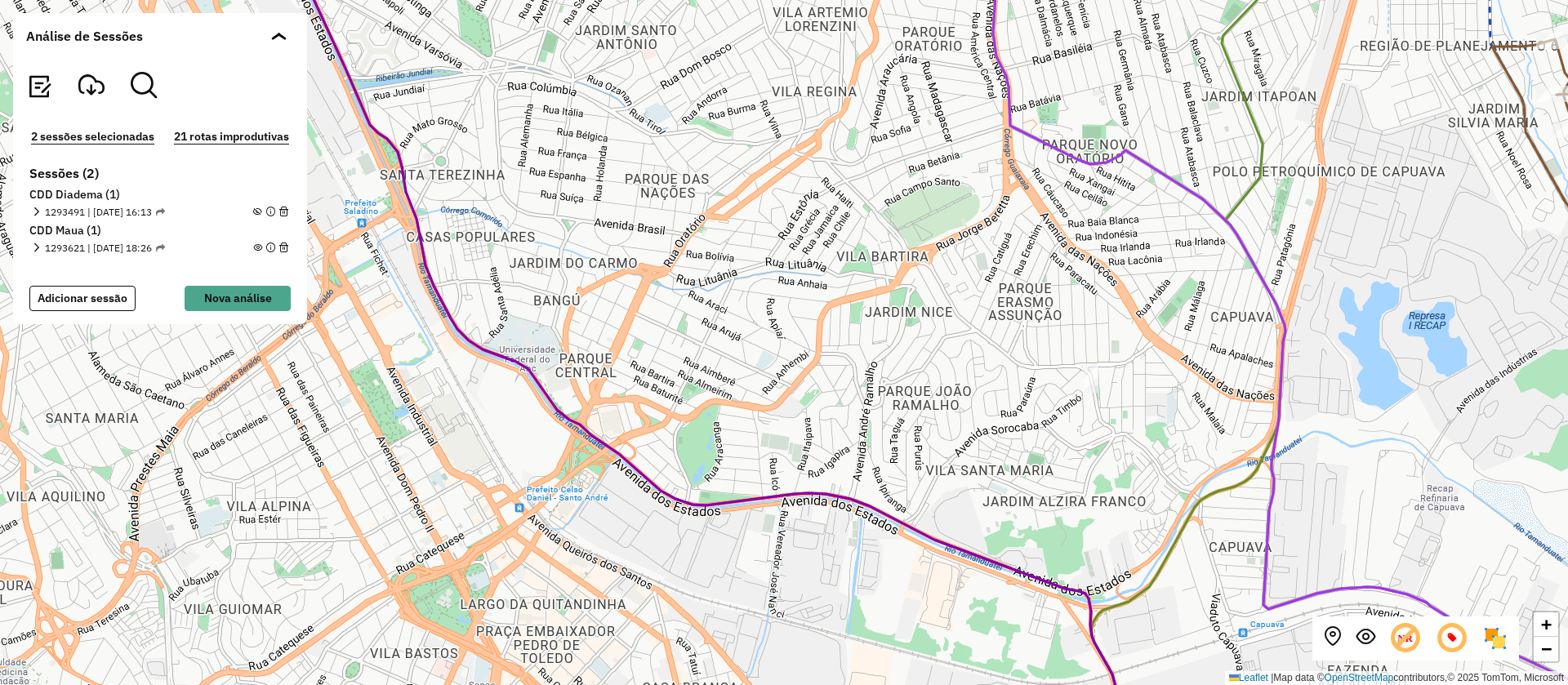
drag, startPoint x: 1054, startPoint y: 498, endPoint x: 978, endPoint y: 431, distance: 101.3
click at [978, 431] on div "+ − Leaflet | Map data © OpenStreetMap contributors,© 2025 TomTom, Microsoft" at bounding box center [784, 342] width 1568 height 685
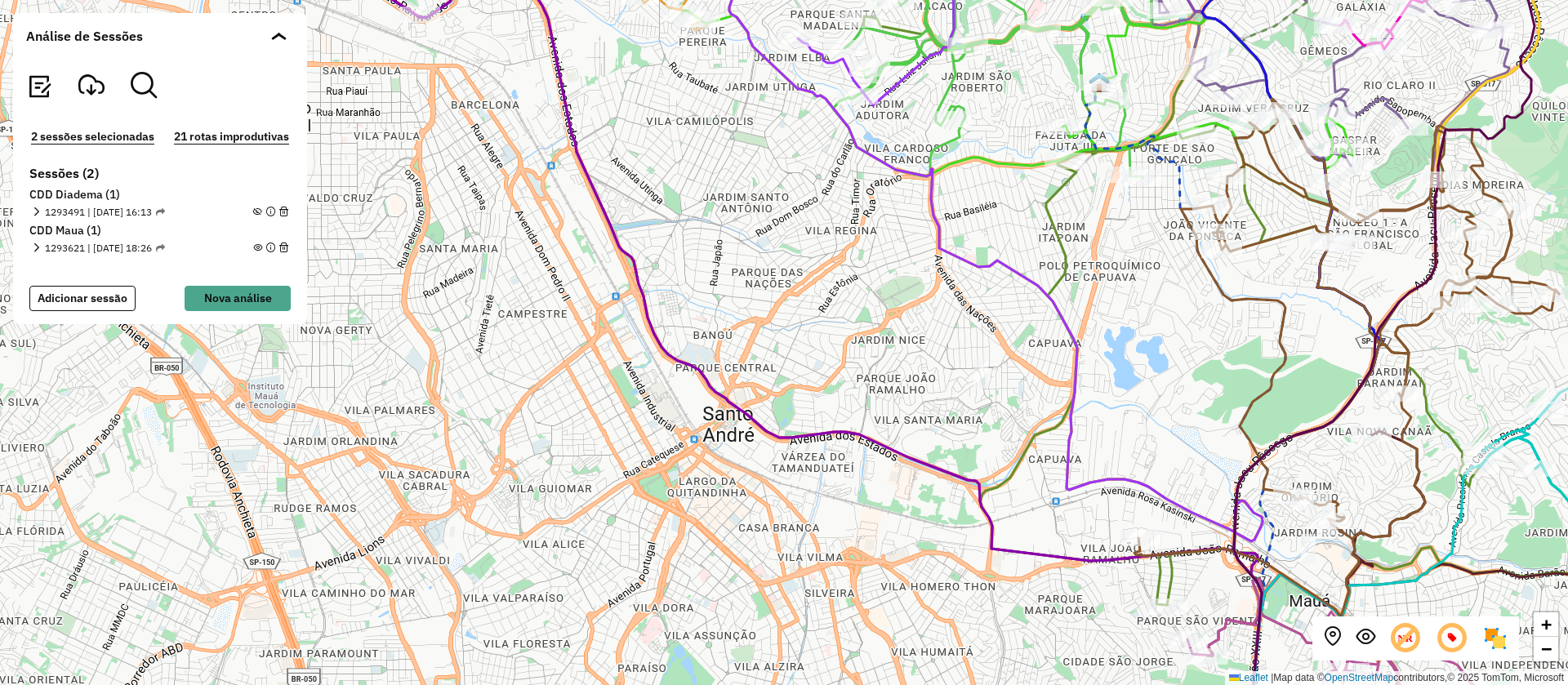
drag, startPoint x: 883, startPoint y: 381, endPoint x: 926, endPoint y: 394, distance: 44.9
click at [926, 394] on div "+ − Leaflet | Map data © OpenStreetMap contributors,© 2025 TomTom, Microsoft" at bounding box center [784, 342] width 1568 height 685
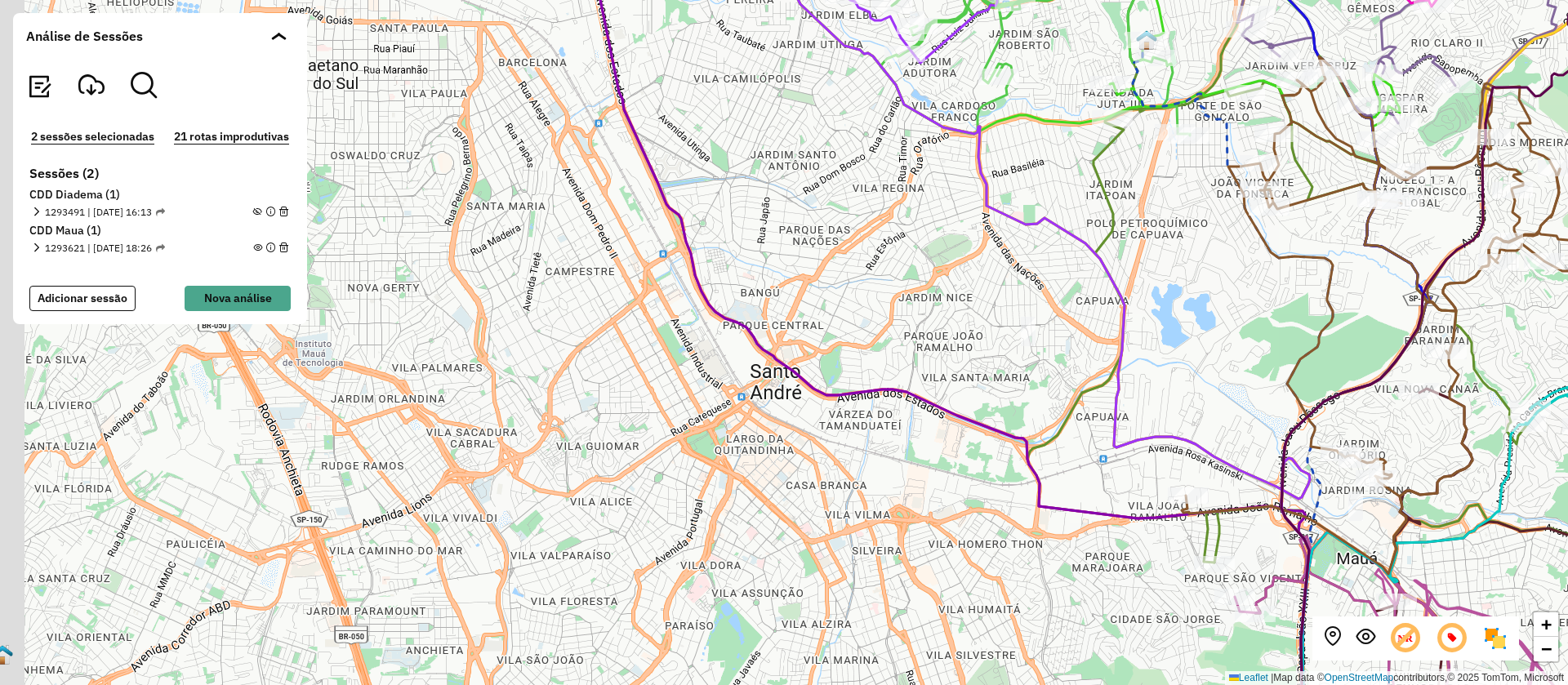
drag, startPoint x: 882, startPoint y: 404, endPoint x: 956, endPoint y: 322, distance: 110.5
click at [957, 319] on div "+ − Leaflet | Map data © OpenStreetMap contributors,© 2025 TomTom, Microsoft" at bounding box center [784, 342] width 1568 height 685
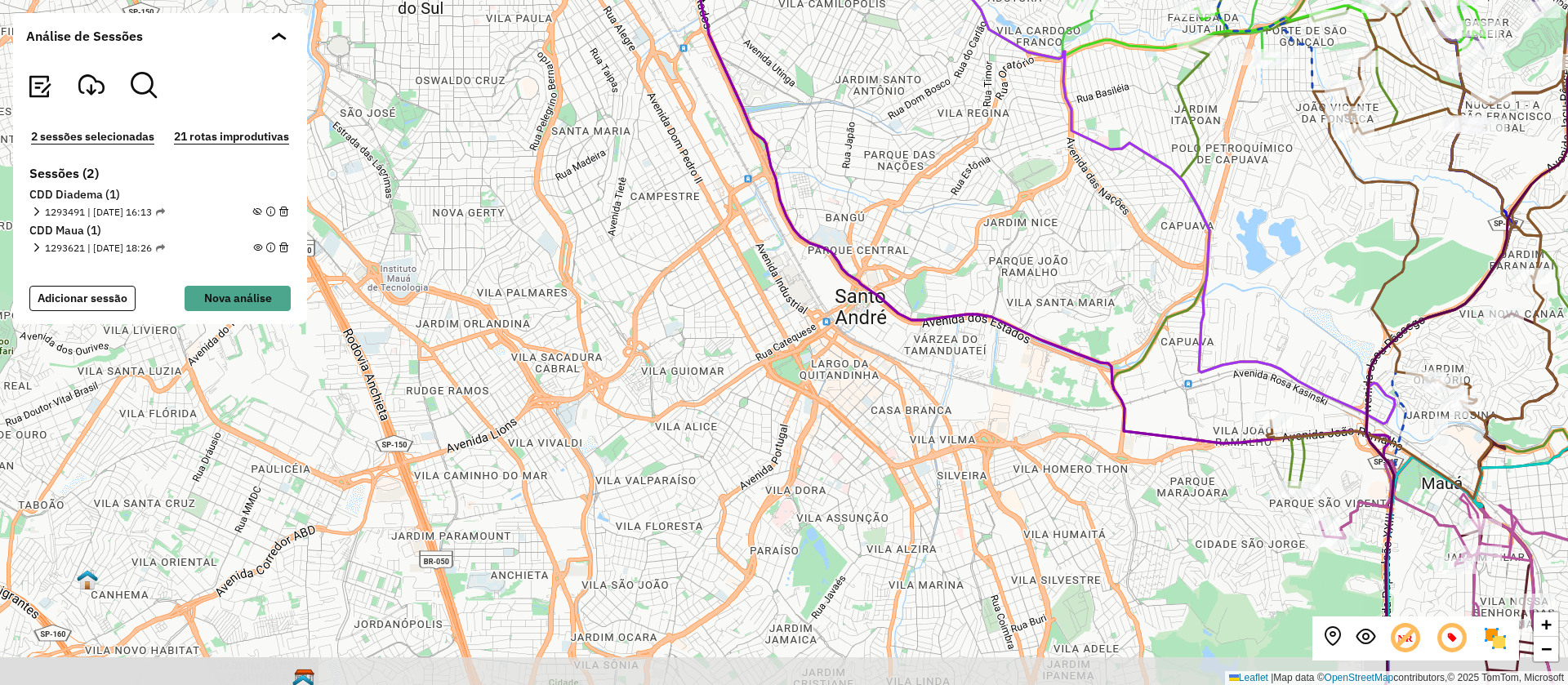
drag, startPoint x: 909, startPoint y: 427, endPoint x: 943, endPoint y: 412, distance: 37.2
click at [943, 412] on div "+ − Leaflet | Map data © OpenStreetMap contributors,© 2025 TomTom, Microsoft" at bounding box center [784, 342] width 1568 height 685
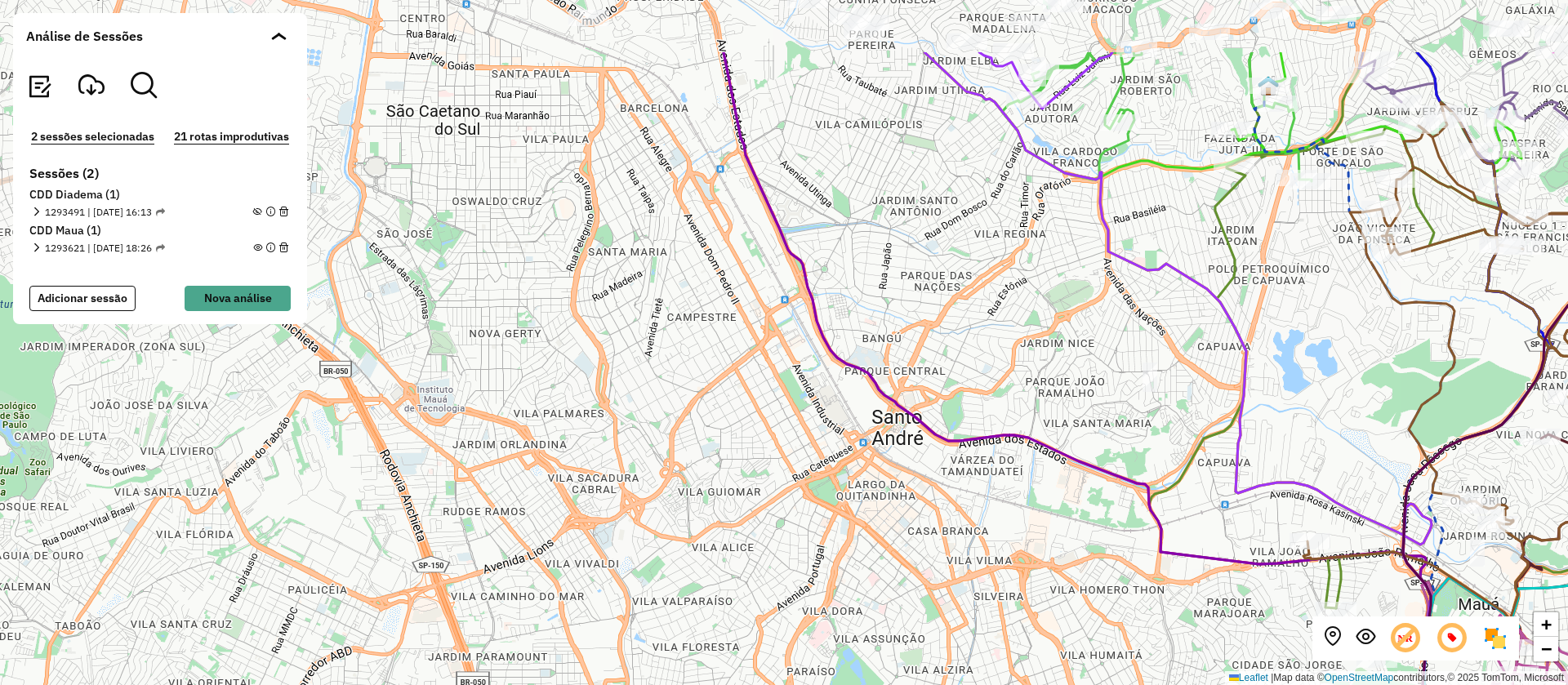
drag, startPoint x: 722, startPoint y: 216, endPoint x: 760, endPoint y: 340, distance: 129.7
click at [760, 340] on div "+ − Leaflet | Map data © OpenStreetMap contributors,© 2025 TomTom, Microsoft" at bounding box center [784, 342] width 1568 height 685
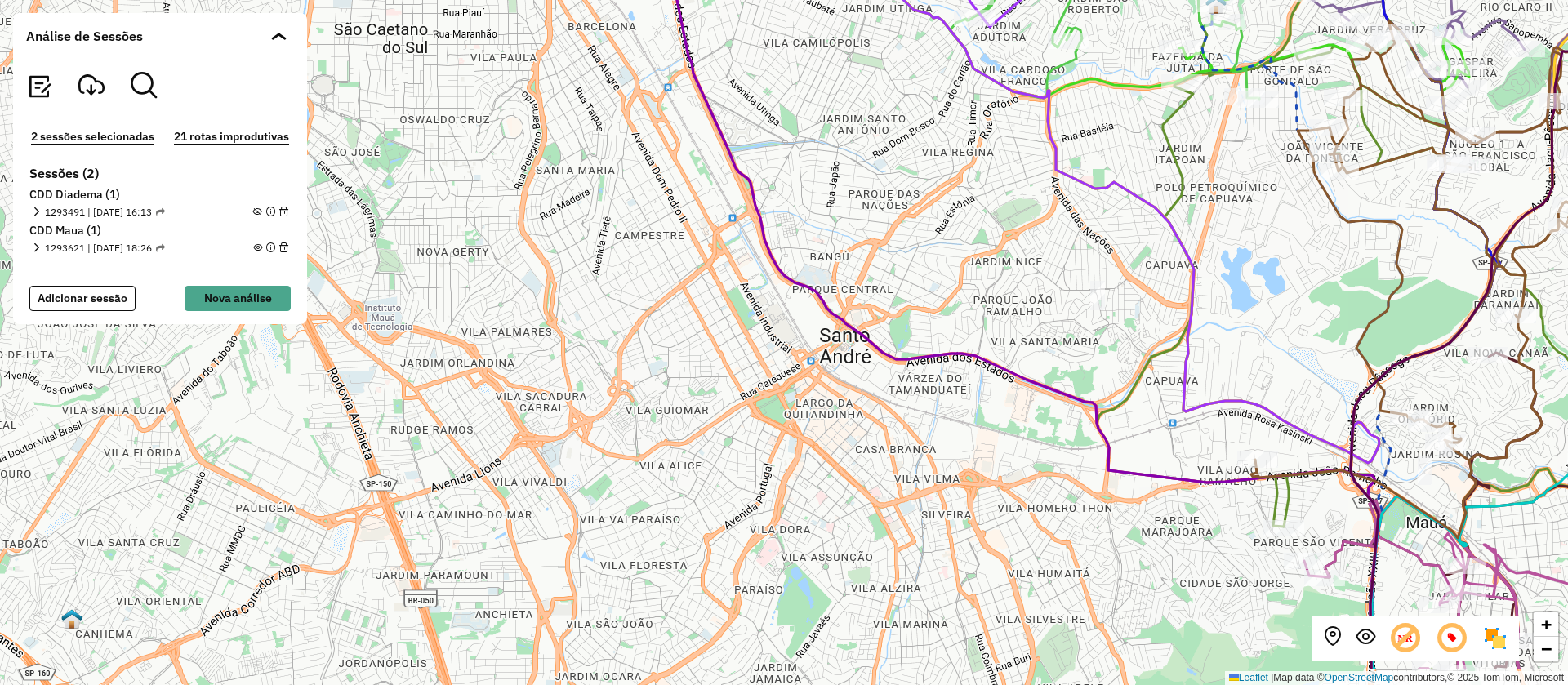
drag, startPoint x: 1100, startPoint y: 338, endPoint x: 1059, endPoint y: 251, distance: 96.2
click at [1059, 251] on div "+ − Leaflet | Map data © OpenStreetMap contributors,© 2025 TomTom, Microsoft" at bounding box center [784, 342] width 1568 height 685
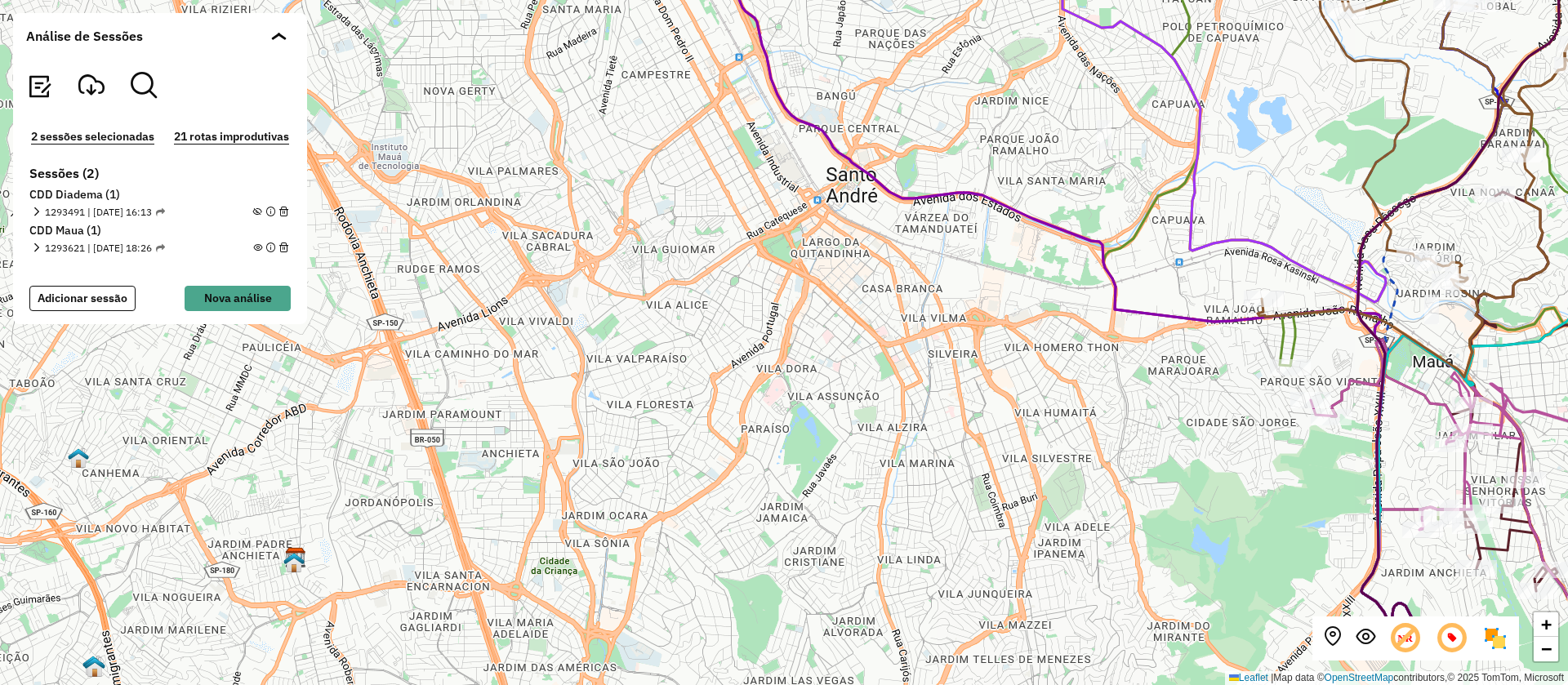
drag, startPoint x: 980, startPoint y: 478, endPoint x: 1029, endPoint y: 287, distance: 197.2
click at [1027, 293] on div "+ − Leaflet | Map data © OpenStreetMap contributors,© 2025 TomTom, Microsoft" at bounding box center [784, 342] width 1568 height 685
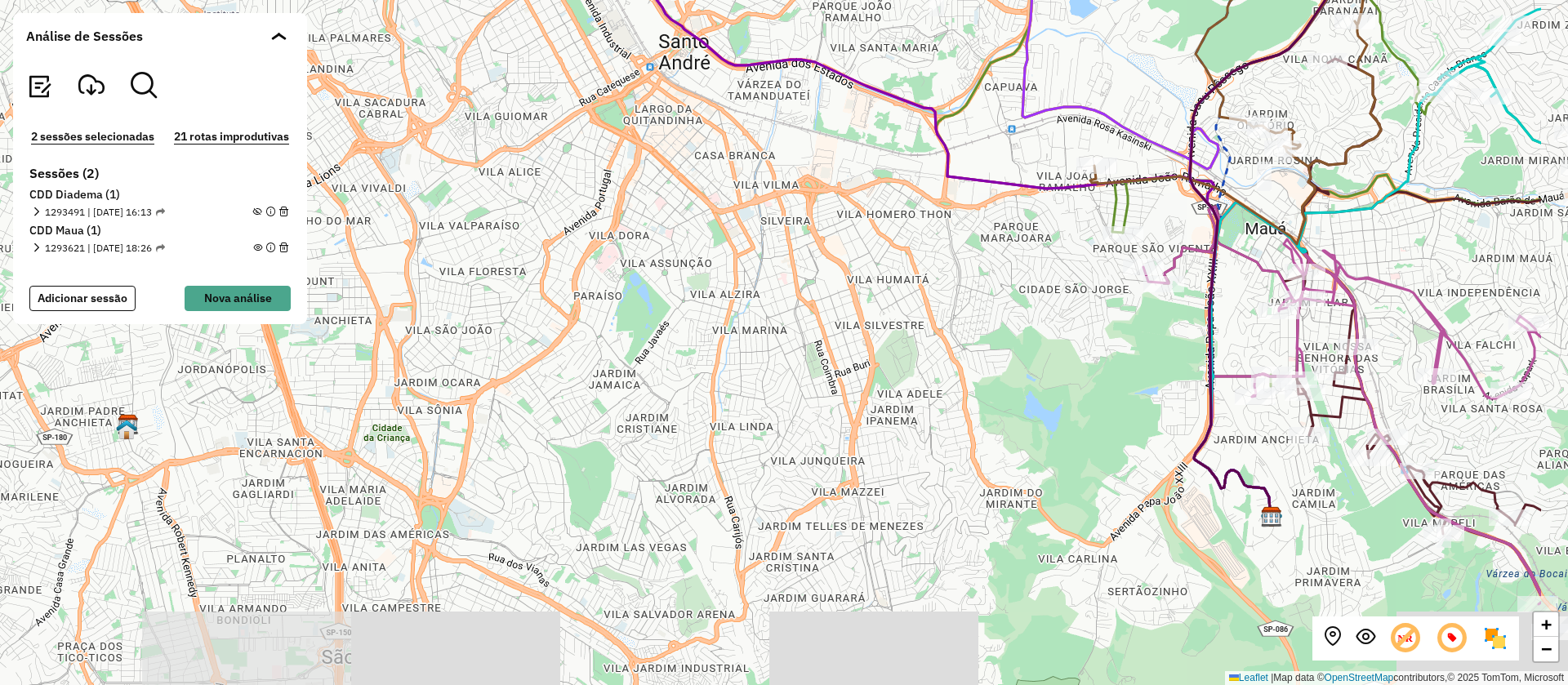
drag, startPoint x: 960, startPoint y: 407, endPoint x: 866, endPoint y: 376, distance: 99.0
click at [866, 376] on div "+ − Leaflet | Map data © OpenStreetMap contributors,© 2025 TomTom, Microsoft" at bounding box center [784, 342] width 1568 height 685
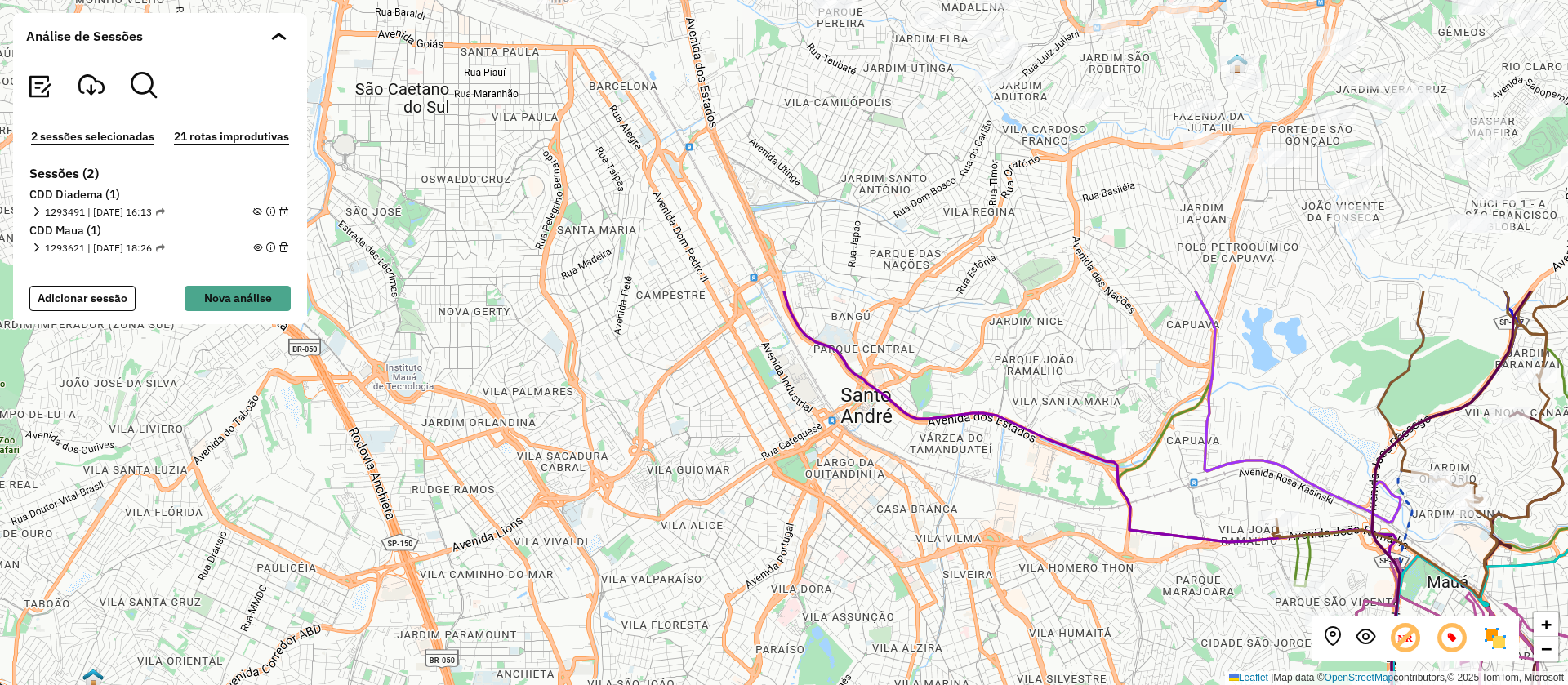
drag, startPoint x: 878, startPoint y: 276, endPoint x: 1097, endPoint y: 638, distance: 423.1
click at [1097, 638] on div "+ − Leaflet | Map data © OpenStreetMap contributors,© 2025 TomTom, Microsoft" at bounding box center [784, 342] width 1568 height 685
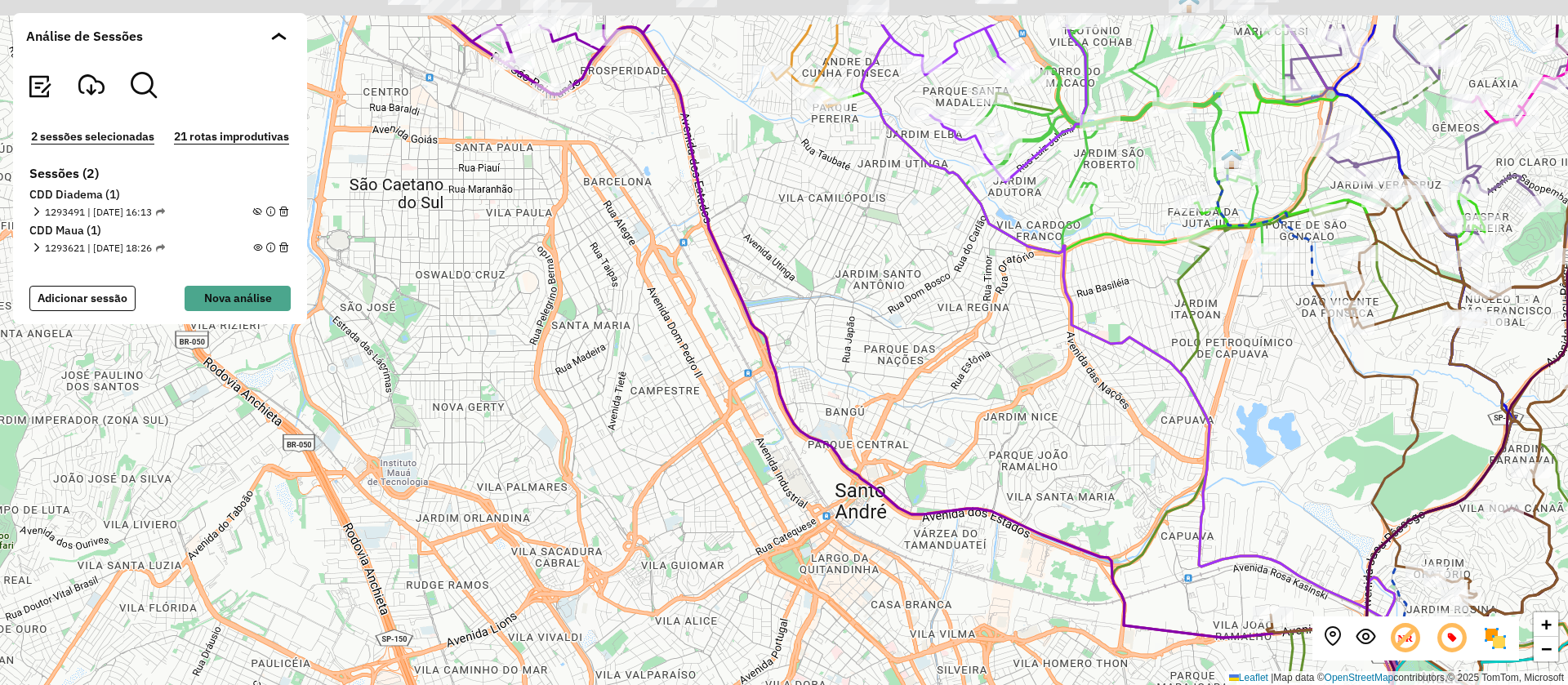
drag, startPoint x: 931, startPoint y: 282, endPoint x: 929, endPoint y: 316, distance: 34.1
click at [929, 316] on div "+ − Leaflet | Map data © OpenStreetMap contributors,© 2025 TomTom, Microsoft" at bounding box center [784, 342] width 1568 height 685
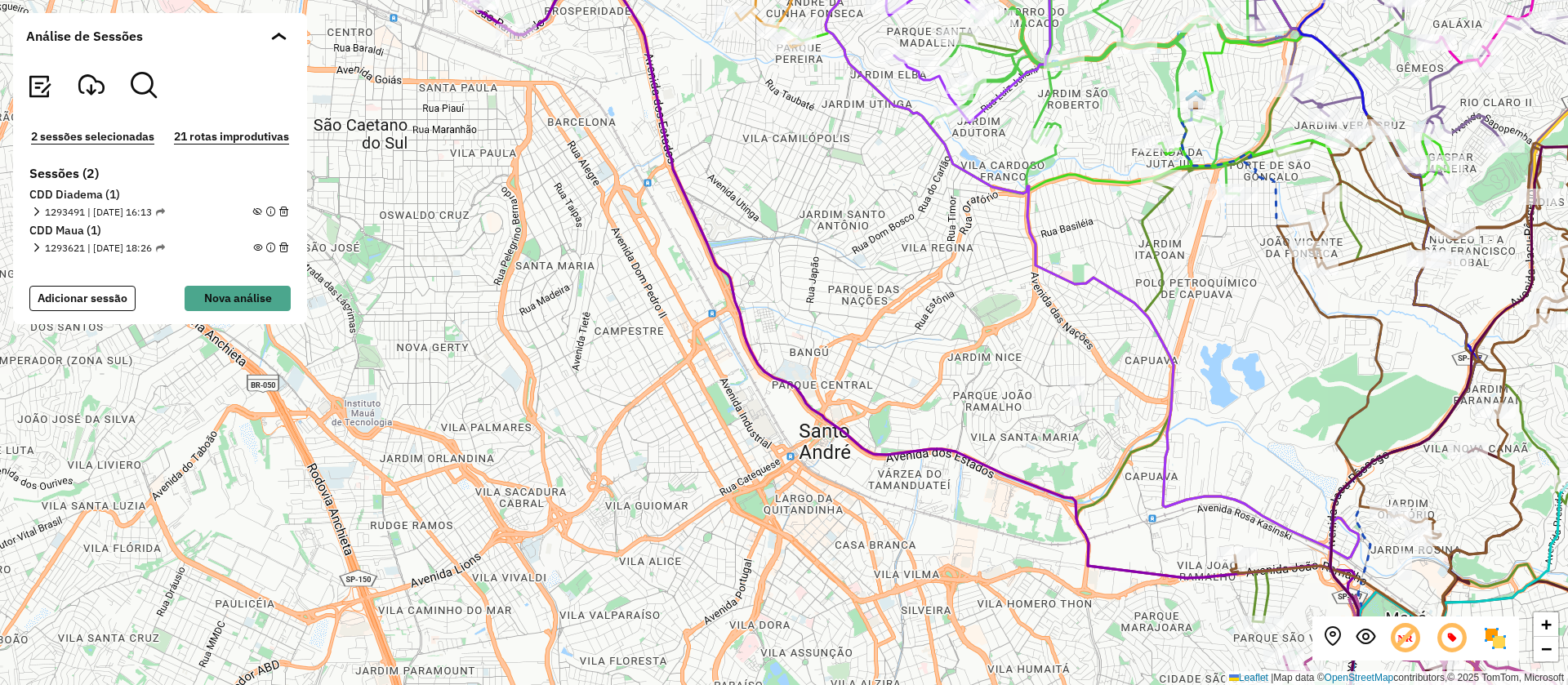
click at [970, 319] on div "+ − Leaflet | Map data © OpenStreetMap contributors,© 2025 TomTom, Microsoft" at bounding box center [784, 342] width 1568 height 685
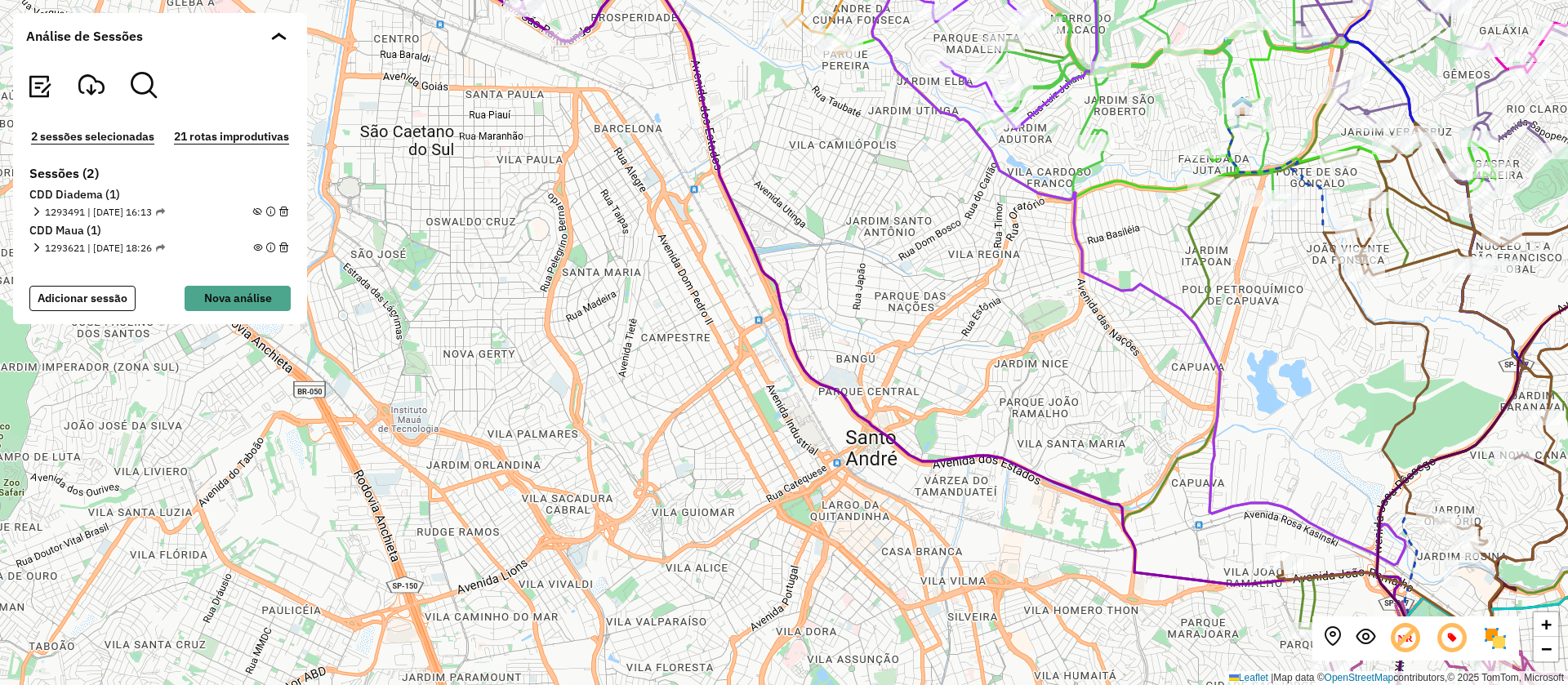
click at [1034, 301] on div "+ − Leaflet | Map data © OpenStreetMap contributors,© 2025 TomTom, Microsoft" at bounding box center [784, 342] width 1568 height 685
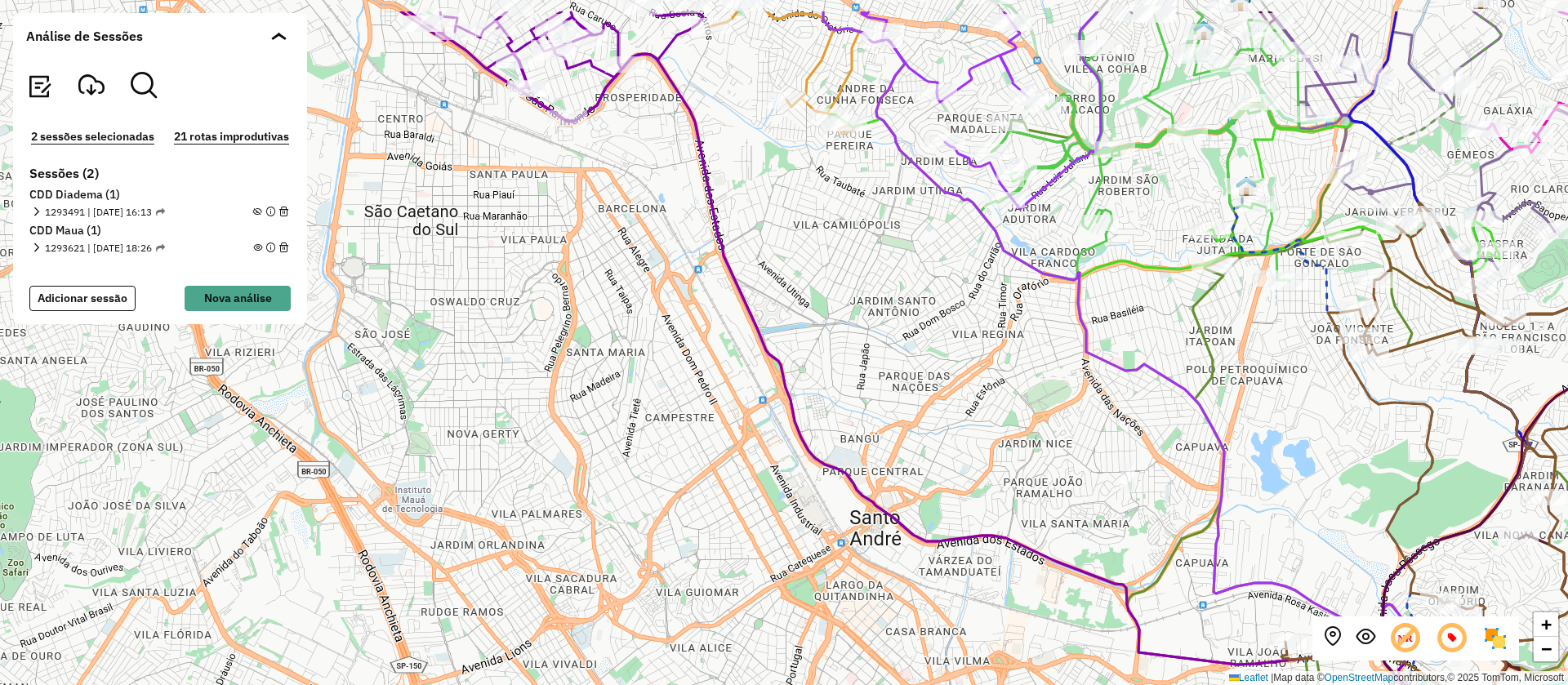
drag, startPoint x: 1063, startPoint y: 324, endPoint x: 1067, endPoint y: 405, distance: 81.1
click at [1067, 405] on div "+ − Leaflet | Map data © OpenStreetMap contributors,© 2025 TomTom, Microsoft" at bounding box center [784, 342] width 1568 height 685
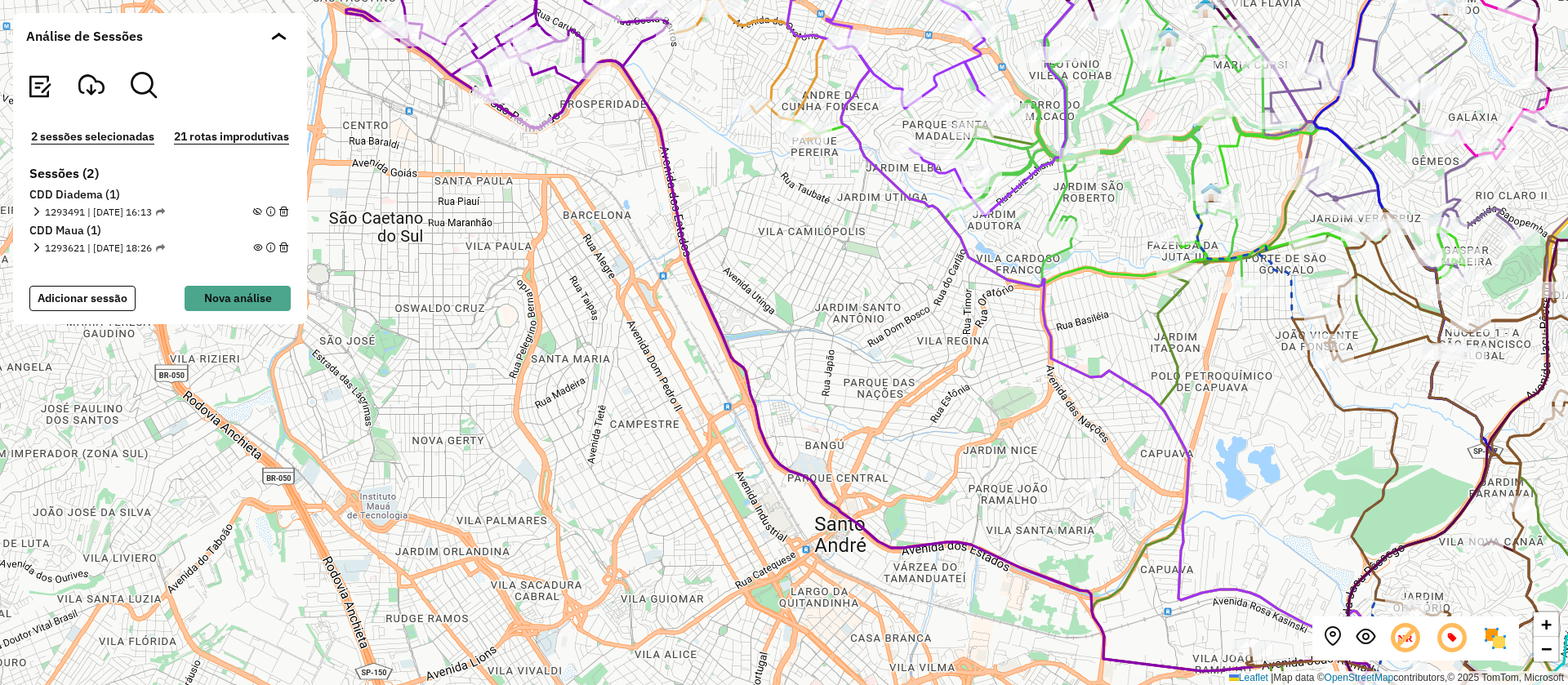
drag, startPoint x: 1132, startPoint y: 417, endPoint x: 1098, endPoint y: 423, distance: 34.5
click at [1098, 423] on div "+ − Leaflet | Map data © OpenStreetMap contributors,© 2025 TomTom, Microsoft" at bounding box center [784, 342] width 1568 height 685
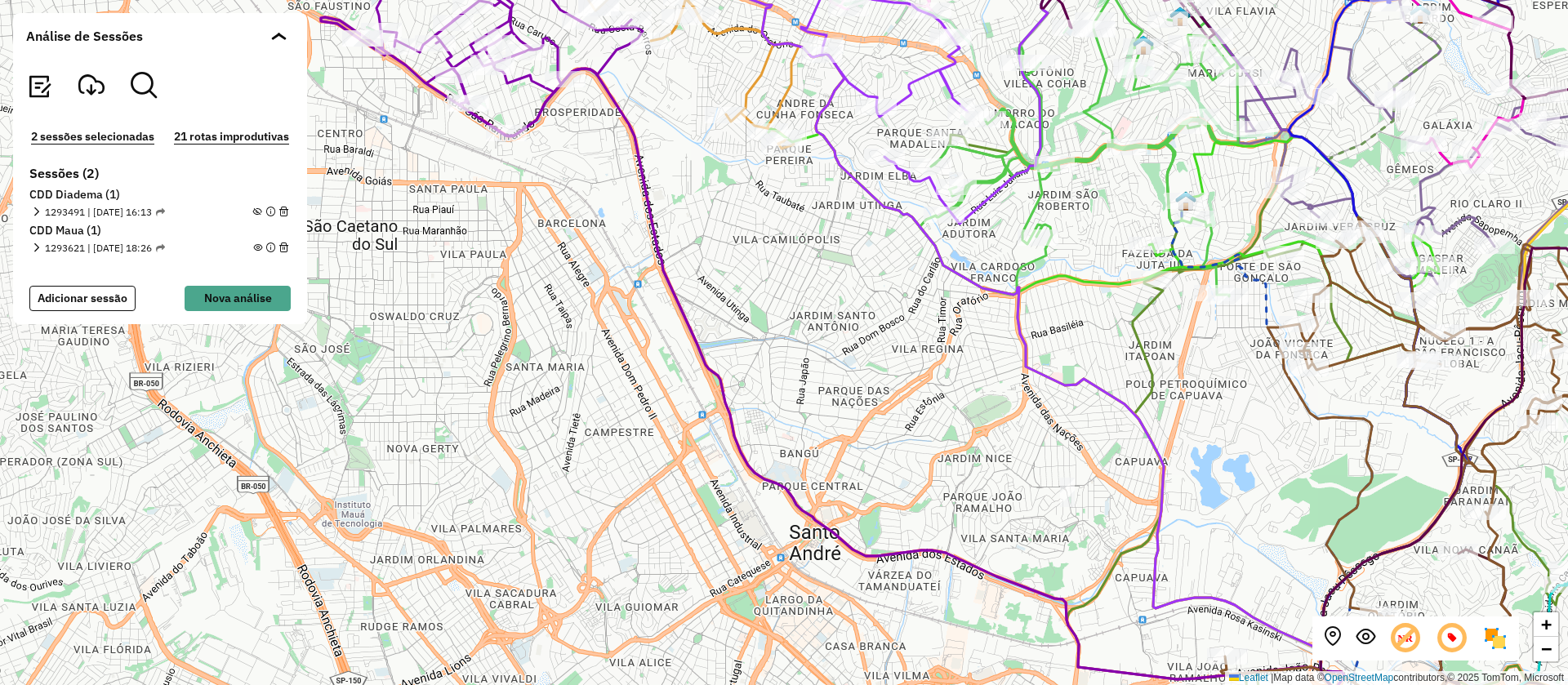
drag, startPoint x: 981, startPoint y: 366, endPoint x: 956, endPoint y: 375, distance: 26.6
click at [956, 375] on div "+ − Leaflet | Map data © OpenStreetMap contributors,© 2025 TomTom, Microsoft" at bounding box center [784, 342] width 1568 height 685
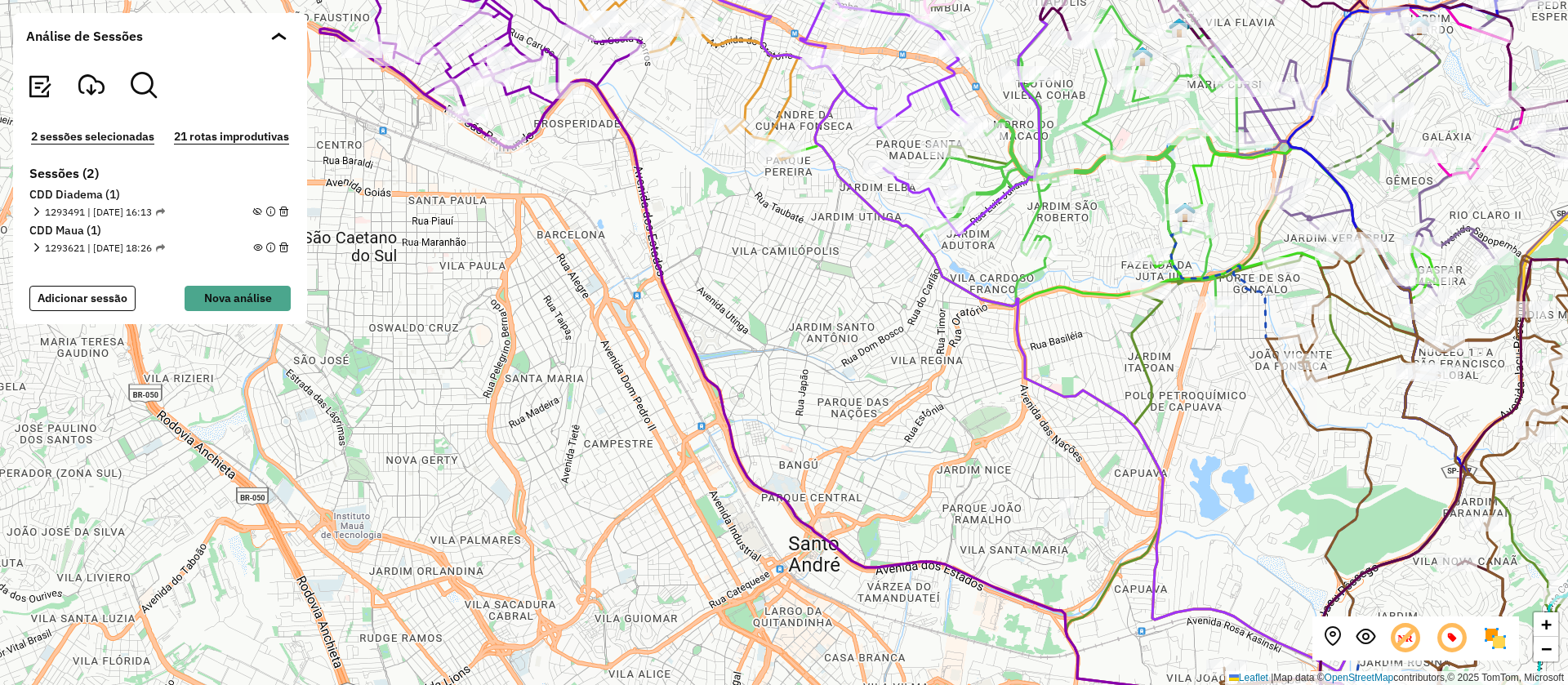
drag, startPoint x: 904, startPoint y: 306, endPoint x: 903, endPoint y: 318, distance: 12.0
click at [903, 318] on div "+ − Leaflet | Map data © OpenStreetMap contributors,© 2025 TomTom, Microsoft" at bounding box center [784, 342] width 1568 height 685
click at [533, 359] on div "+ − Leaflet | Map data © OpenStreetMap contributors,© 2025 TomTom, Microsoft" at bounding box center [784, 342] width 1568 height 685
